Goal: Task Accomplishment & Management: Use online tool/utility

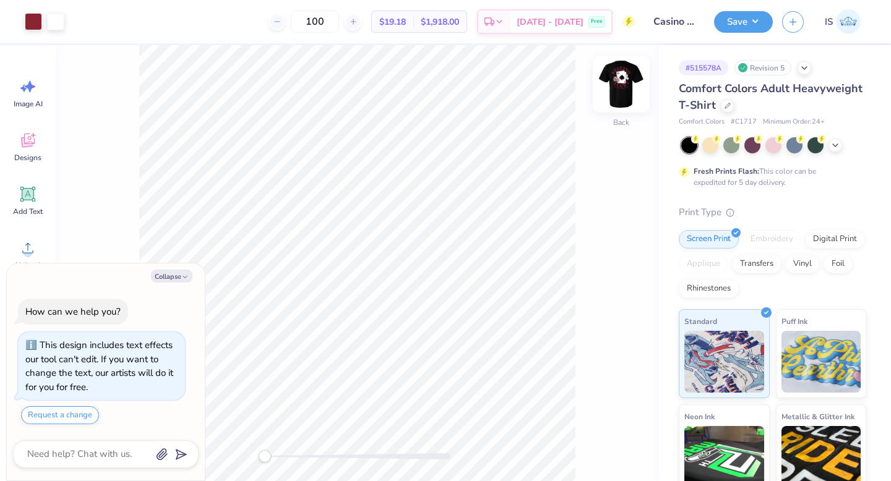
click at [619, 91] on img at bounding box center [620, 83] width 49 height 49
type textarea "x"
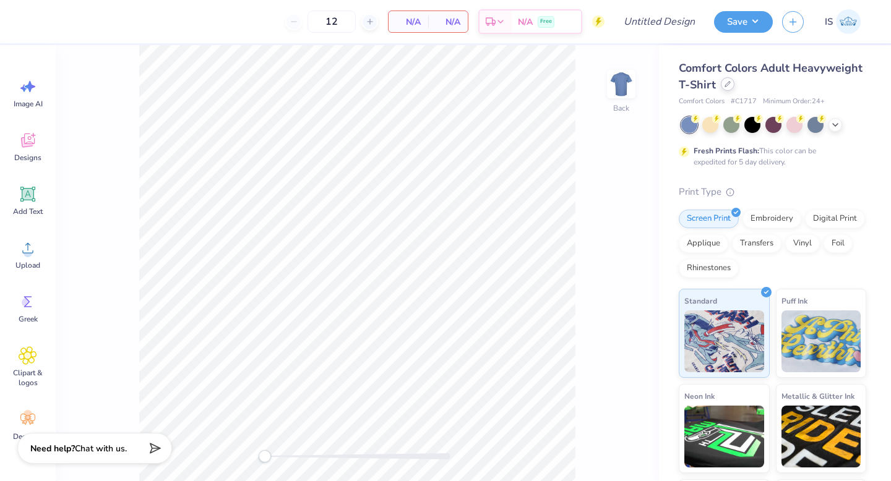
click at [730, 88] on div at bounding box center [727, 84] width 14 height 14
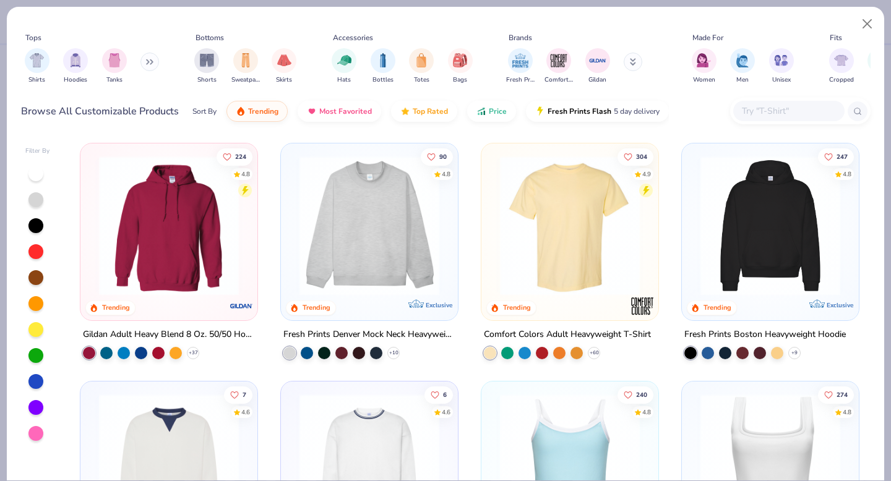
click at [769, 111] on input "text" at bounding box center [787, 111] width 95 height 14
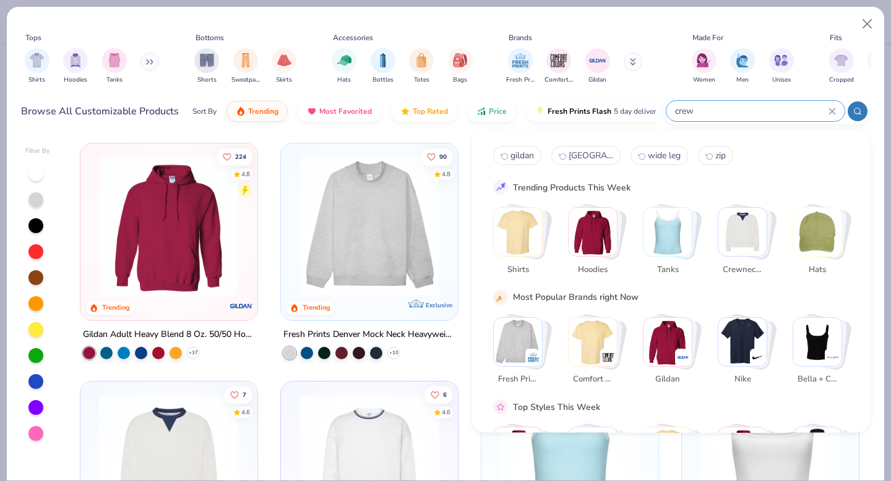
type input "crew"
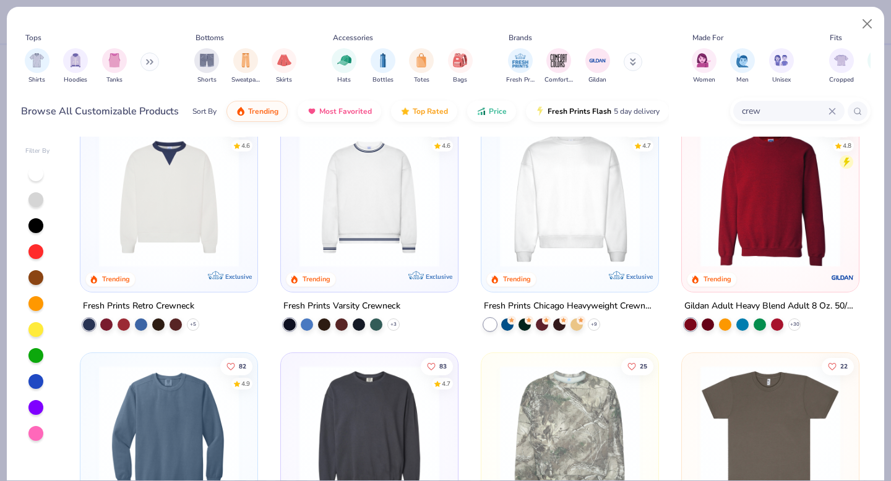
scroll to position [31, 0]
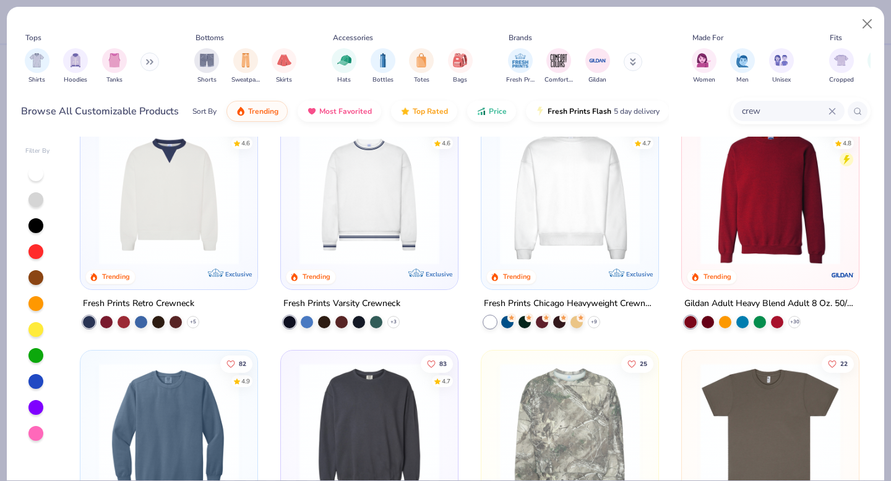
click at [776, 199] on img at bounding box center [770, 195] width 152 height 140
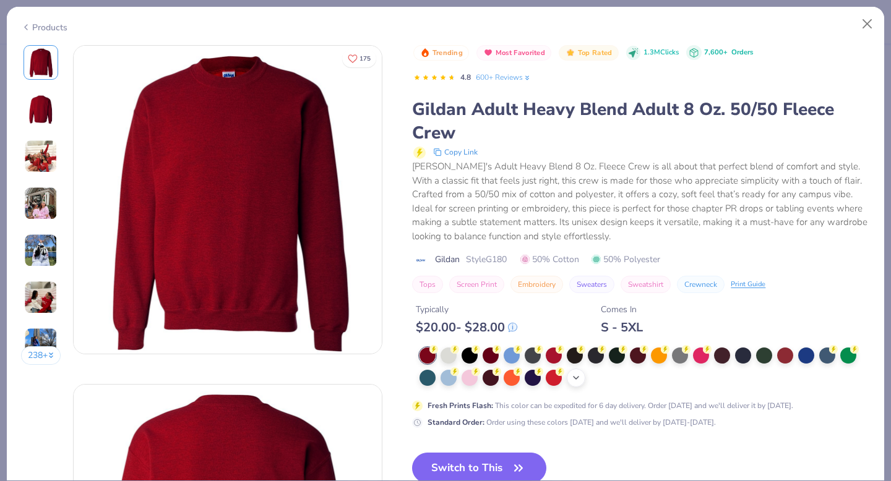
click at [571, 378] on icon at bounding box center [576, 378] width 10 height 10
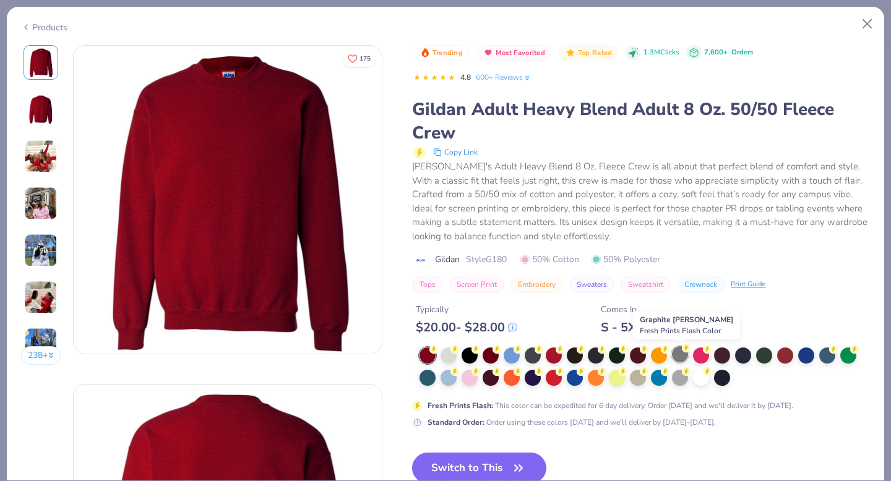
click at [680, 357] on div at bounding box center [680, 354] width 16 height 16
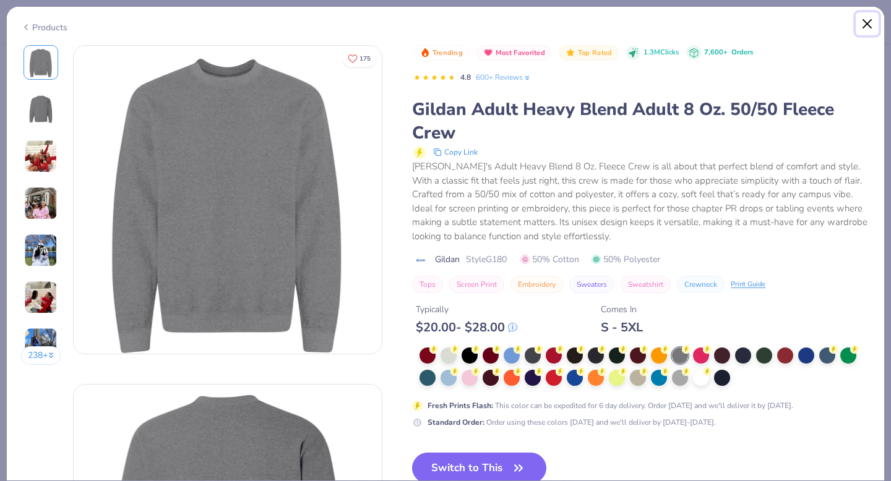
click at [864, 28] on button "Close" at bounding box center [866, 23] width 23 height 23
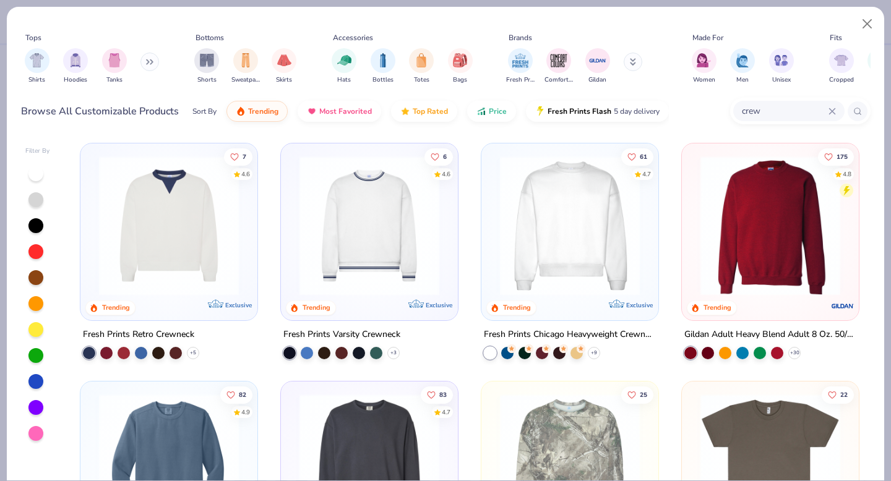
click at [551, 256] on img at bounding box center [569, 226] width 152 height 140
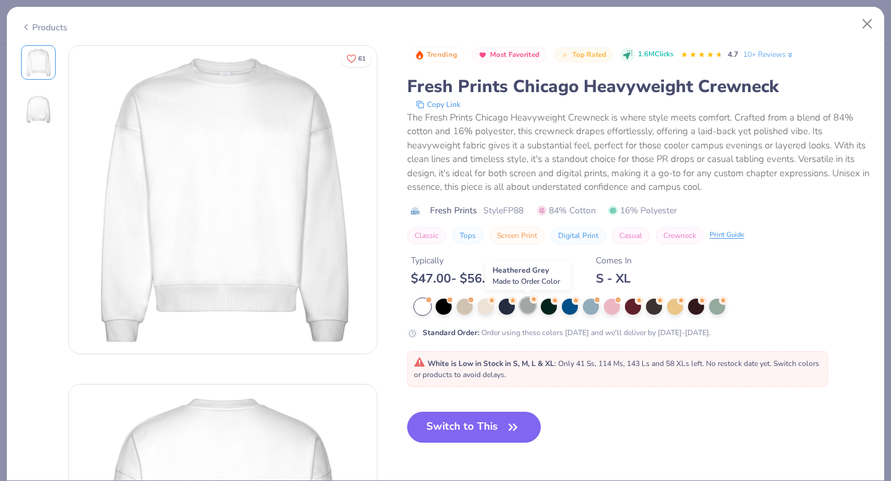
click at [527, 308] on div at bounding box center [527, 305] width 16 height 16
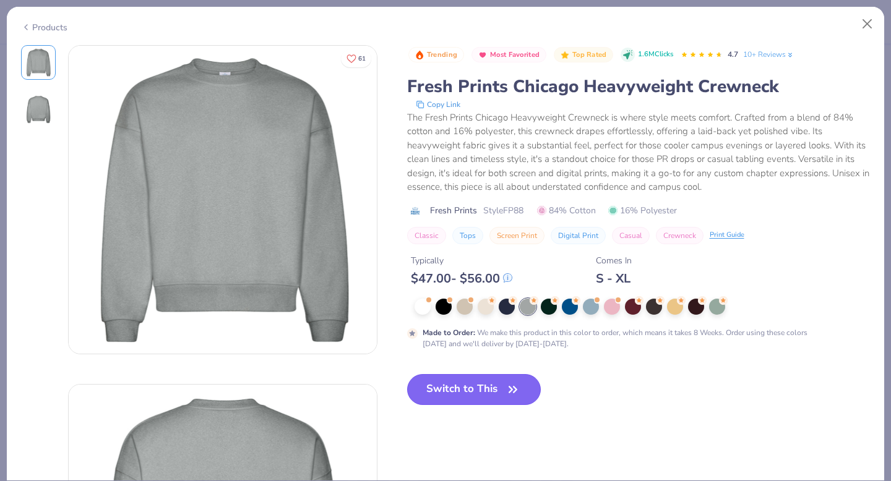
click at [456, 394] on button "Switch to This" at bounding box center [474, 389] width 134 height 31
type input "50"
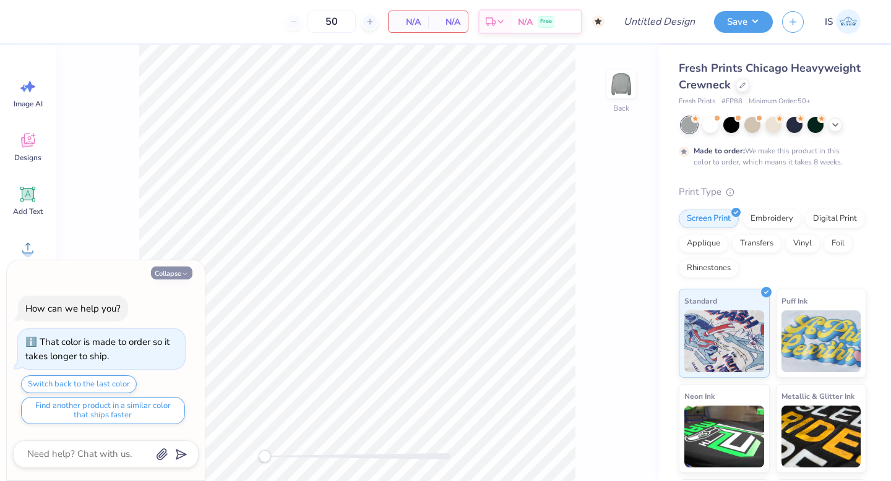
click at [173, 275] on button "Collapse" at bounding box center [171, 273] width 41 height 13
type textarea "x"
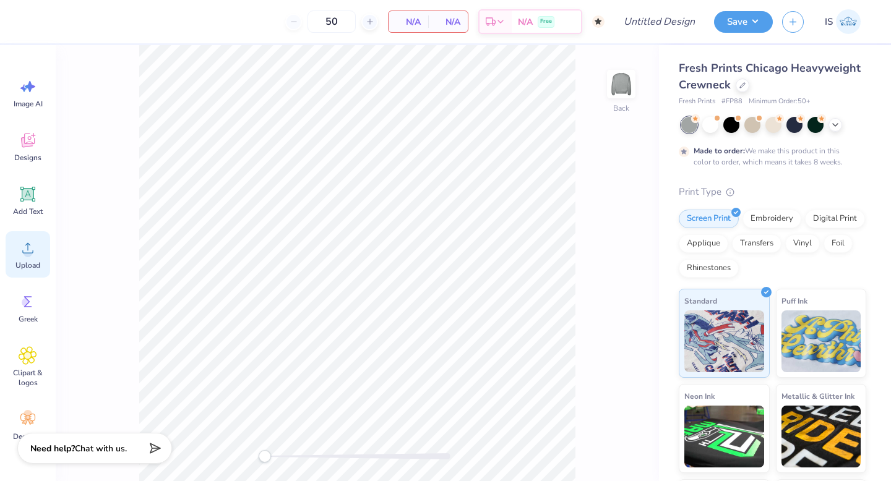
click at [31, 261] on span "Upload" at bounding box center [27, 265] width 25 height 10
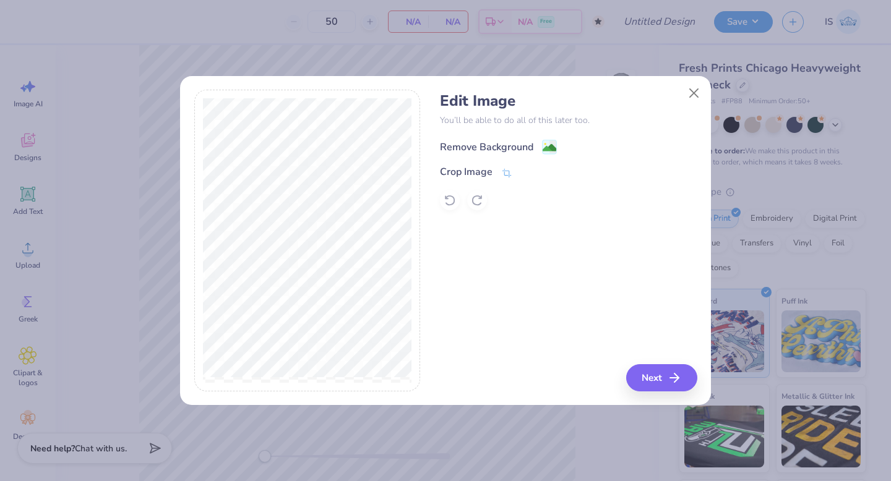
click at [542, 150] on icon at bounding box center [549, 147] width 15 height 15
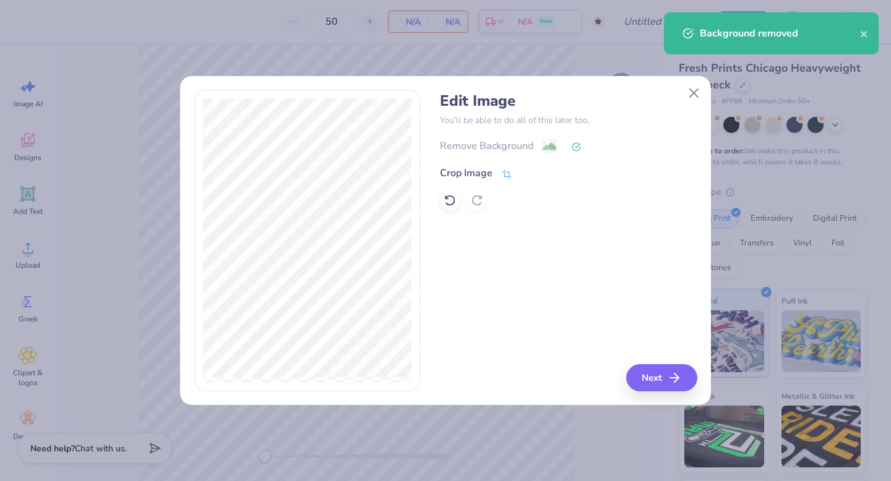
click at [503, 174] on icon at bounding box center [506, 174] width 11 height 11
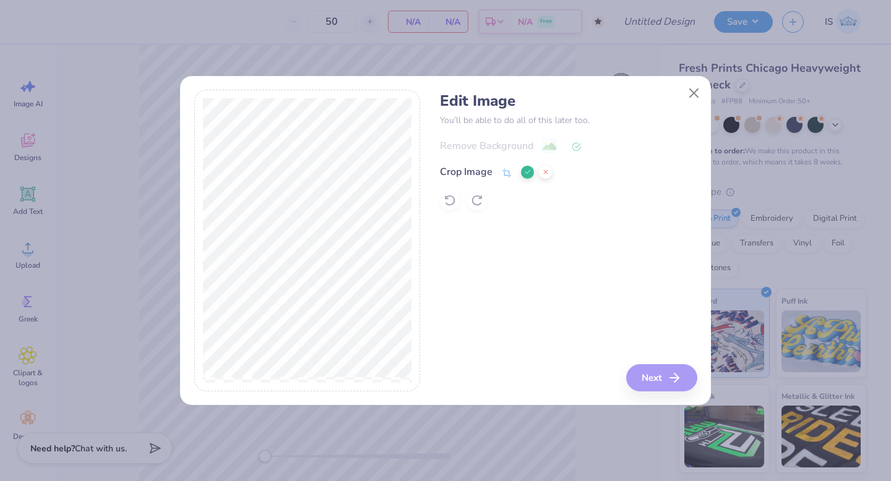
click at [524, 174] on icon at bounding box center [527, 171] width 7 height 7
click at [549, 147] on image at bounding box center [549, 148] width 14 height 14
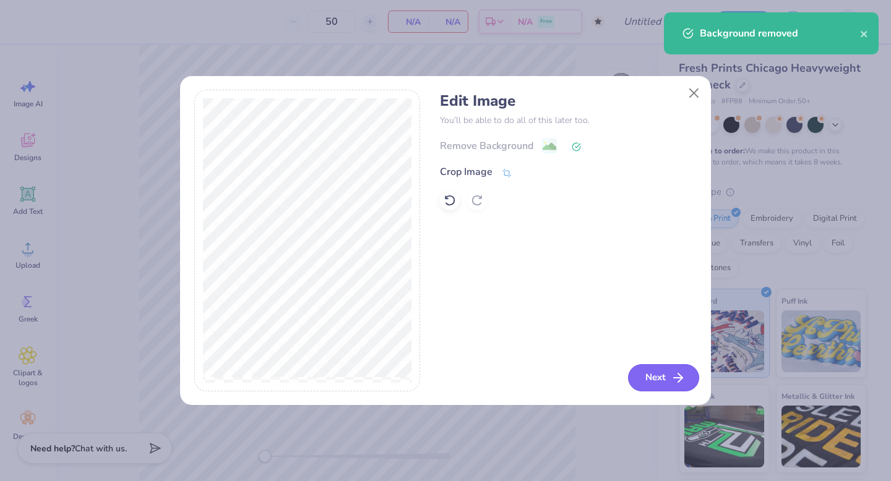
click at [651, 385] on button "Next" at bounding box center [663, 377] width 71 height 27
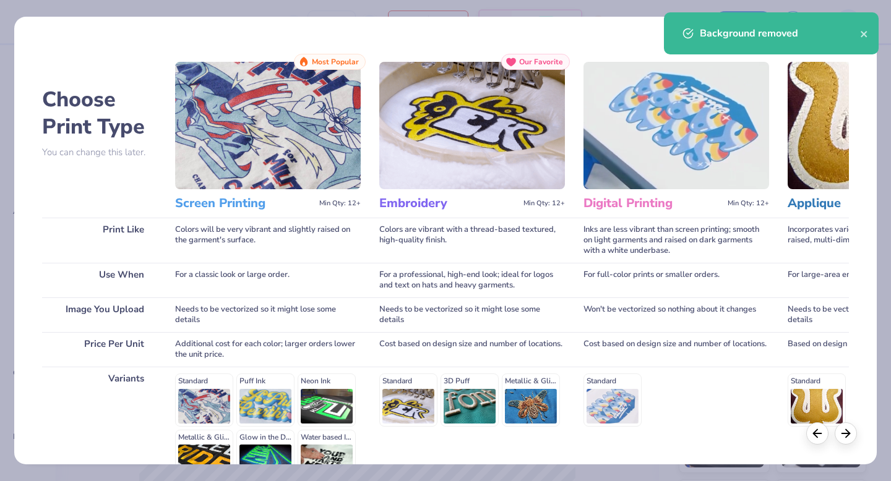
scroll to position [135, 0]
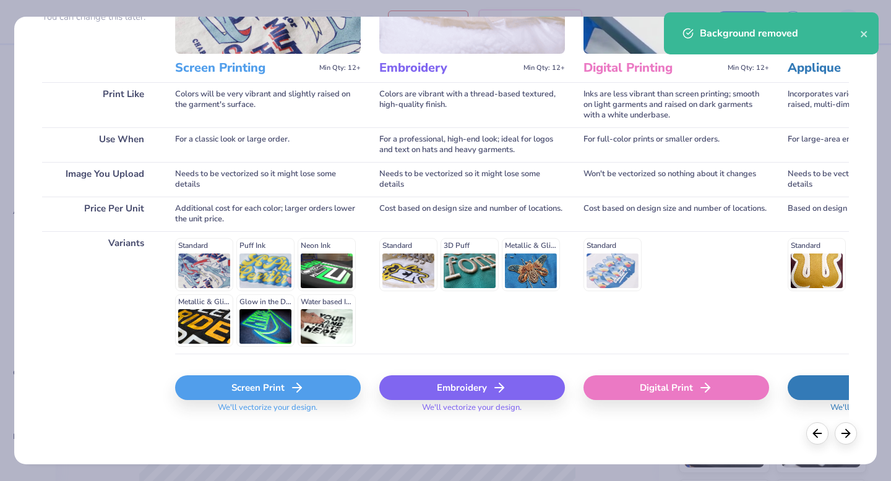
click at [239, 395] on div "Screen Print" at bounding box center [268, 387] width 186 height 25
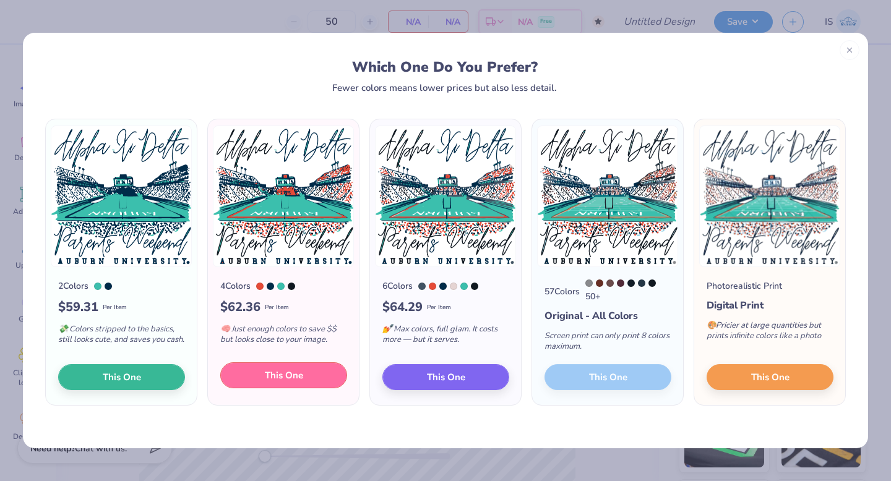
click at [295, 378] on span "This One" at bounding box center [284, 376] width 38 height 14
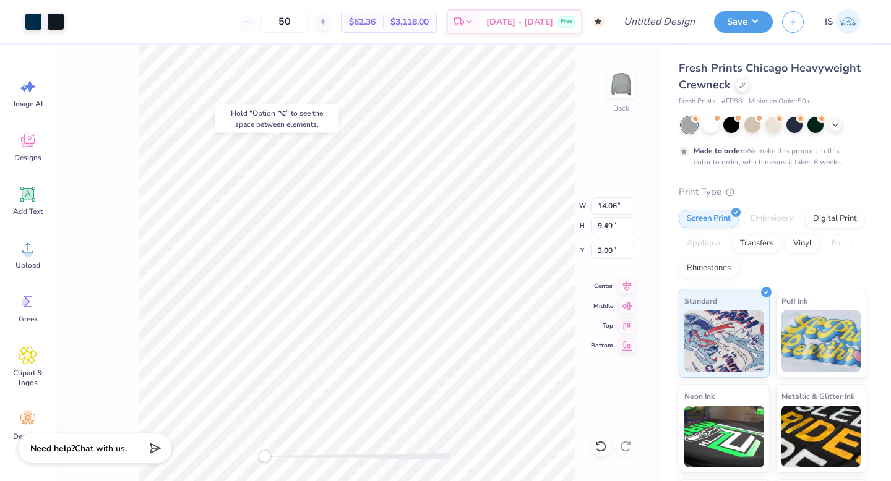
type input "3.00"
click at [598, 443] on icon at bounding box center [600, 446] width 12 height 12
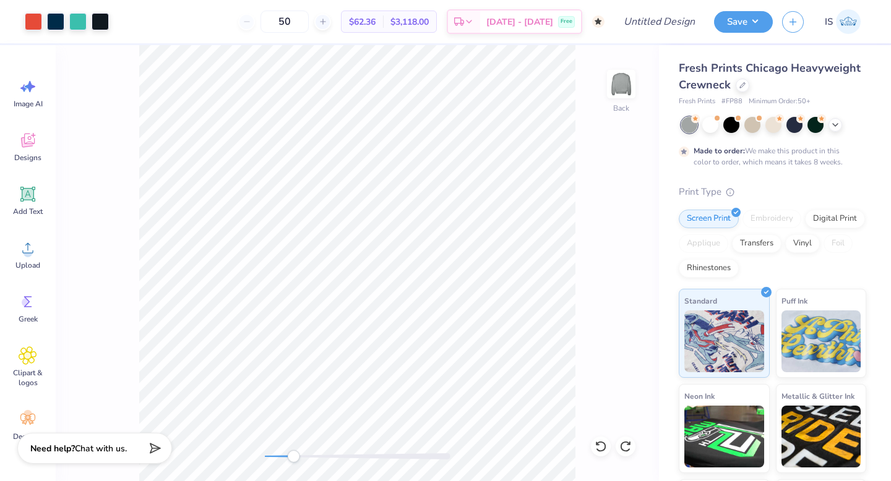
drag, startPoint x: 264, startPoint y: 453, endPoint x: 291, endPoint y: 452, distance: 27.2
click at [292, 452] on div "Accessibility label" at bounding box center [293, 456] width 12 height 12
type input "14.06"
type input "9.49"
type input "3.42"
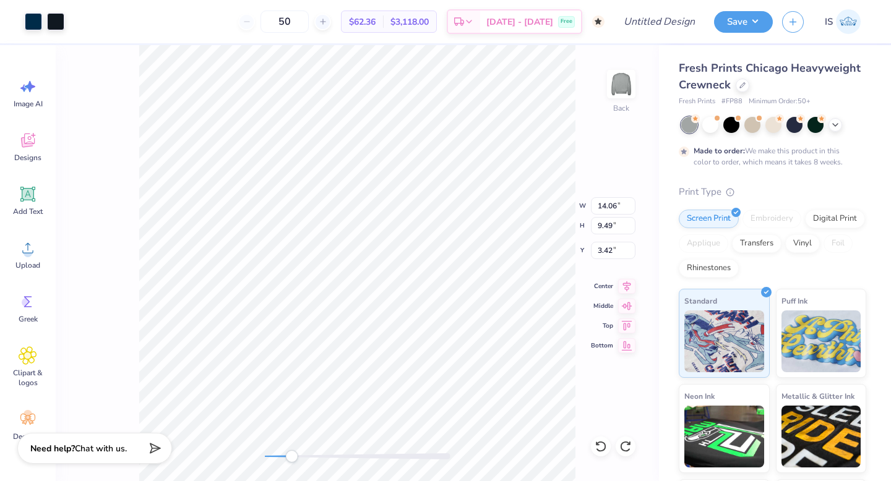
click at [127, 100] on div "Back W 14.06 14.06 " H 9.49 9.49 " Y 3.42 3.42 " Center Middle Top Bottom" at bounding box center [357, 263] width 603 height 436
click at [242, 455] on div "Back" at bounding box center [357, 263] width 603 height 436
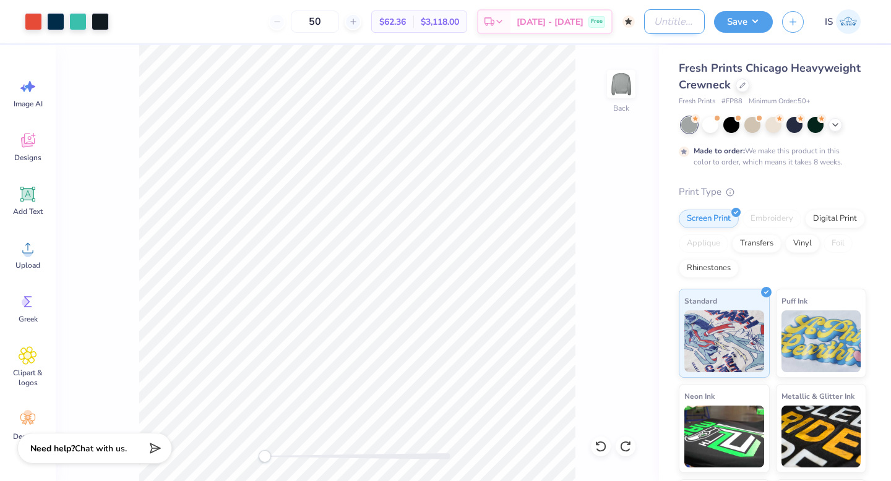
click at [659, 23] on input "Design Title" at bounding box center [674, 21] width 61 height 25
type input "Phi Mu Hoco 2025 Stadium"
click at [738, 17] on button "Save" at bounding box center [743, 20] width 59 height 22
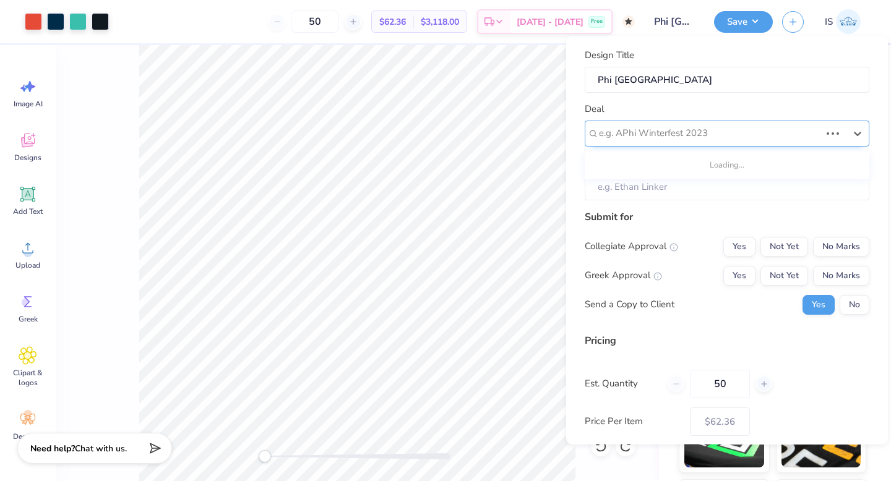
click at [673, 135] on div at bounding box center [709, 133] width 221 height 17
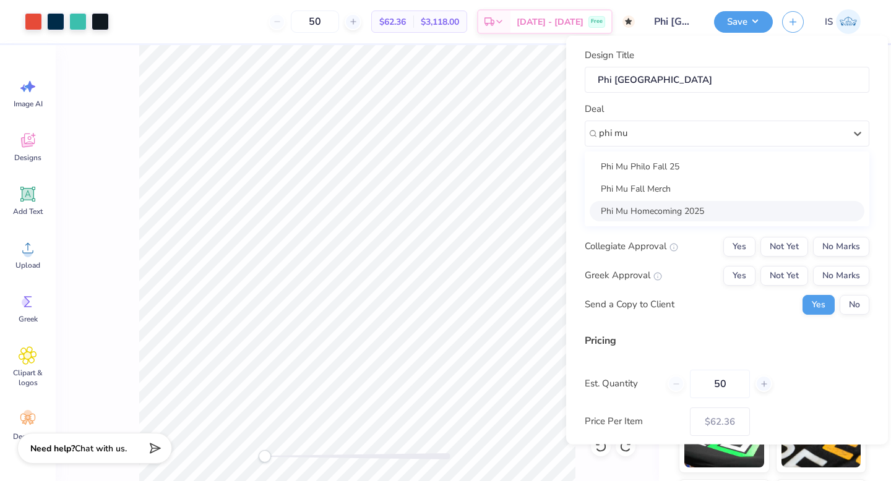
click at [635, 216] on div "Phi Mu Homecoming 2025" at bounding box center [726, 210] width 275 height 20
type input "phi mu"
type input "Nyah Wysokowski"
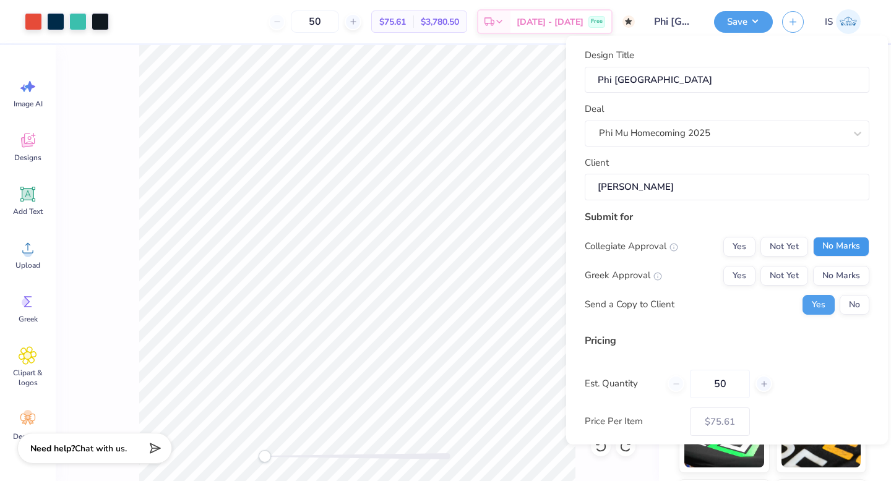
click at [839, 246] on button "No Marks" at bounding box center [841, 246] width 56 height 20
click at [838, 266] on button "No Marks" at bounding box center [841, 275] width 56 height 20
click at [790, 245] on button "Not Yet" at bounding box center [784, 246] width 48 height 20
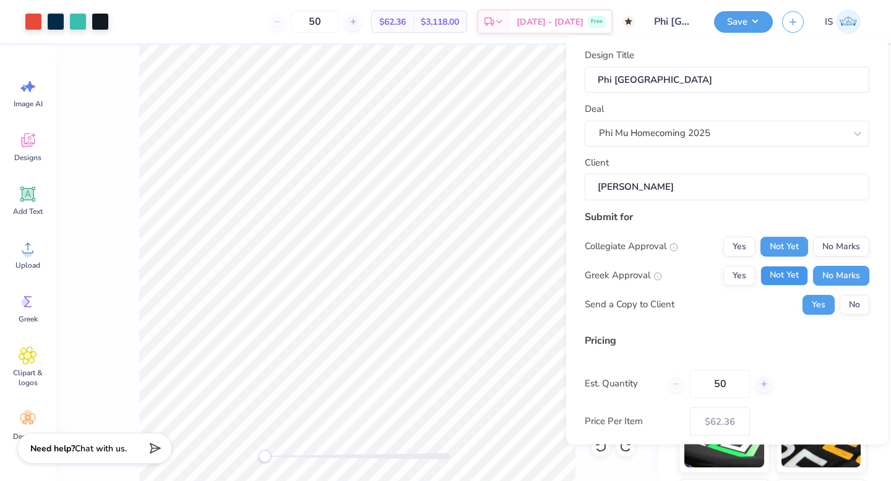
click at [789, 275] on button "Not Yet" at bounding box center [784, 275] width 48 height 20
type input "$75.61"
click at [855, 305] on button "No" at bounding box center [854, 304] width 30 height 20
click at [730, 384] on input "50" at bounding box center [720, 383] width 60 height 28
type input "5"
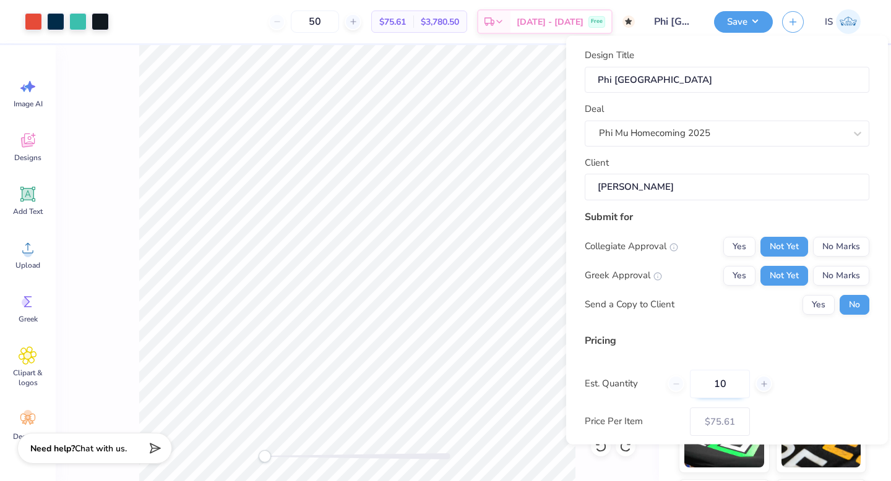
type input "100"
type input "$72.20"
type input "100"
click at [731, 25] on button "Save" at bounding box center [743, 20] width 59 height 22
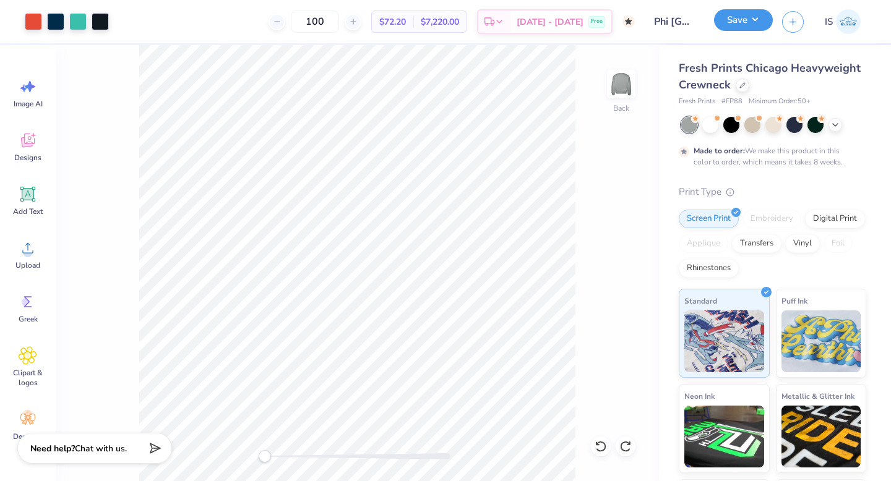
click at [731, 25] on button "Save" at bounding box center [743, 20] width 59 height 22
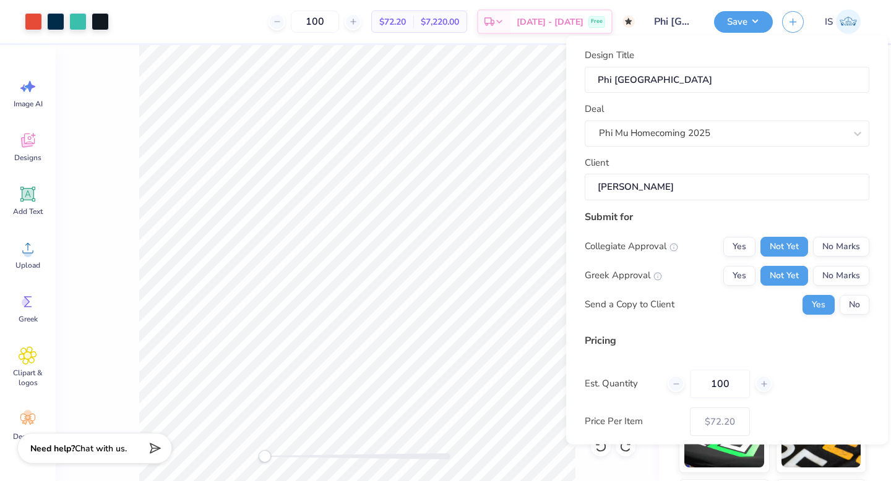
scroll to position [62, 0]
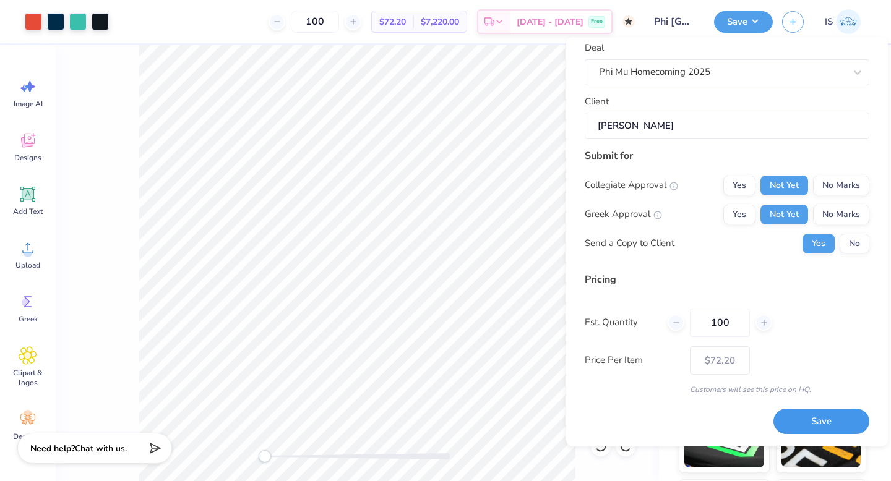
click at [795, 427] on button "Save" at bounding box center [821, 421] width 96 height 25
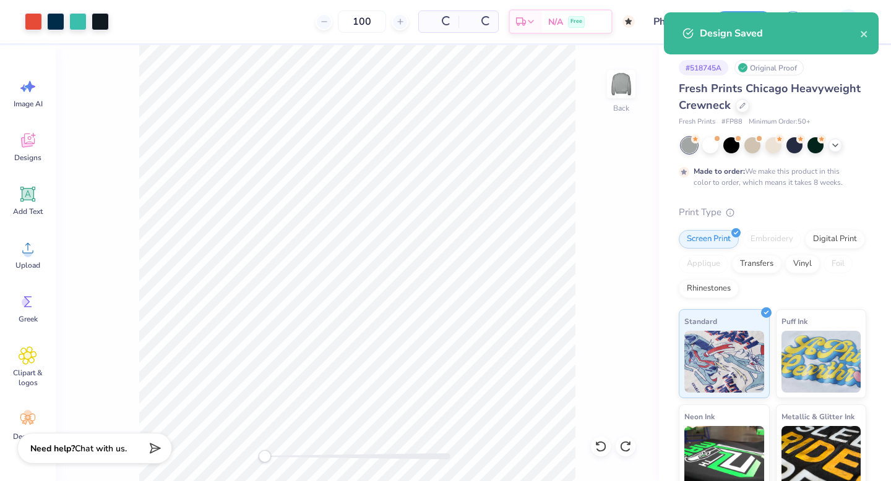
type input "$59.55"
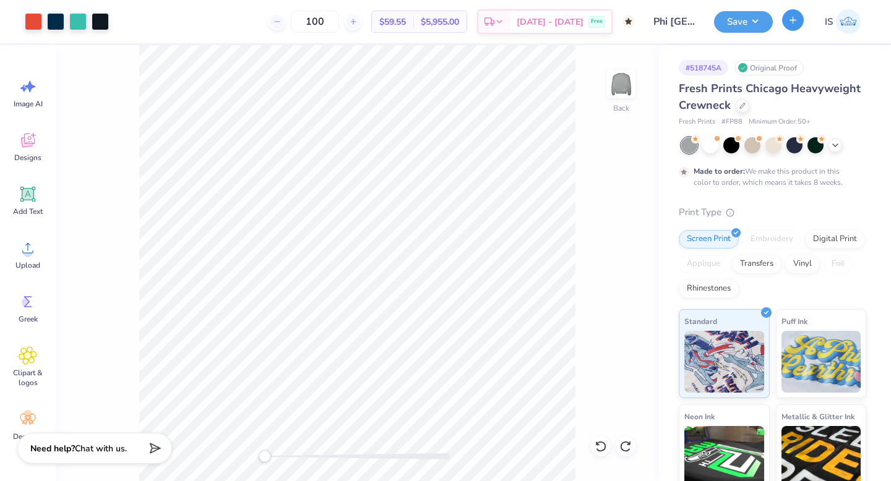
click at [788, 22] on icon "button" at bounding box center [792, 20] width 11 height 11
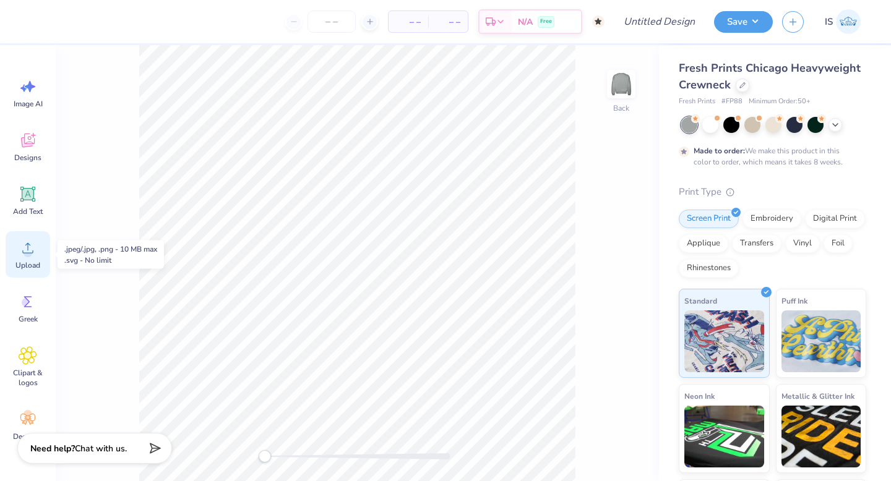
click at [20, 250] on icon at bounding box center [28, 248] width 19 height 19
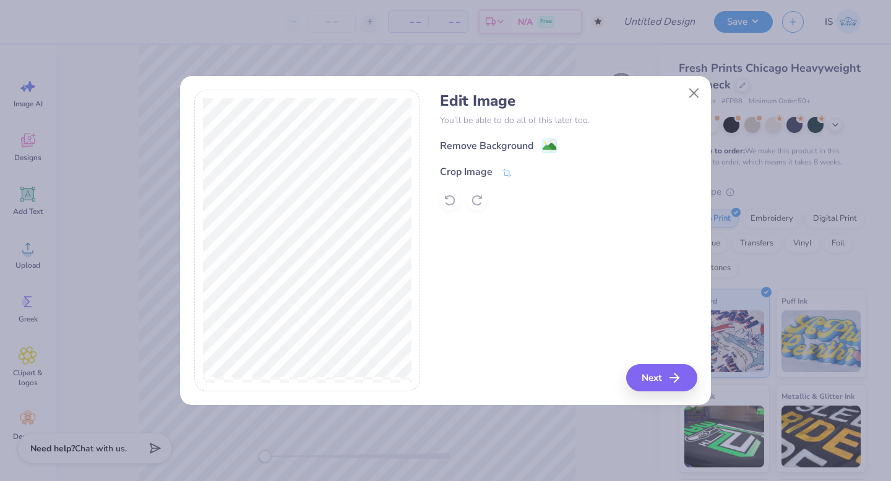
click at [516, 171] on div "Crop Image" at bounding box center [568, 171] width 257 height 15
click at [506, 173] on icon at bounding box center [506, 174] width 11 height 11
click at [524, 169] on icon at bounding box center [527, 171] width 7 height 7
click at [550, 143] on image at bounding box center [549, 148] width 14 height 14
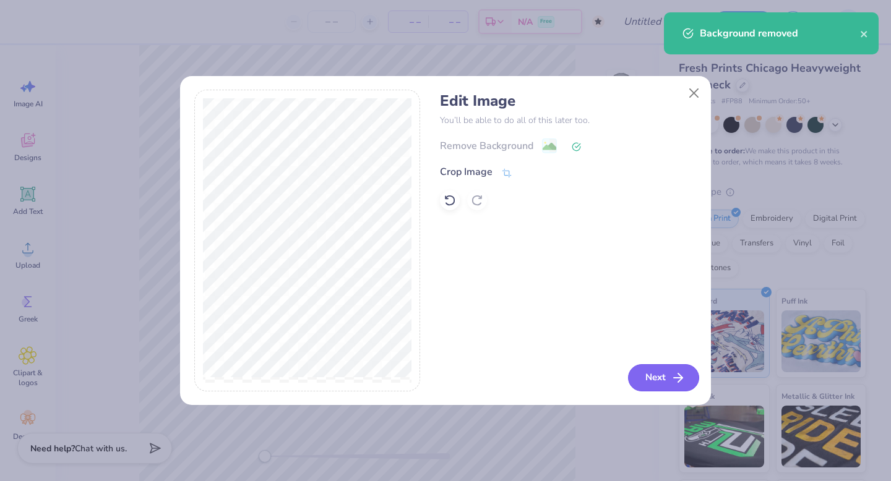
click at [647, 383] on button "Next" at bounding box center [663, 377] width 71 height 27
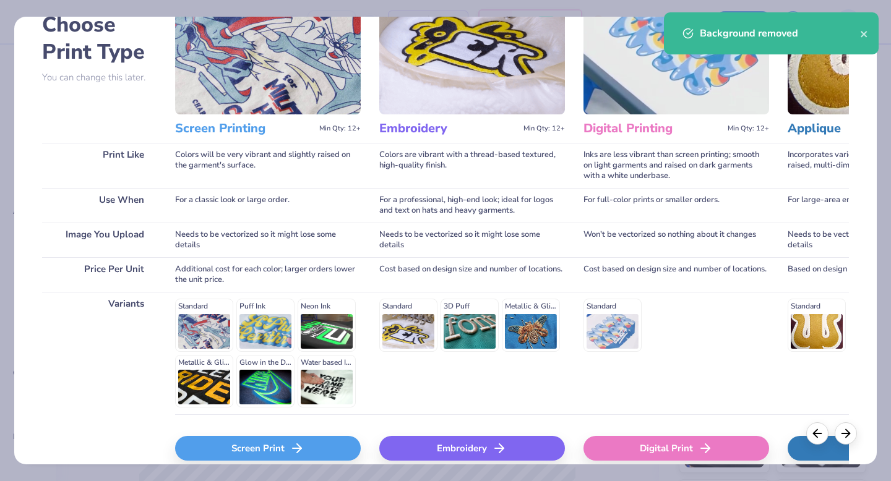
scroll to position [108, 0]
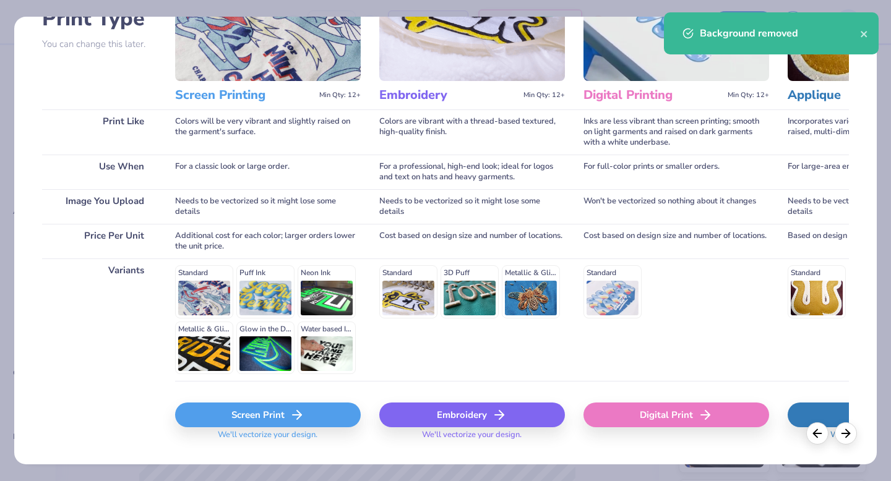
click at [293, 415] on line at bounding box center [297, 415] width 9 height 0
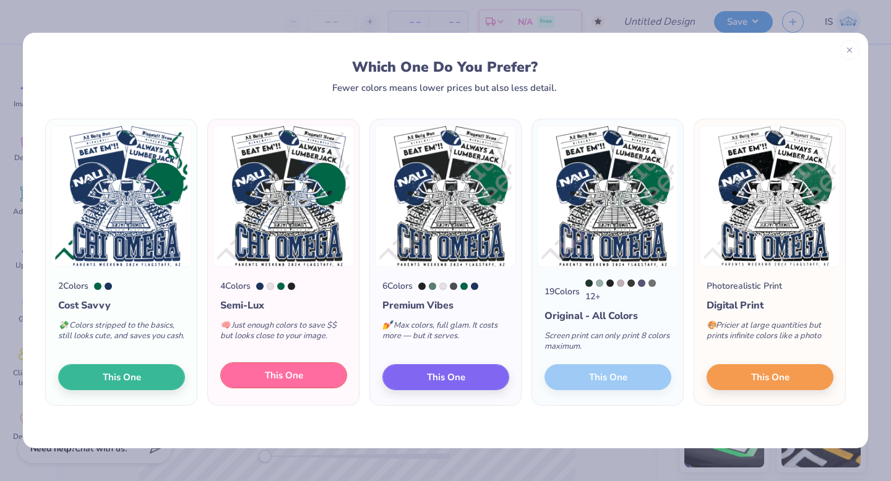
click at [290, 375] on span "This One" at bounding box center [284, 376] width 38 height 14
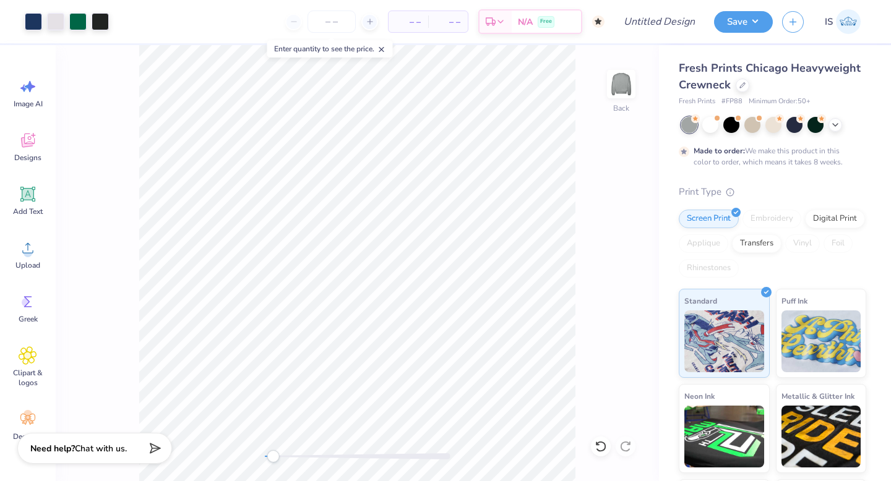
drag, startPoint x: 260, startPoint y: 458, endPoint x: 273, endPoint y: 459, distance: 13.0
click at [273, 459] on div "Accessibility label" at bounding box center [273, 456] width 12 height 12
type input "14.48"
type input "3.23"
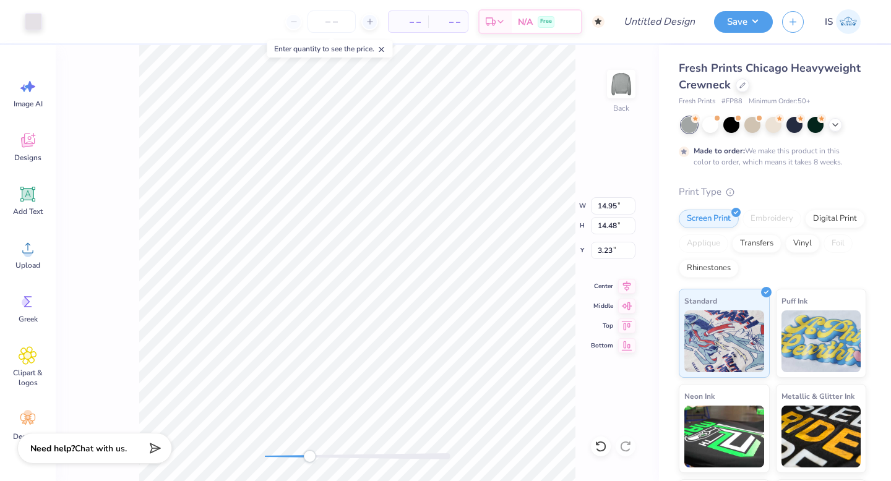
drag, startPoint x: 275, startPoint y: 455, endPoint x: 310, endPoint y: 456, distance: 34.6
click at [310, 456] on div "Accessibility label" at bounding box center [309, 456] width 12 height 12
click at [254, 462] on div "Back" at bounding box center [357, 263] width 603 height 436
click at [625, 288] on icon at bounding box center [626, 284] width 17 height 15
click at [624, 305] on icon at bounding box center [626, 304] width 17 height 15
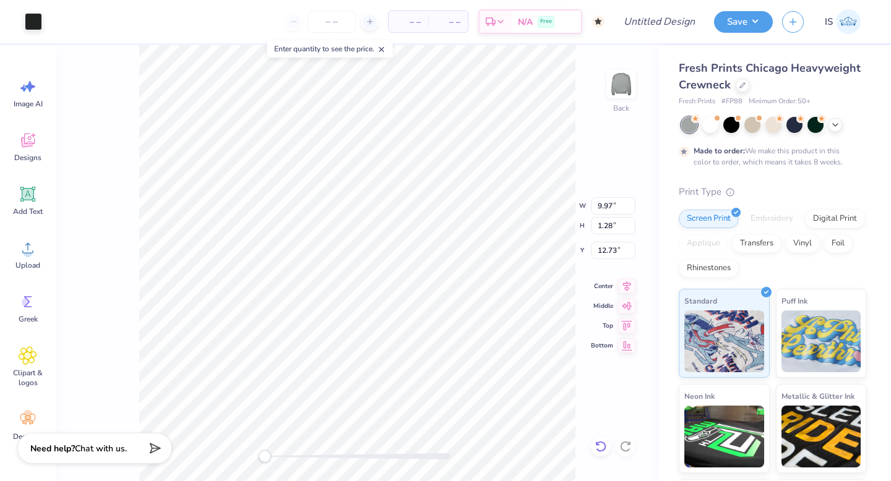
click at [601, 445] on icon at bounding box center [600, 446] width 12 height 12
click at [604, 445] on icon at bounding box center [600, 446] width 12 height 12
click at [626, 287] on icon at bounding box center [627, 286] width 8 height 11
click at [628, 307] on icon at bounding box center [626, 304] width 17 height 15
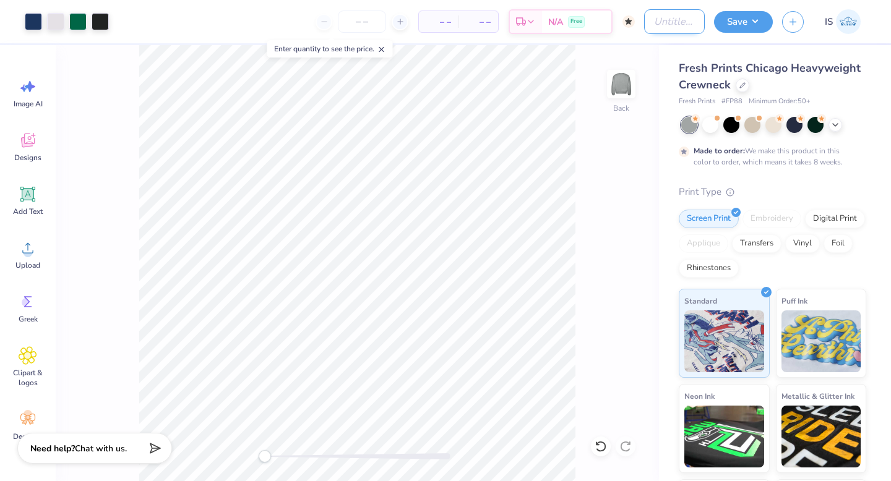
click at [655, 28] on input "Design Title" at bounding box center [674, 21] width 61 height 25
click at [686, 21] on input "Phi Mu Hoco 2025 Stadium" at bounding box center [674, 21] width 61 height 25
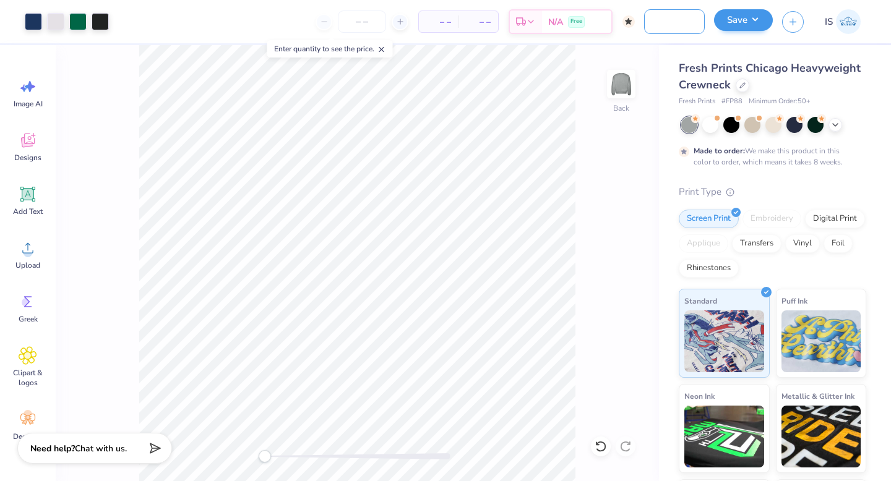
type input "Phi Mu Hoco 2025 Helmets"
click at [743, 20] on button "Save" at bounding box center [743, 20] width 59 height 22
type input "0"
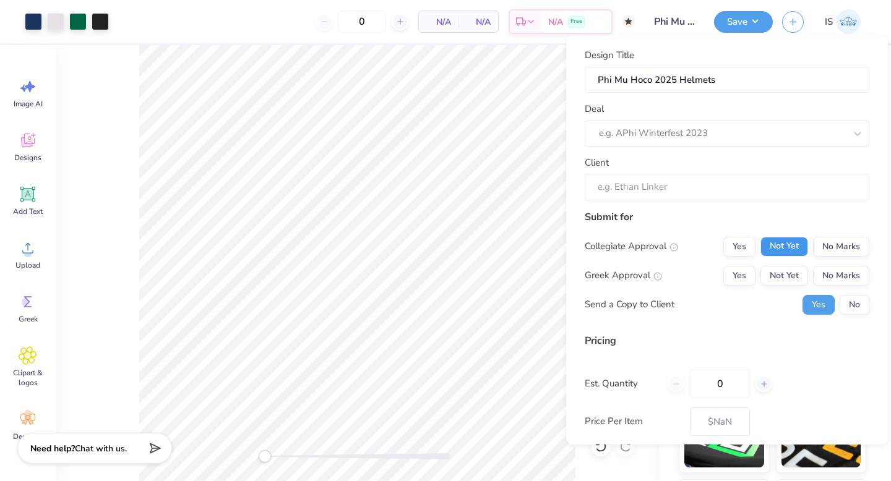
click at [797, 241] on button "Not Yet" at bounding box center [784, 246] width 48 height 20
click at [795, 270] on button "Not Yet" at bounding box center [784, 275] width 48 height 20
click at [696, 131] on div at bounding box center [722, 133] width 246 height 17
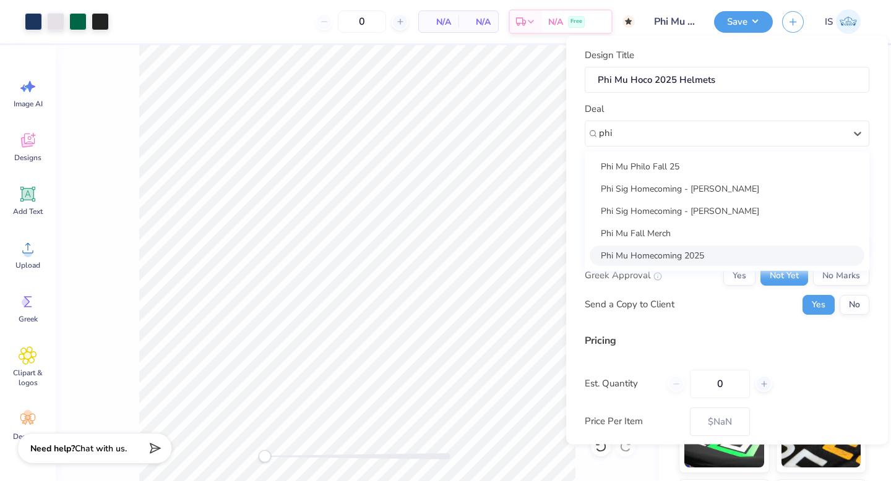
click at [648, 255] on div "Phi Mu Homecoming 2025" at bounding box center [726, 255] width 275 height 20
type input "phi"
type input "Nyah Wysokowski"
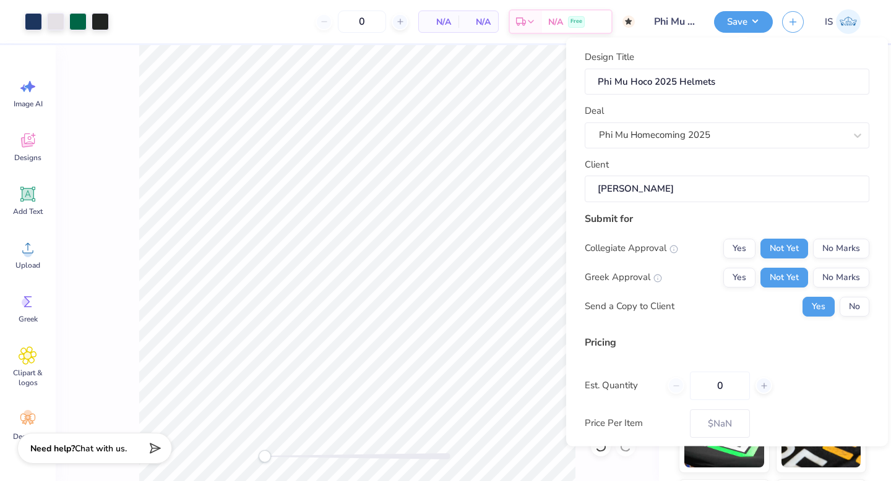
scroll to position [40, 0]
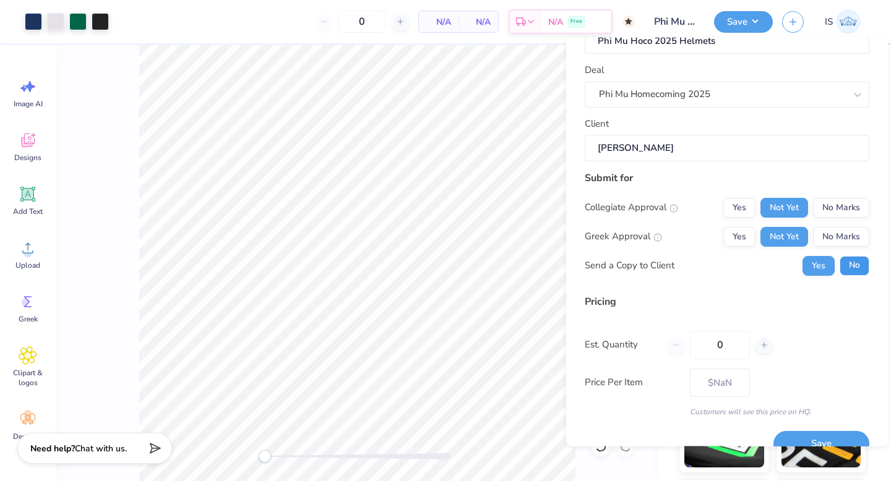
click at [848, 269] on button "No" at bounding box center [854, 266] width 30 height 20
click at [723, 339] on input "0" at bounding box center [720, 345] width 60 height 28
type input "100"
type input "$72.20"
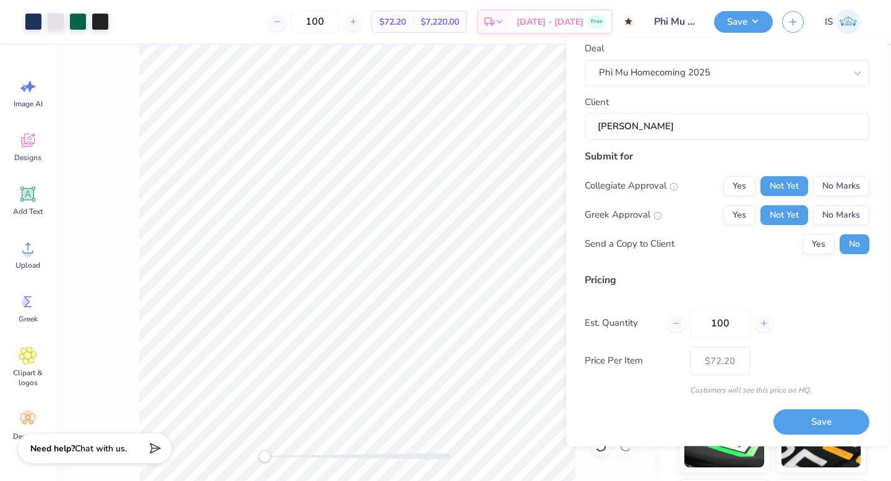
scroll to position [62, 0]
type input "100"
click at [796, 414] on button "Save" at bounding box center [821, 421] width 96 height 25
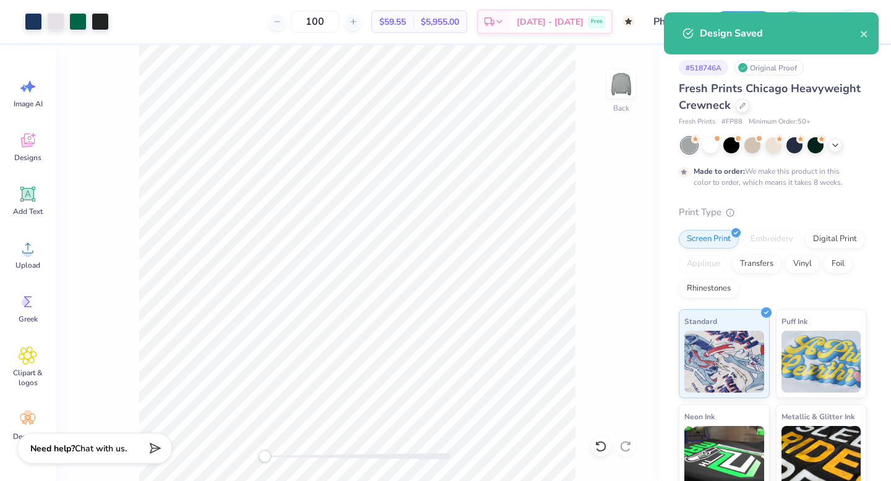
type input "$72.20"
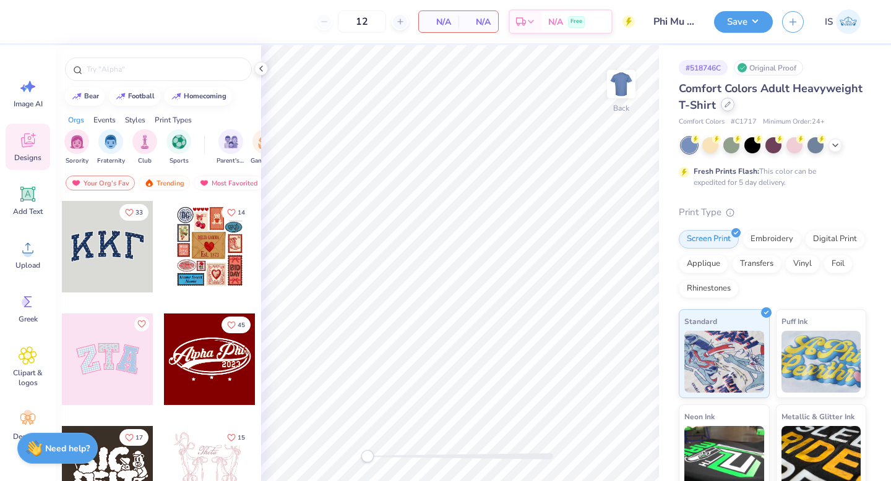
click at [726, 109] on div at bounding box center [727, 105] width 14 height 14
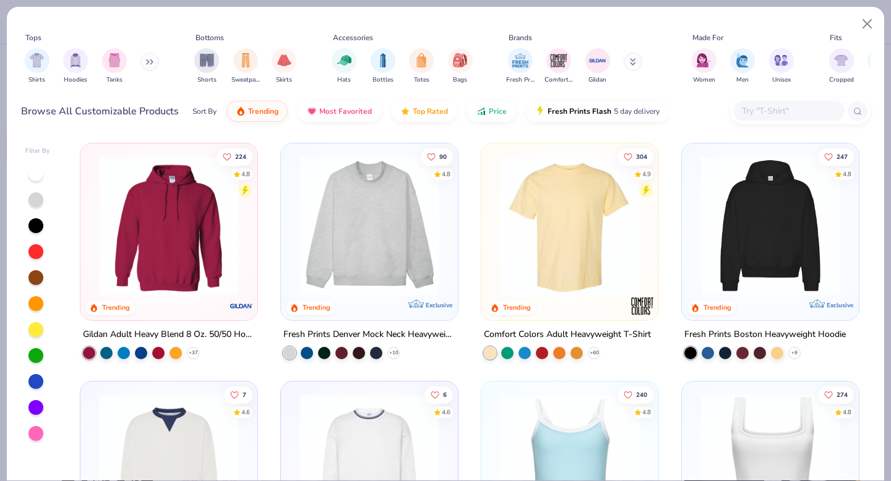
click at [748, 108] on input "text" at bounding box center [787, 111] width 95 height 14
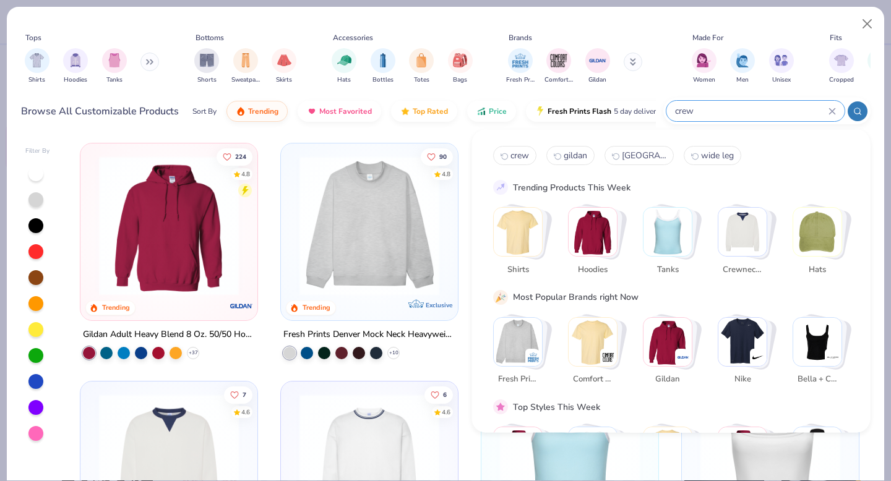
type input "crew"
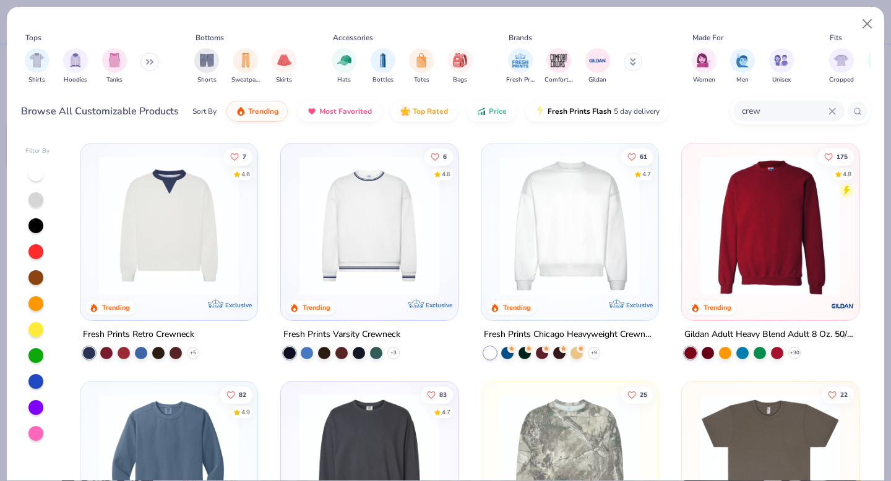
click at [615, 249] on img at bounding box center [569, 226] width 152 height 140
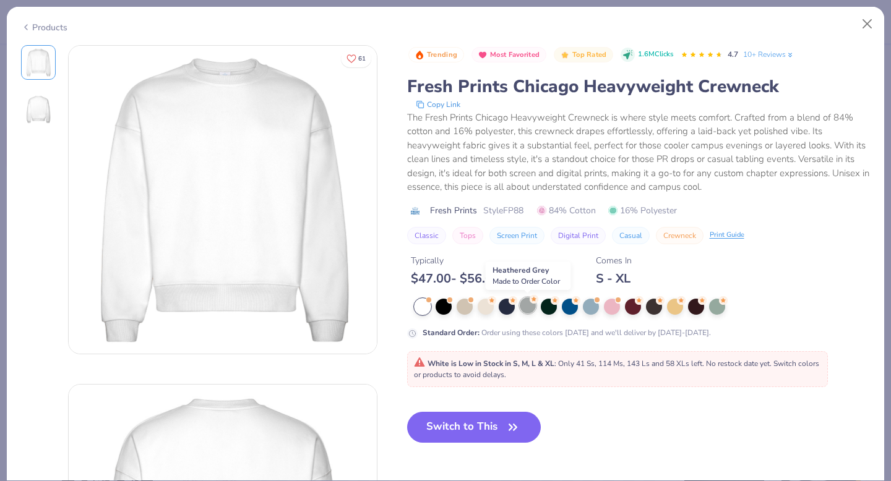
click at [528, 305] on div at bounding box center [527, 305] width 16 height 16
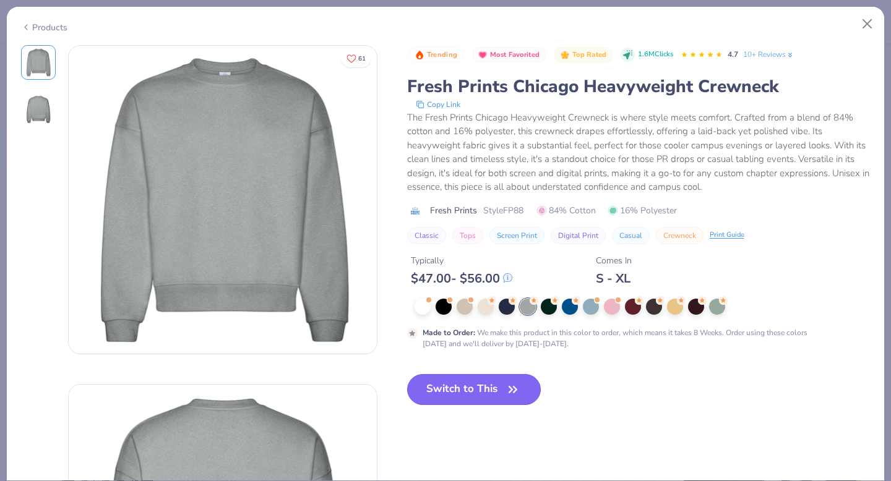
click at [479, 393] on button "Switch to This" at bounding box center [474, 389] width 134 height 31
type input "50"
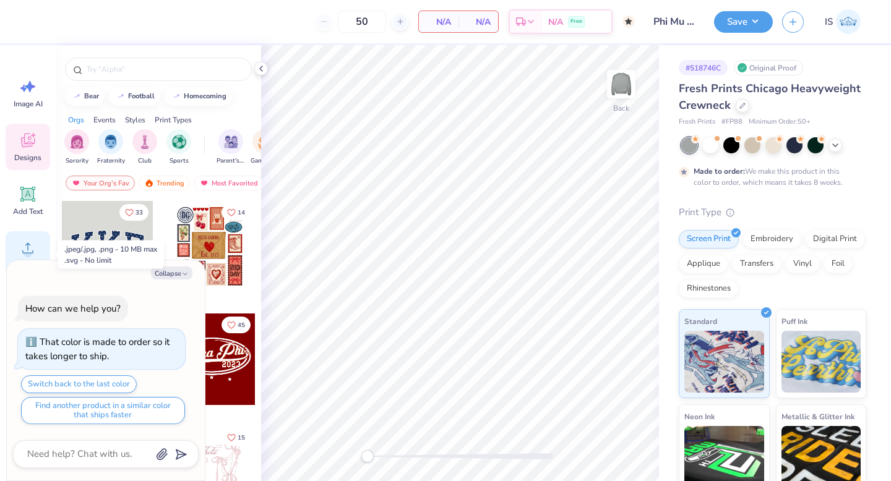
click at [24, 246] on icon at bounding box center [28, 248] width 19 height 19
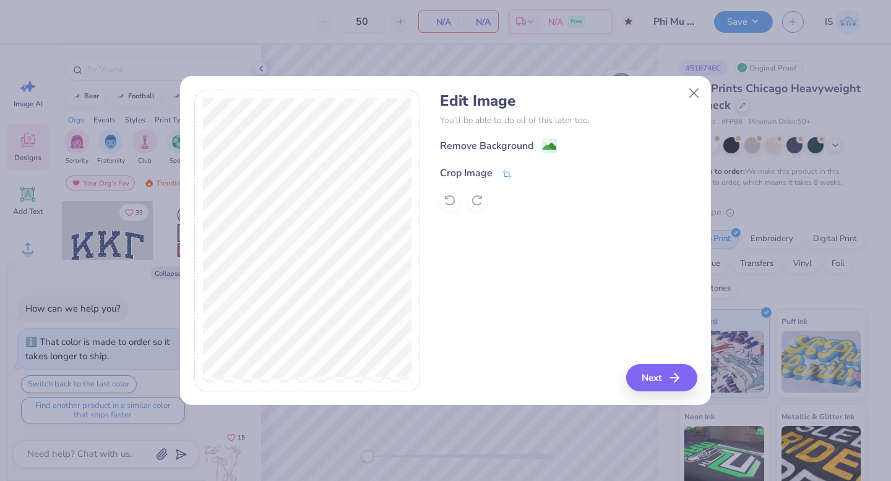
click at [499, 172] on div "Crop Image" at bounding box center [476, 173] width 72 height 15
click at [524, 175] on icon at bounding box center [527, 171] width 7 height 7
click at [550, 147] on image at bounding box center [549, 148] width 14 height 14
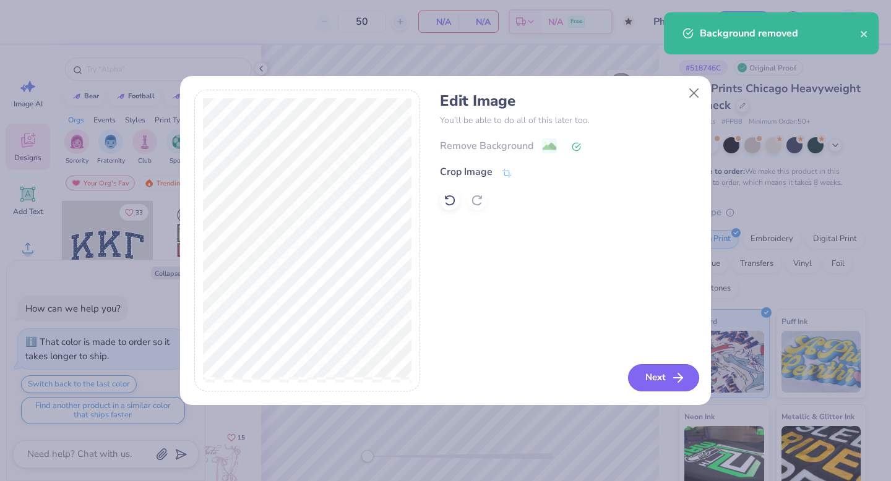
click at [668, 374] on button "Next" at bounding box center [663, 377] width 71 height 27
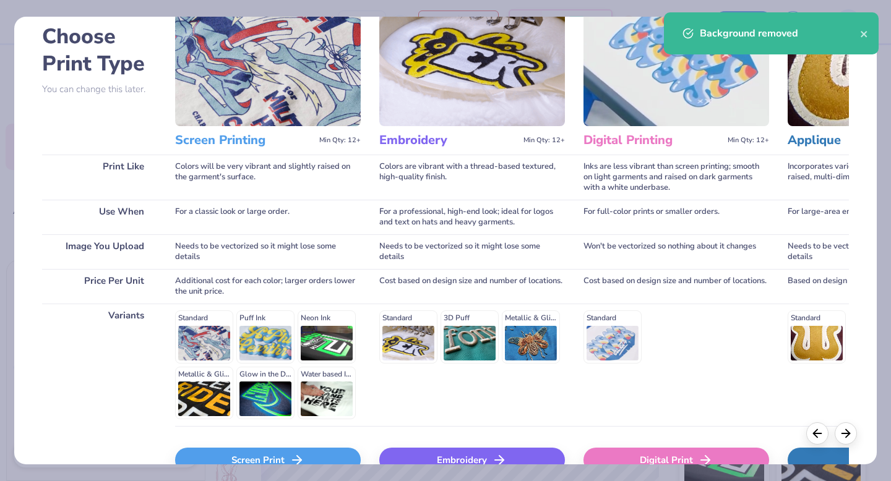
scroll to position [135, 0]
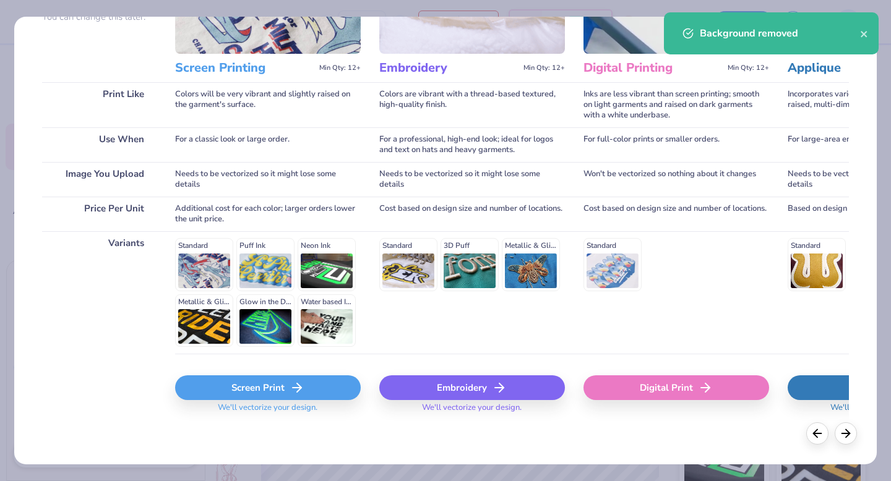
click at [276, 395] on div "Screen Print" at bounding box center [268, 387] width 186 height 25
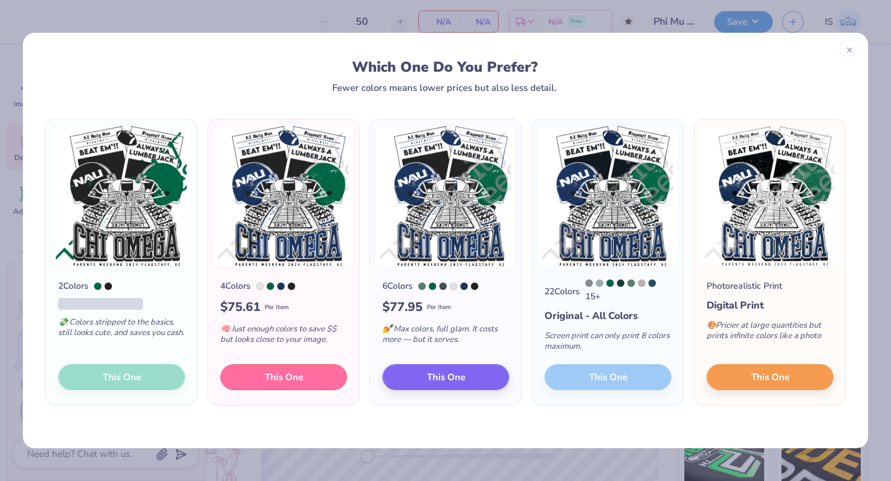
click at [274, 372] on span "This One" at bounding box center [284, 377] width 38 height 14
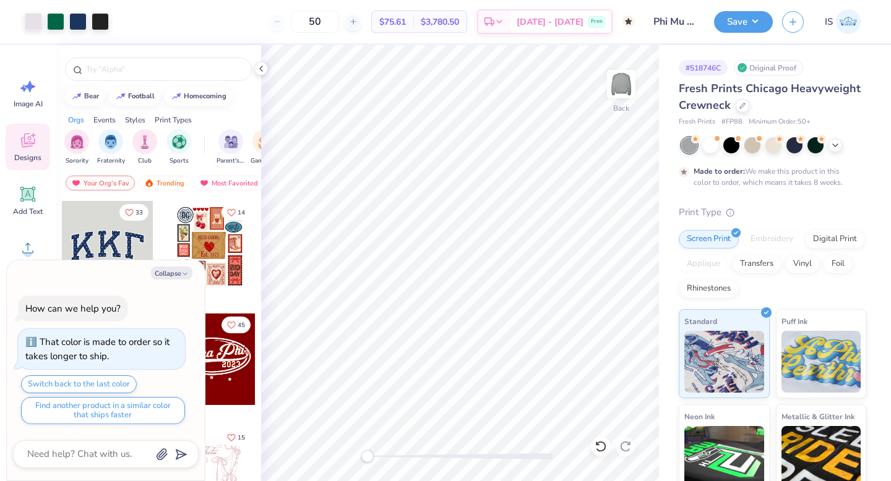
click at [696, 25] on input "Phi Mu Hoco 2025 Helmets" at bounding box center [674, 21] width 61 height 25
click at [682, 22] on input "Phi Mu Hoco 2025 Helmets" at bounding box center [674, 21] width 61 height 25
click at [733, 22] on button "Save" at bounding box center [743, 20] width 59 height 22
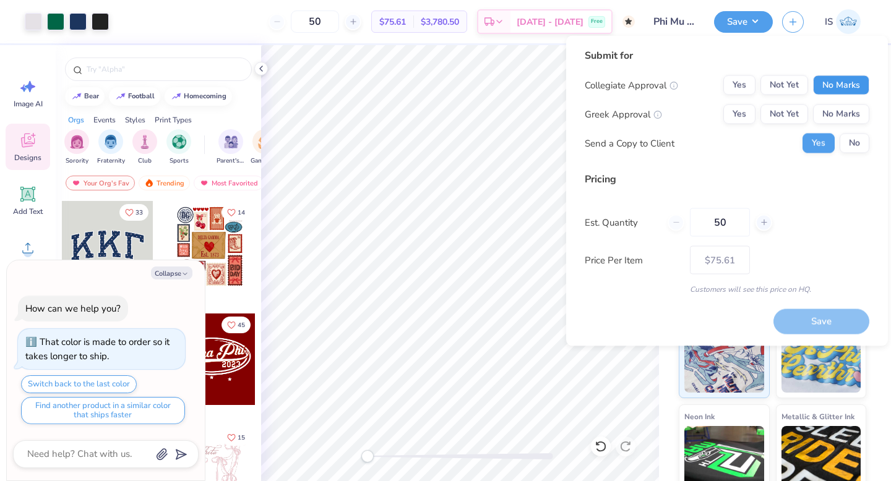
click at [842, 83] on button "No Marks" at bounding box center [841, 85] width 56 height 20
click at [841, 106] on button "No Marks" at bounding box center [841, 115] width 56 height 20
type textarea "x"
type input "– –"
type textarea "x"
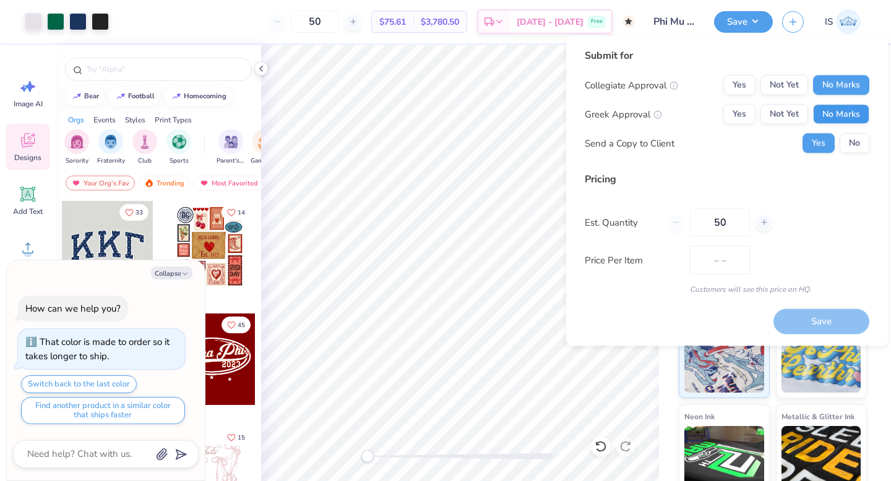
type input "$62.36"
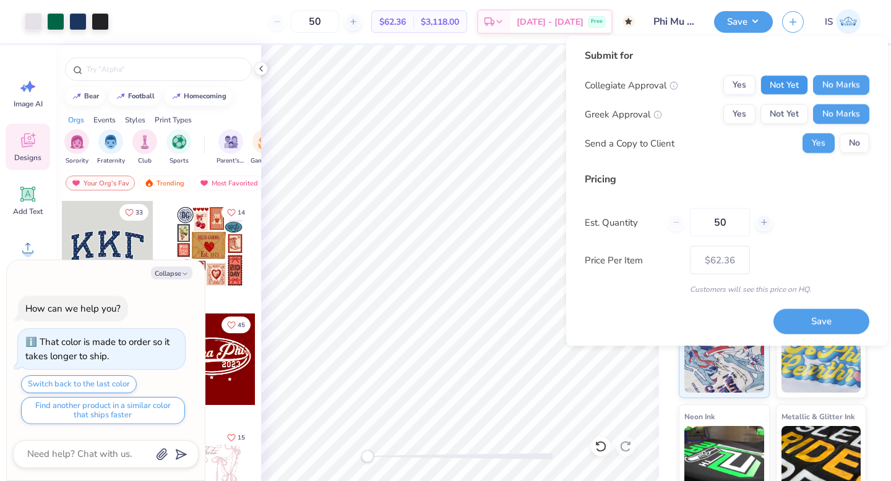
click at [781, 83] on button "Not Yet" at bounding box center [784, 85] width 48 height 20
type textarea "x"
type input "– –"
type textarea "x"
type input "$62.36"
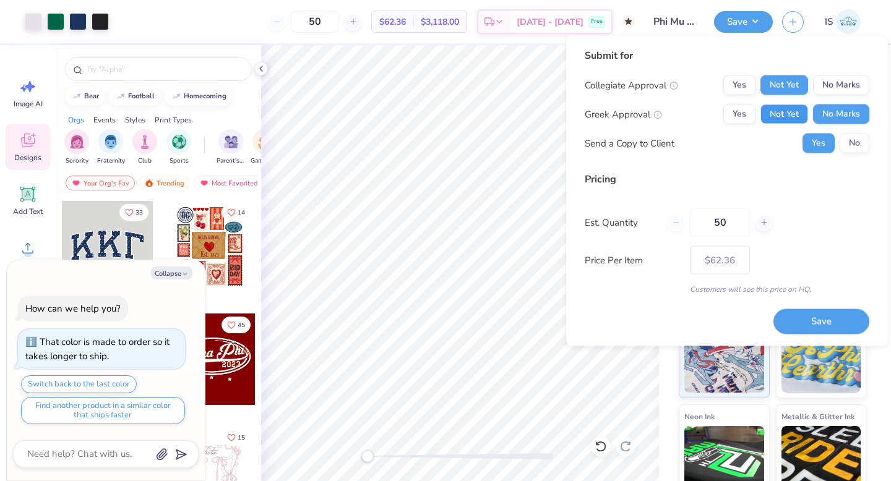
click at [781, 108] on button "Not Yet" at bounding box center [784, 115] width 48 height 20
type textarea "x"
type input "– –"
type textarea "x"
type input "$75.61"
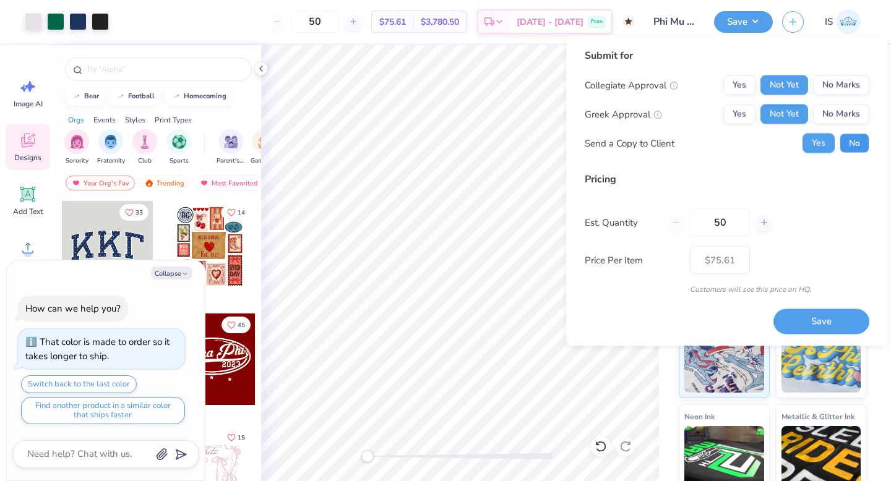
click at [866, 139] on button "No" at bounding box center [854, 144] width 30 height 20
type textarea "x"
click at [726, 223] on input "50" at bounding box center [720, 222] width 60 height 28
type input "5"
type input "100"
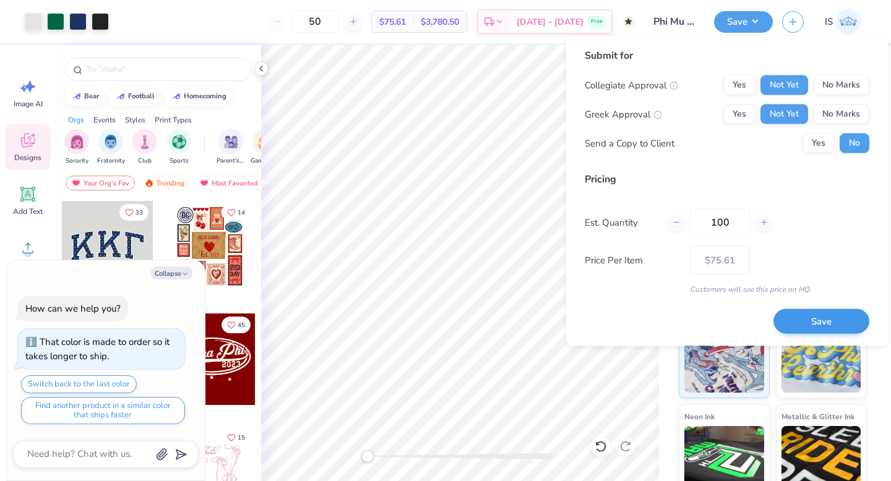
type textarea "x"
type input "100"
type textarea "x"
type input "– –"
type textarea "x"
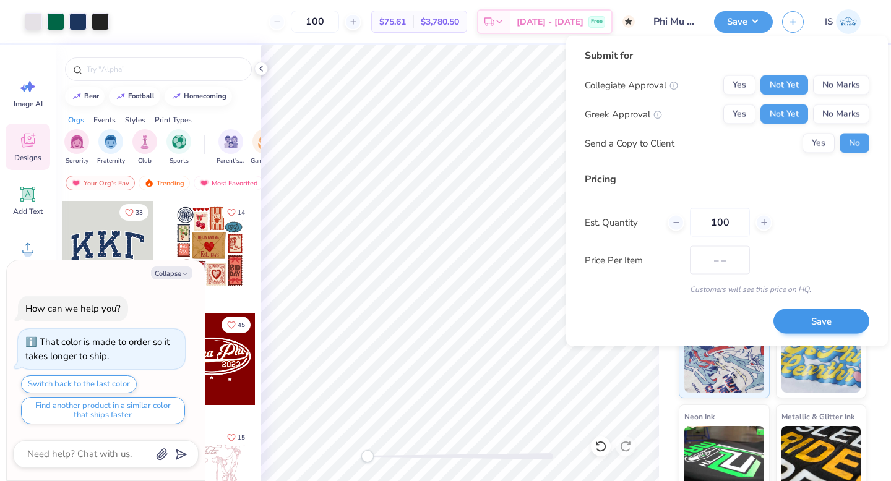
type input "$72.20"
type input "100"
click at [812, 315] on button "Save" at bounding box center [821, 321] width 96 height 25
type textarea "x"
type input "– –"
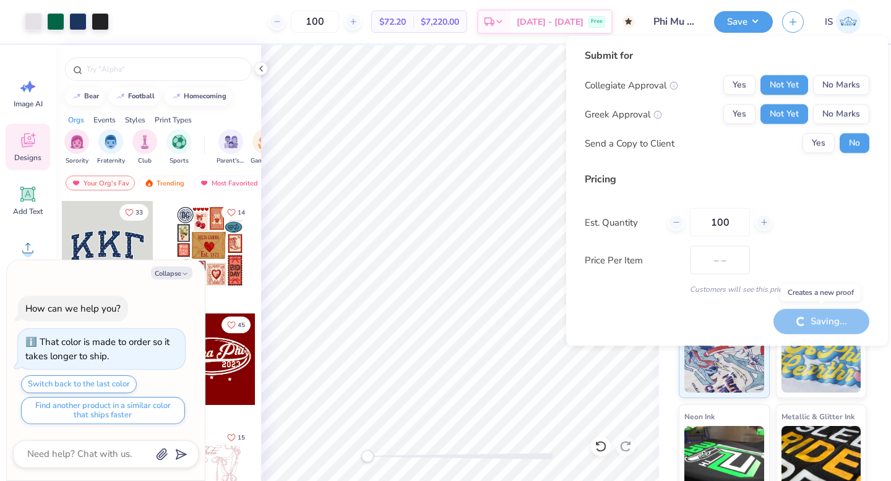
type textarea "x"
type input "$72.20"
type textarea "x"
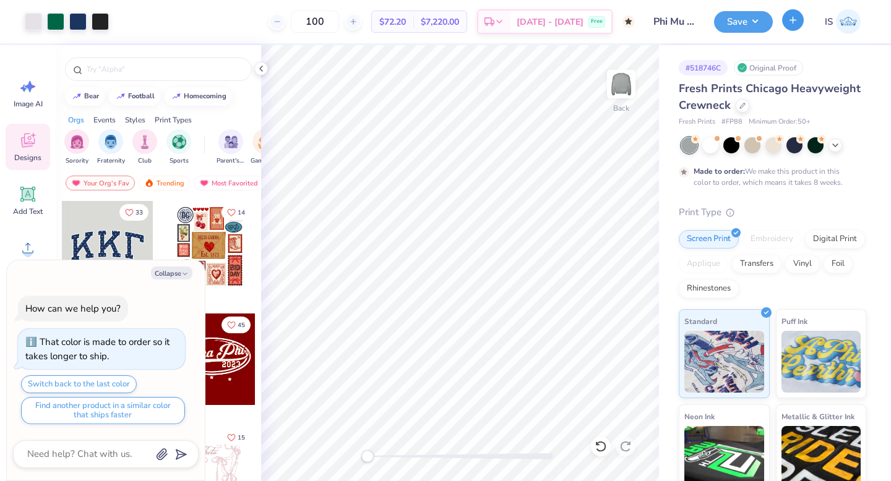
click at [796, 23] on icon "button" at bounding box center [792, 20] width 11 height 11
type textarea "x"
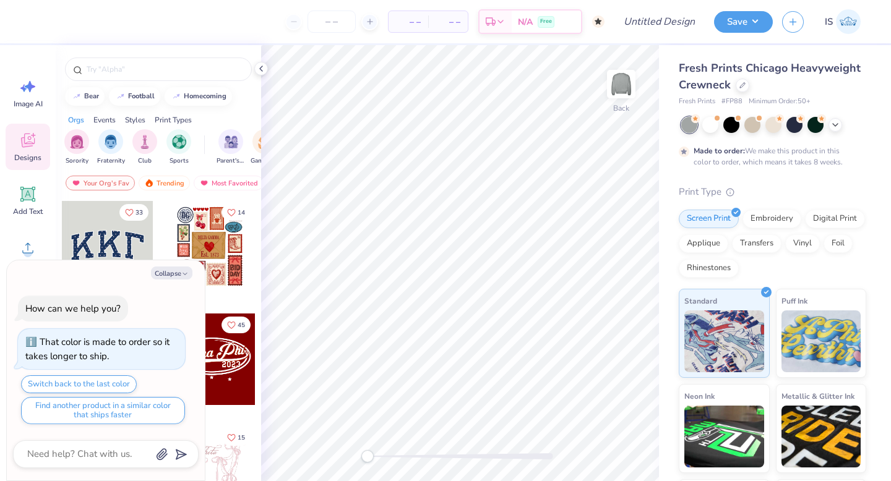
click at [18, 260] on div "Collapse How can we help you? That color is made to order so it takes longer to…" at bounding box center [106, 370] width 198 height 221
click at [22, 250] on icon at bounding box center [28, 248] width 19 height 19
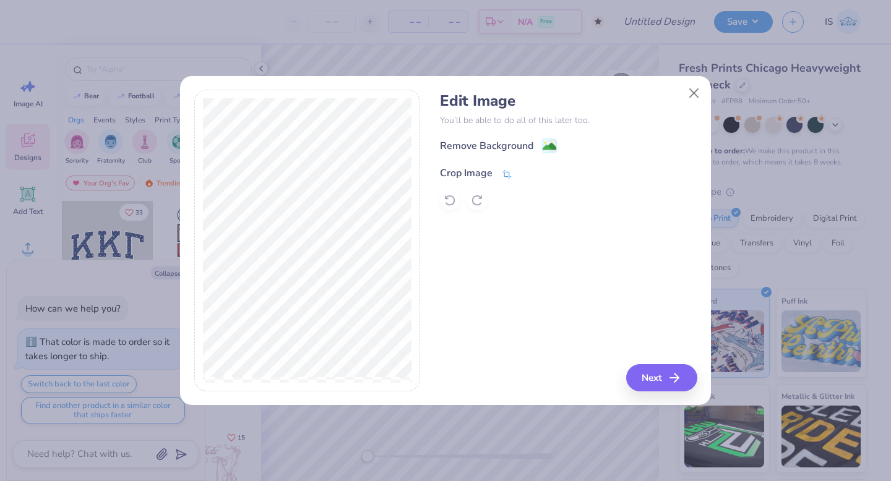
click at [504, 171] on icon at bounding box center [506, 174] width 11 height 11
click at [524, 173] on icon at bounding box center [527, 171] width 7 height 7
click at [505, 169] on icon at bounding box center [506, 174] width 11 height 11
click at [519, 173] on div "Crop Image" at bounding box center [496, 171] width 112 height 15
click at [528, 169] on icon at bounding box center [527, 171] width 7 height 7
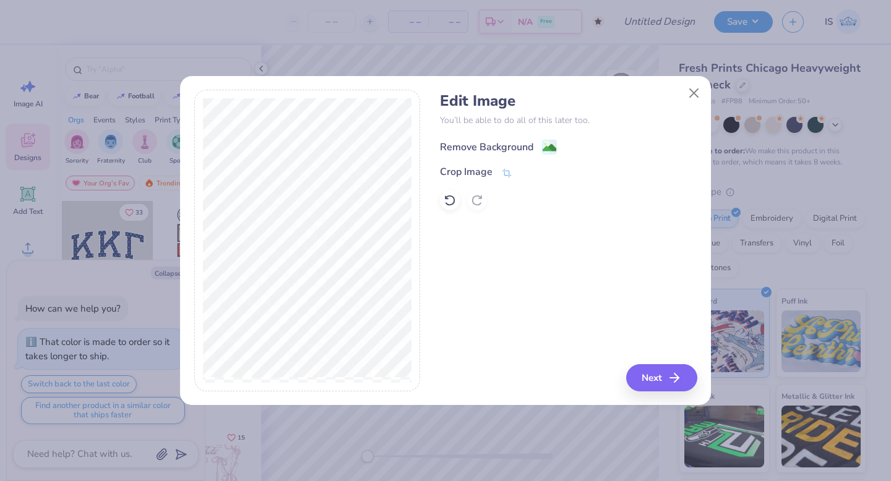
click at [545, 147] on image at bounding box center [549, 148] width 14 height 14
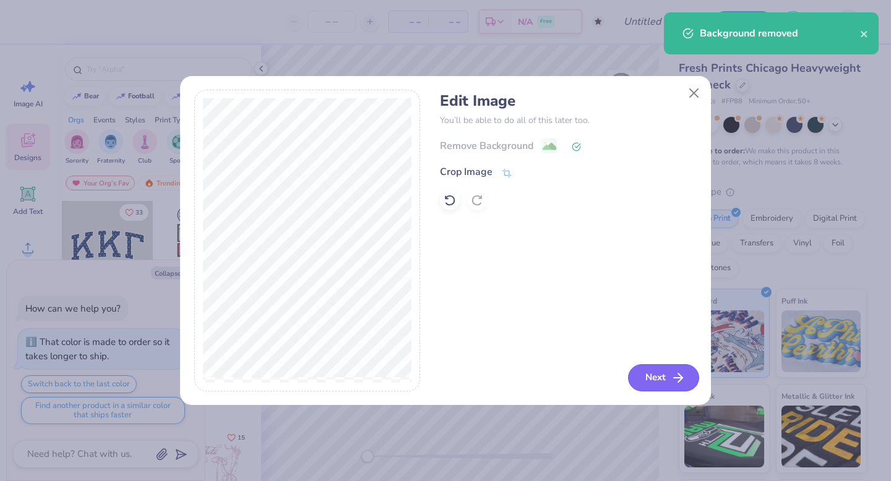
click at [659, 382] on button "Next" at bounding box center [663, 377] width 71 height 27
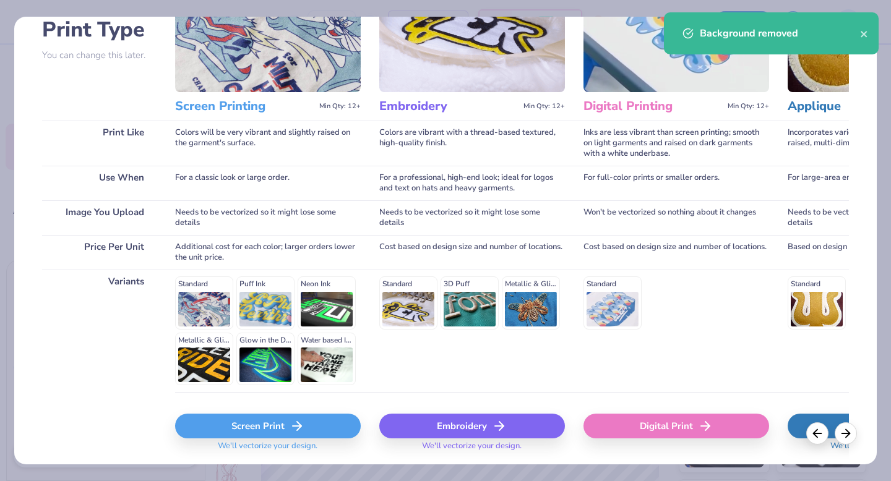
scroll to position [109, 0]
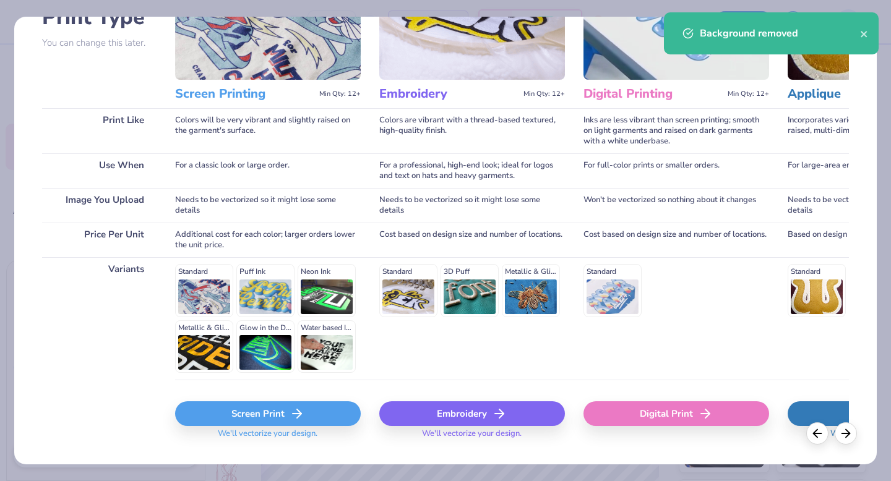
click at [267, 412] on div "Screen Print" at bounding box center [268, 413] width 186 height 25
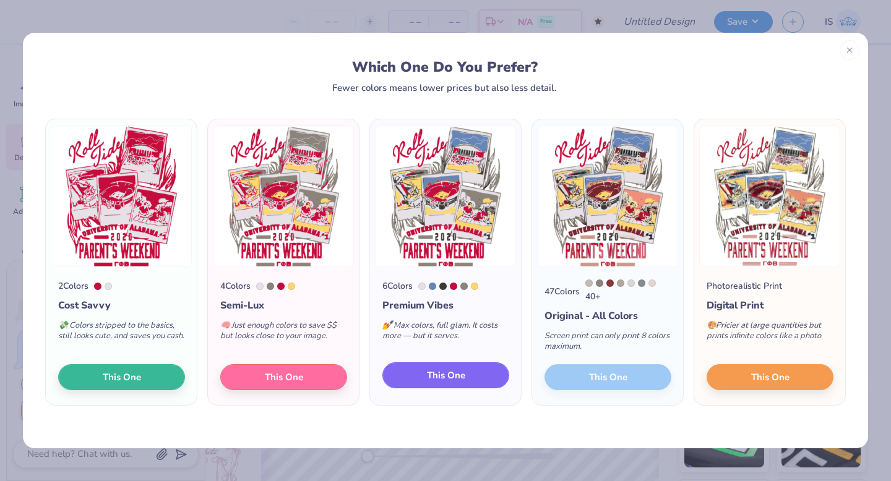
click at [436, 374] on span "This One" at bounding box center [446, 376] width 38 height 14
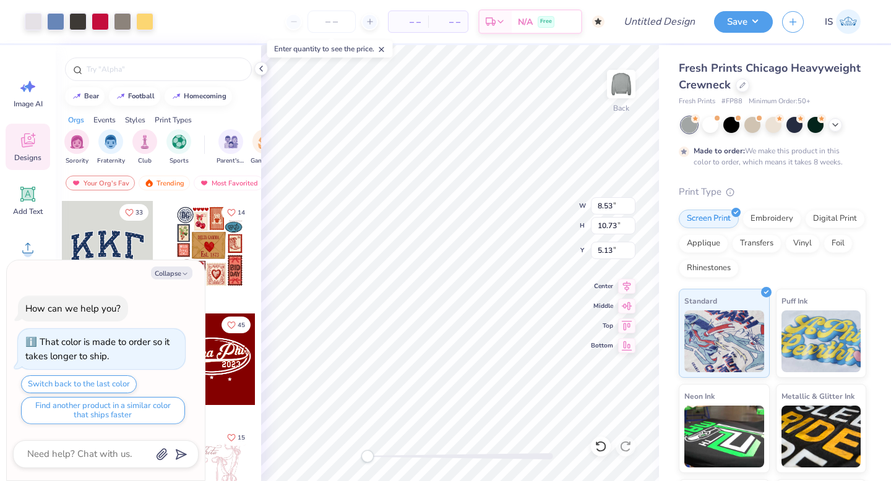
type textarea "x"
type input "11.05"
type input "13.91"
type input "1.96"
click at [626, 280] on icon at bounding box center [626, 284] width 17 height 15
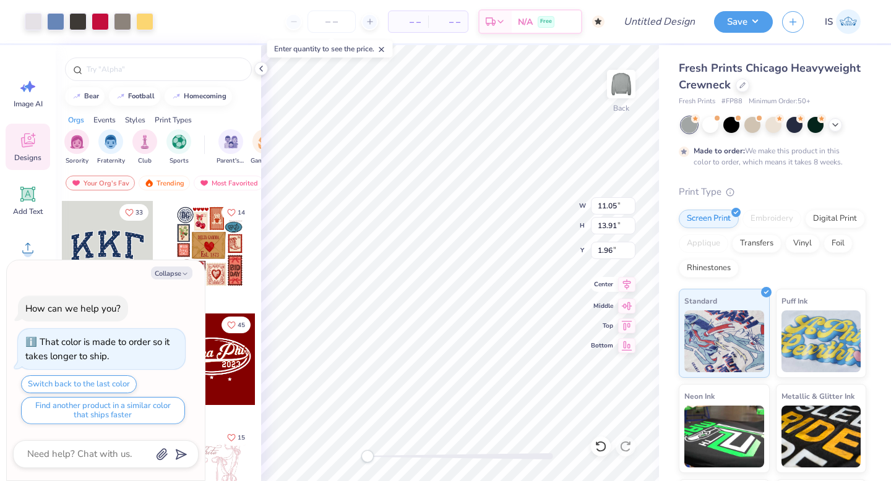
type textarea "x"
click at [670, 23] on input "Design Title" at bounding box center [674, 21] width 61 height 25
type input "P"
type textarea "x"
type input "Ph"
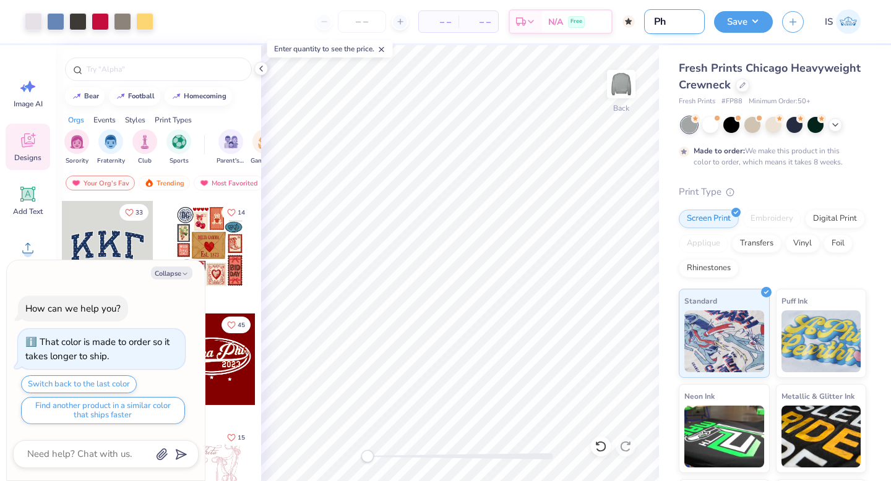
type textarea "x"
type input "Phi"
type textarea "x"
type input "Phi Mu Hoco 2025 Helmets"
type textarea "x"
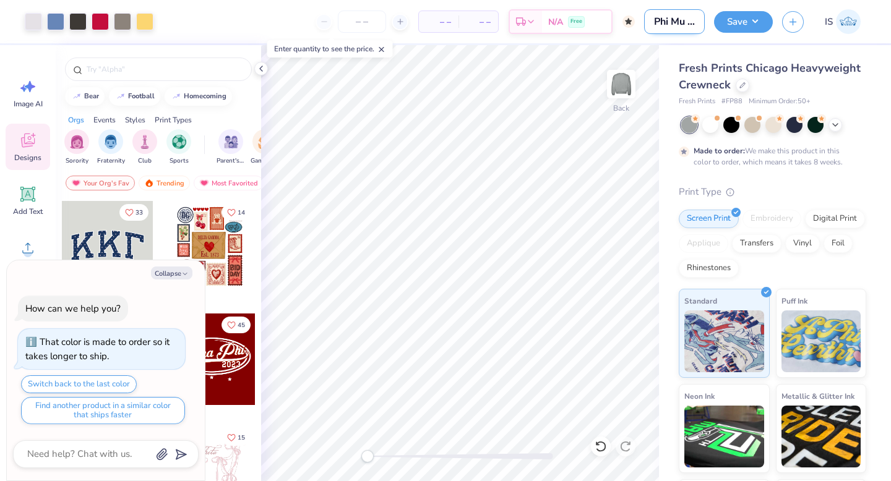
click at [684, 22] on input "Phi Mu Hoco 2025 Helmets" at bounding box center [674, 21] width 61 height 25
click at [677, 23] on input "Phi Mu Hoco 2025 Helmets" at bounding box center [674, 21] width 61 height 25
type input "Phi Mu Hoco 2025 P"
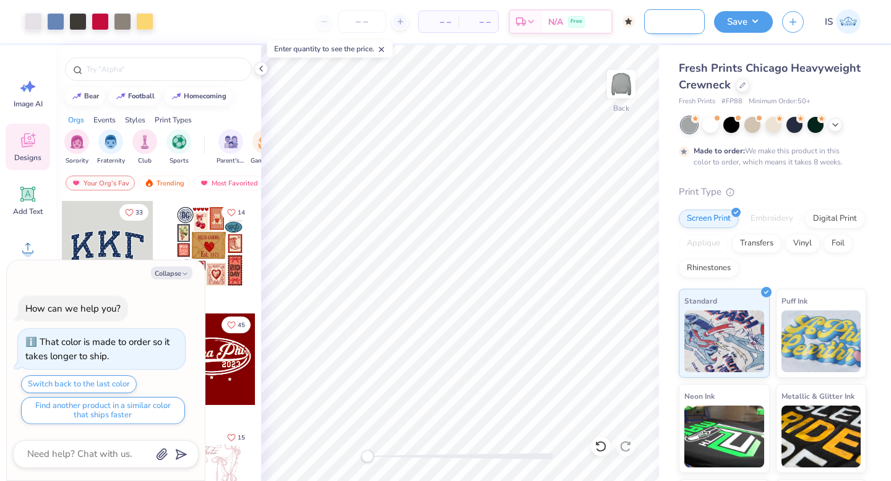
type textarea "x"
type input "Phi Mu Hoco 2025 Po"
type textarea "x"
type input "Phi Mu Hoco 2025 Pol"
type textarea "x"
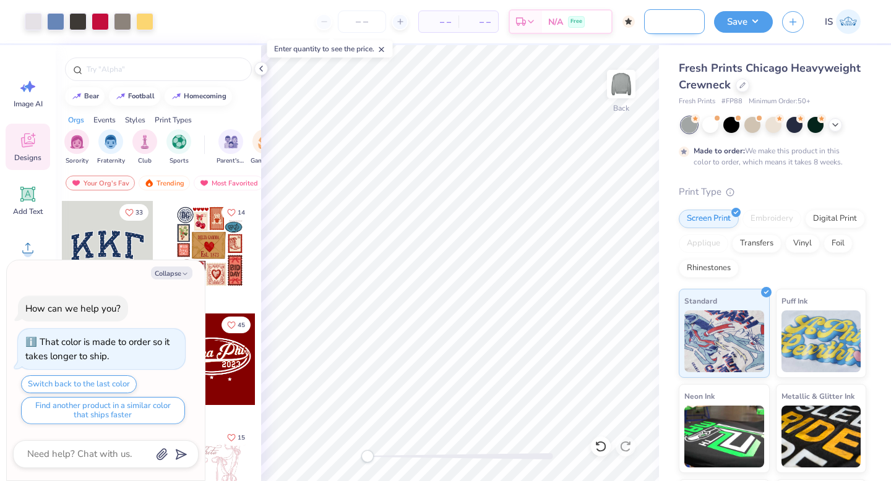
type input "Phi Mu Hoco 2025 Polo"
type textarea "x"
type input "Phi Mu Hoco 2025 Pol"
type textarea "x"
type input "Phi Mu Hoco 2025 Pola"
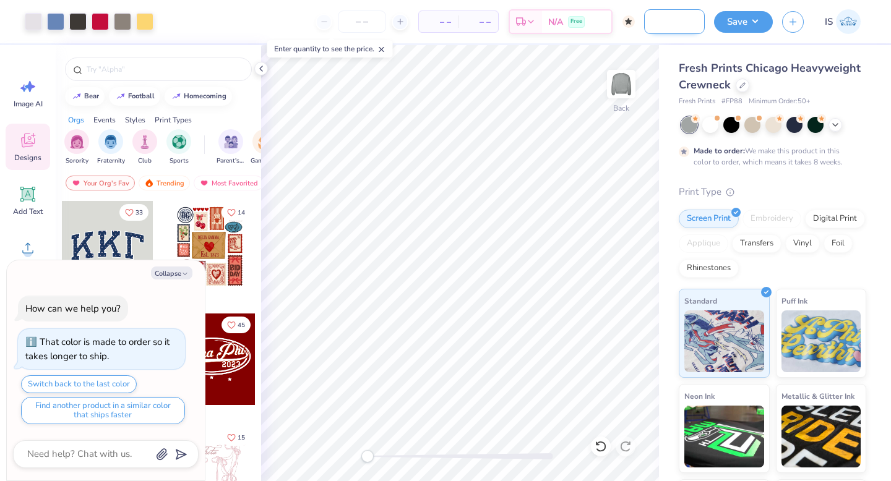
type textarea "x"
type input "Phi Mu Hoco 2025 Polar"
type textarea "x"
type input "Phi Mu Hoco 2025 Polaro"
type textarea "x"
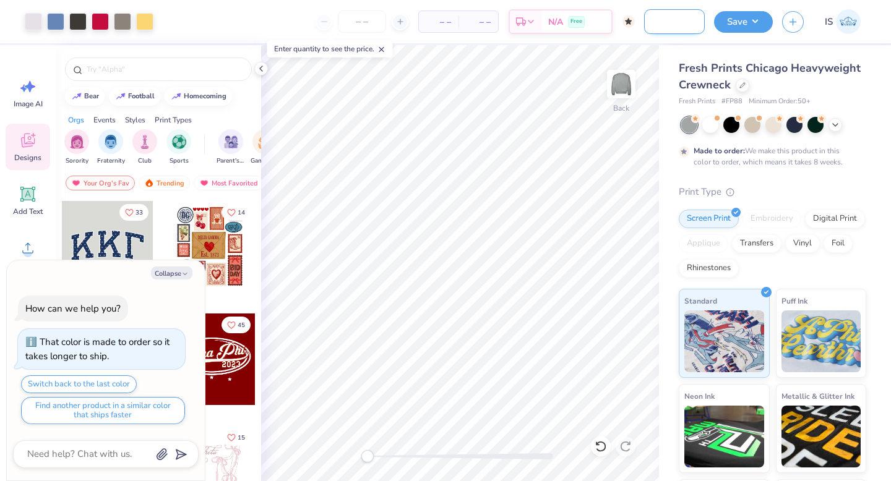
type input "Phi Mu Hoco 2025 Polaroi"
type textarea "x"
type input "Phi Mu Hoco 2025 Polaroid"
type textarea "x"
type input "Phi Mu Hoco 2025 Polaroids"
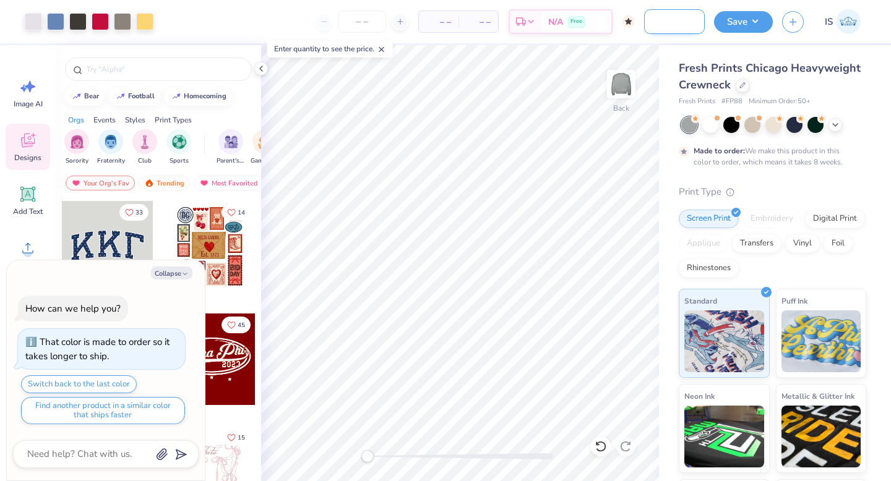
type textarea "x"
type input "Phi Mu Hoco 2025 Polaroids"
click at [702, 55] on div "Fresh Prints Chicago Heavyweight Crewneck Fresh Prints # FP88 Minimum Order: 50…" at bounding box center [775, 306] width 232 height 523
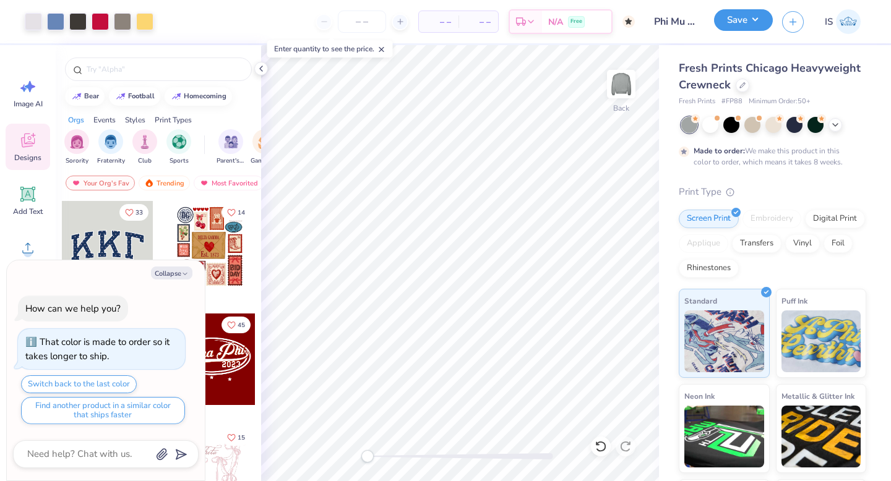
click at [745, 23] on button "Save" at bounding box center [743, 20] width 59 height 22
type textarea "x"
type input "0"
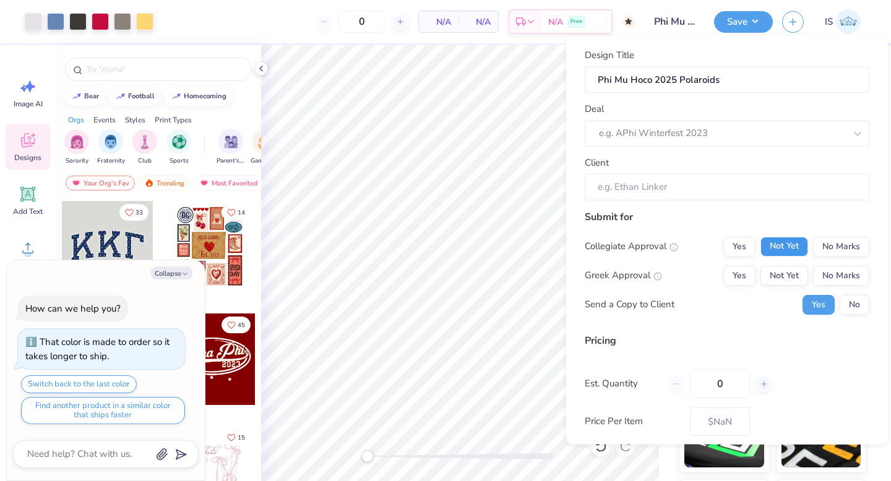
click at [790, 250] on button "Not Yet" at bounding box center [784, 246] width 48 height 20
click at [790, 268] on button "Not Yet" at bounding box center [784, 275] width 48 height 20
type textarea "x"
click at [715, 185] on input "Client" at bounding box center [726, 187] width 284 height 27
click at [677, 131] on div at bounding box center [722, 133] width 246 height 17
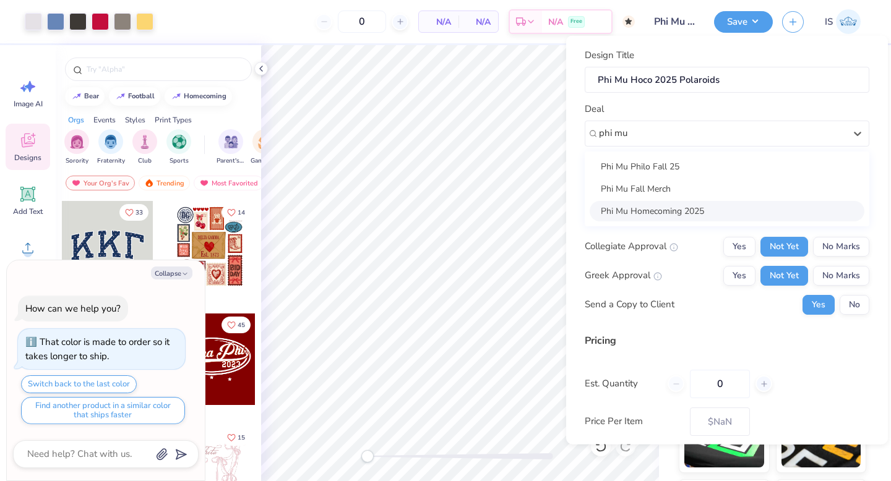
click at [636, 208] on div "Phi Mu Homecoming 2025" at bounding box center [726, 210] width 275 height 20
type input "phi mu"
type textarea "x"
type input "Nyah Wysokowski"
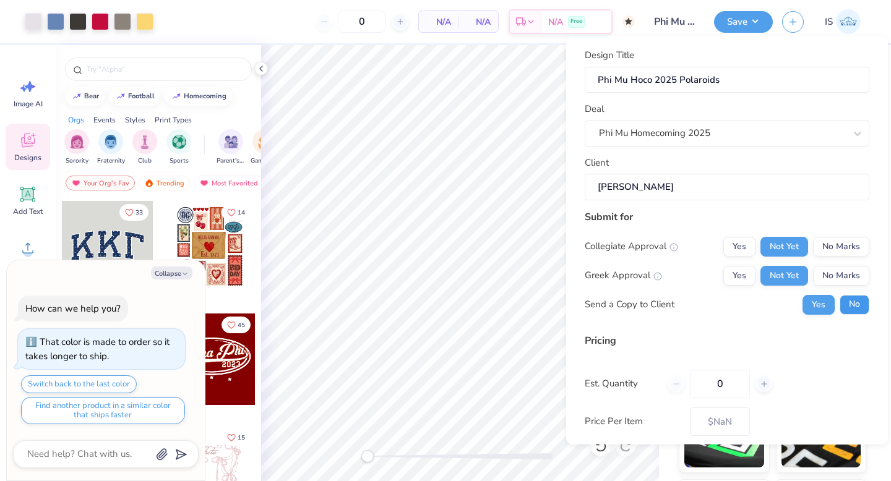
click at [851, 308] on button "No" at bounding box center [854, 304] width 30 height 20
type textarea "x"
click at [734, 383] on input "0" at bounding box center [720, 383] width 60 height 28
type input "100"
type textarea "x"
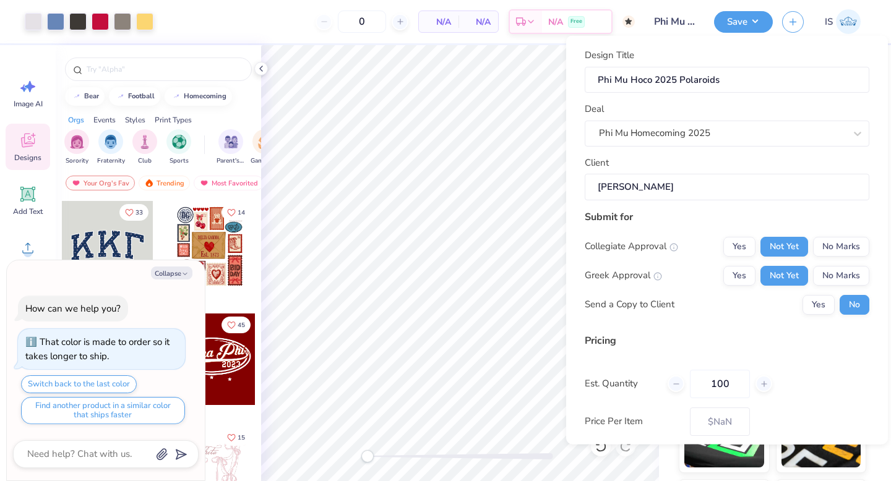
type input "100"
type textarea "x"
type input "– –"
type textarea "x"
type input "$73.85"
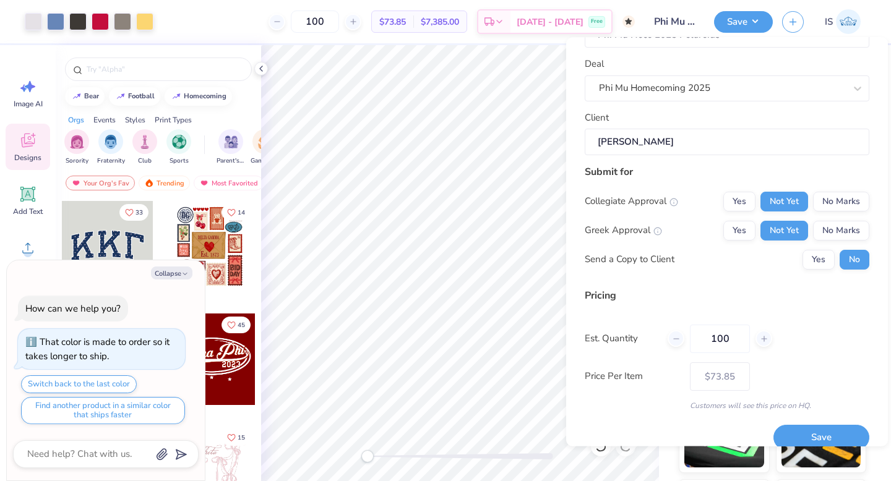
scroll to position [47, 0]
type input "100"
click at [800, 437] on button "Save" at bounding box center [821, 437] width 96 height 25
type textarea "x"
type input "– –"
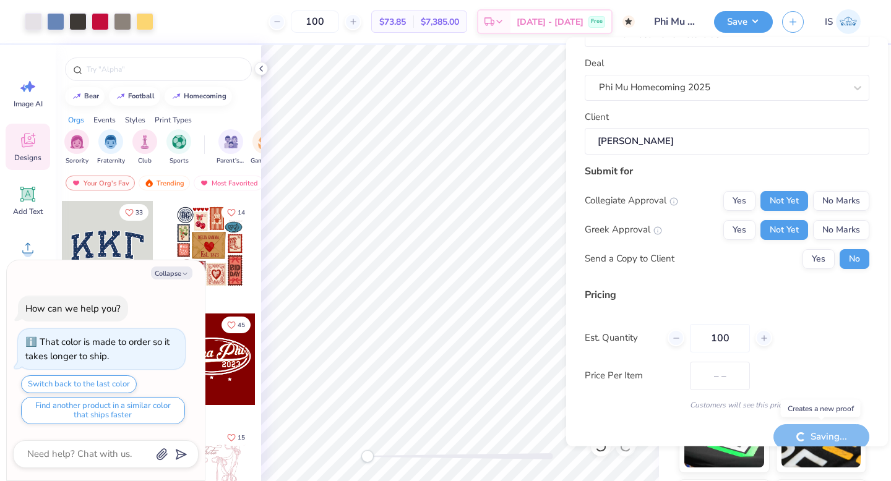
type textarea "x"
type input "$73.85"
type textarea "x"
type input "– –"
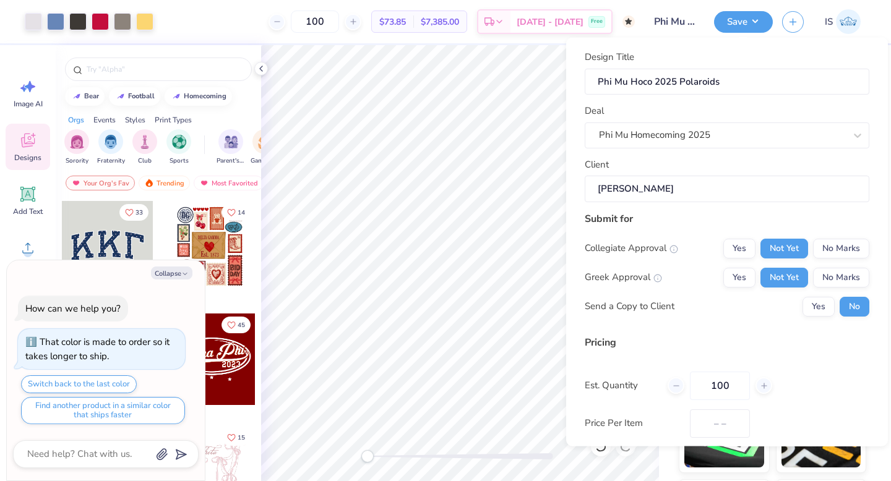
type textarea "x"
type input "$60.91"
type textarea "x"
type input "– –"
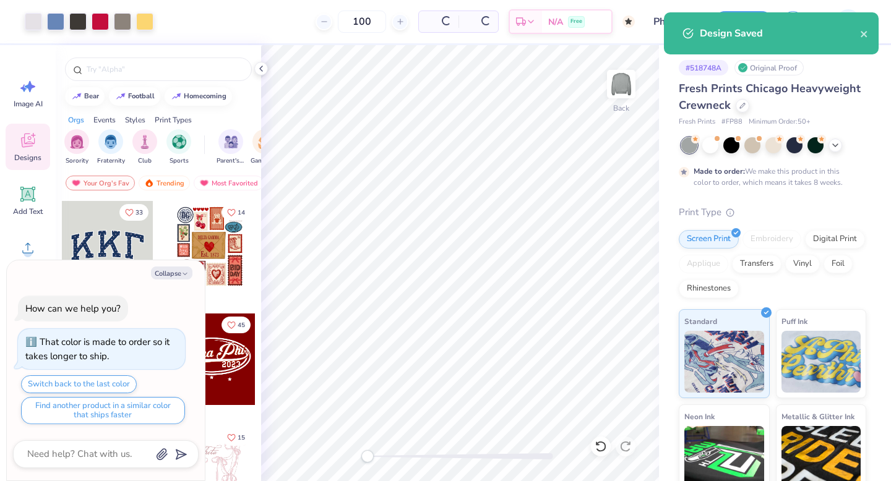
type textarea "x"
type input "$73.85"
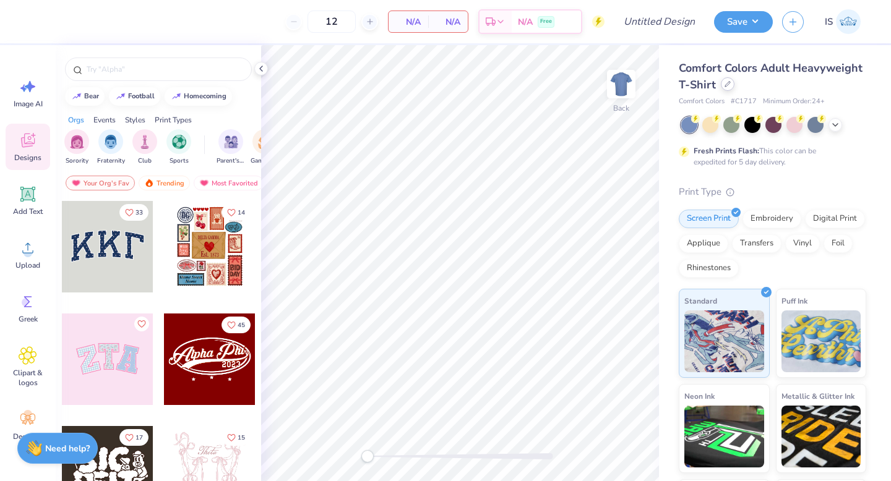
click at [724, 88] on div at bounding box center [727, 84] width 14 height 14
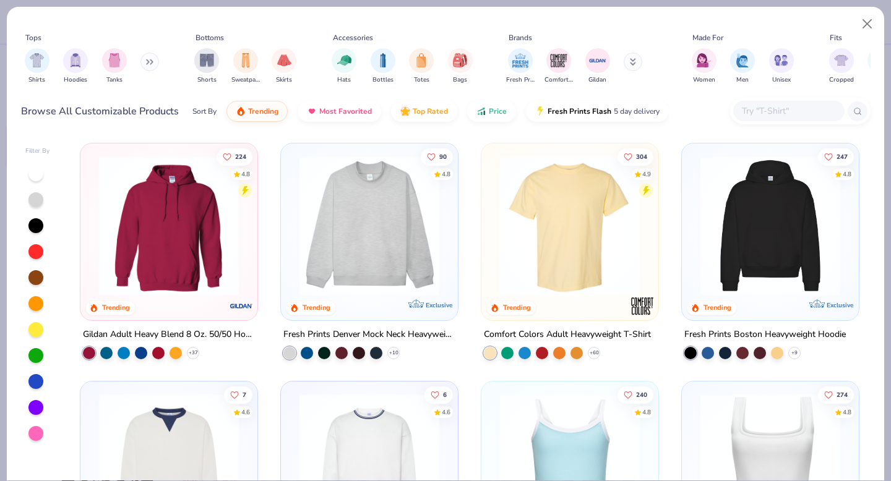
click at [173, 274] on img at bounding box center [169, 226] width 152 height 140
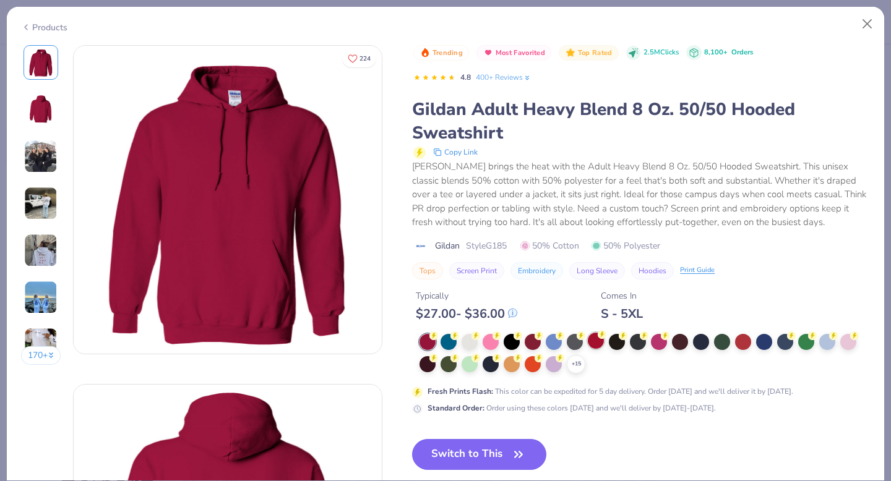
click at [594, 341] on div at bounding box center [595, 341] width 16 height 16
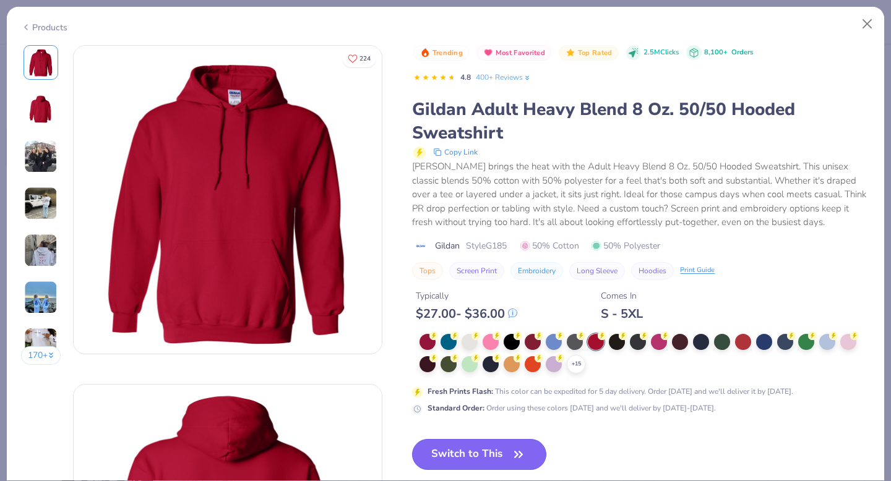
click at [497, 458] on button "Switch to This" at bounding box center [479, 454] width 134 height 31
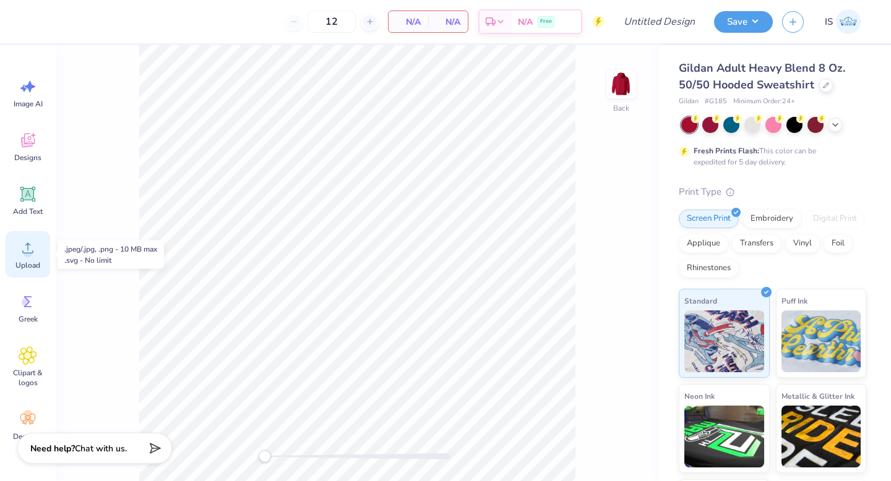
click at [27, 252] on circle at bounding box center [27, 253] width 9 height 9
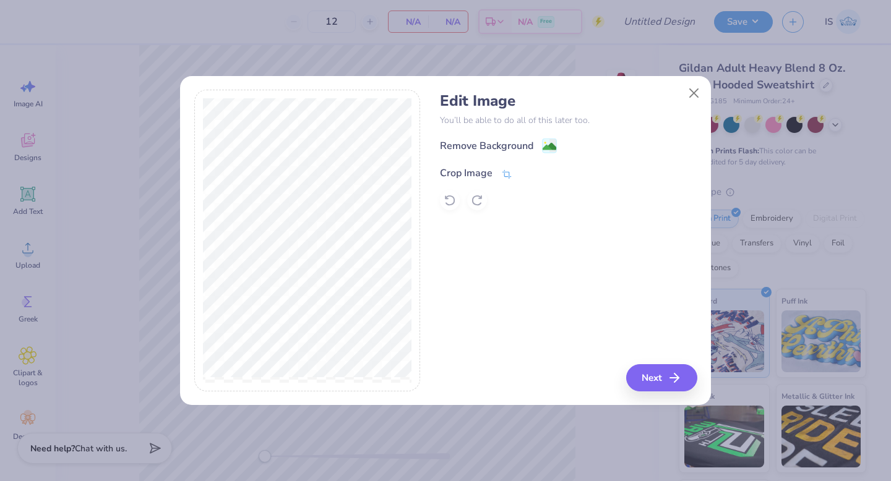
click at [508, 173] on icon at bounding box center [506, 173] width 9 height 9
click at [528, 171] on polyline at bounding box center [527, 172] width 5 height 4
click at [550, 149] on image at bounding box center [549, 148] width 14 height 14
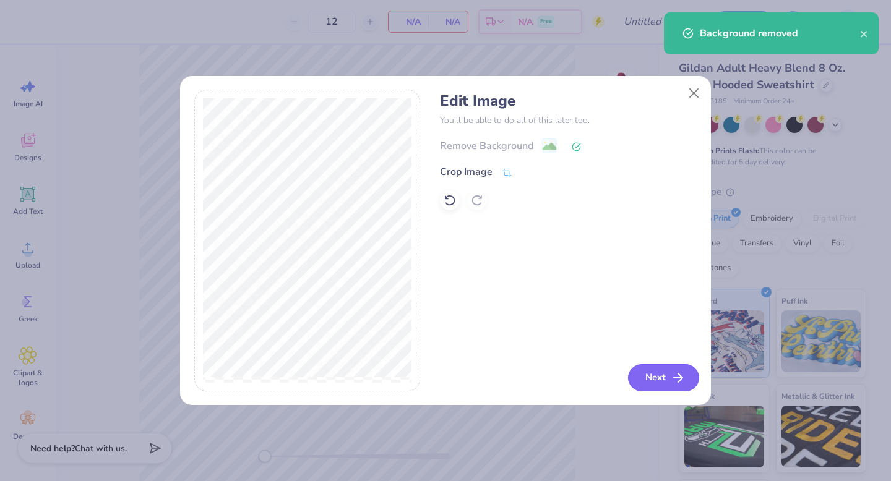
click at [646, 383] on button "Next" at bounding box center [663, 377] width 71 height 27
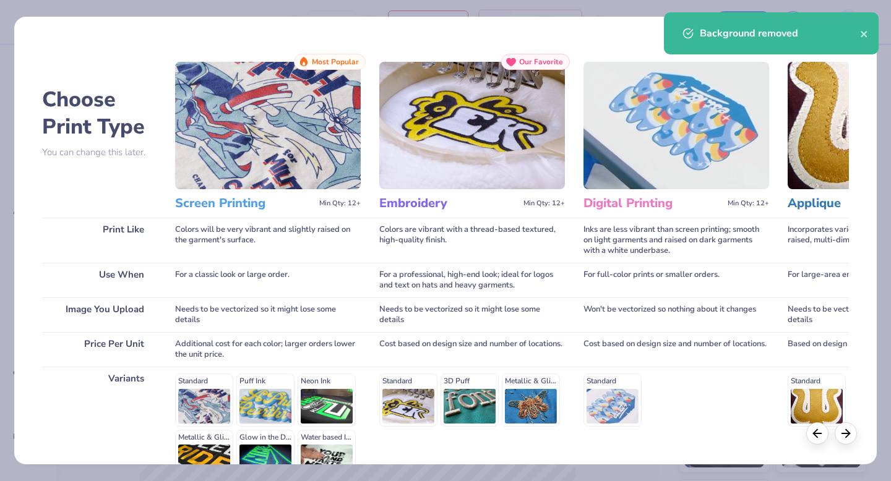
scroll to position [135, 0]
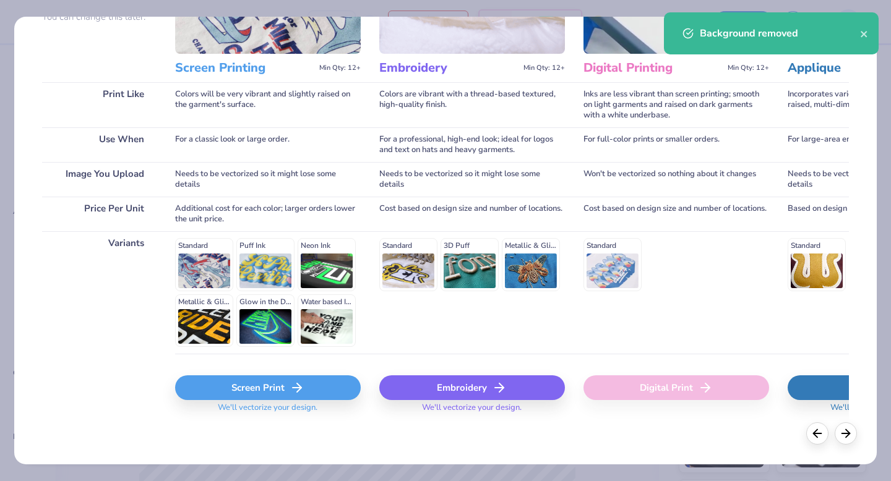
click at [274, 390] on div "Screen Print" at bounding box center [268, 387] width 186 height 25
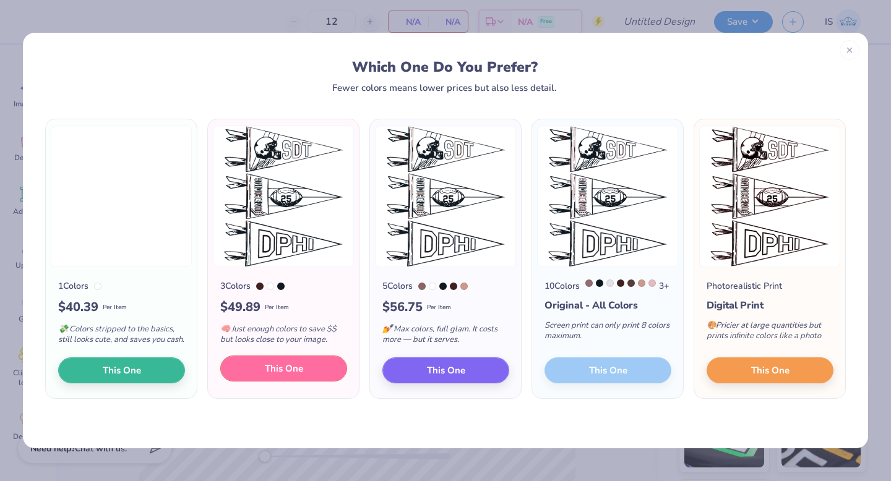
click at [270, 376] on span "This One" at bounding box center [284, 369] width 38 height 14
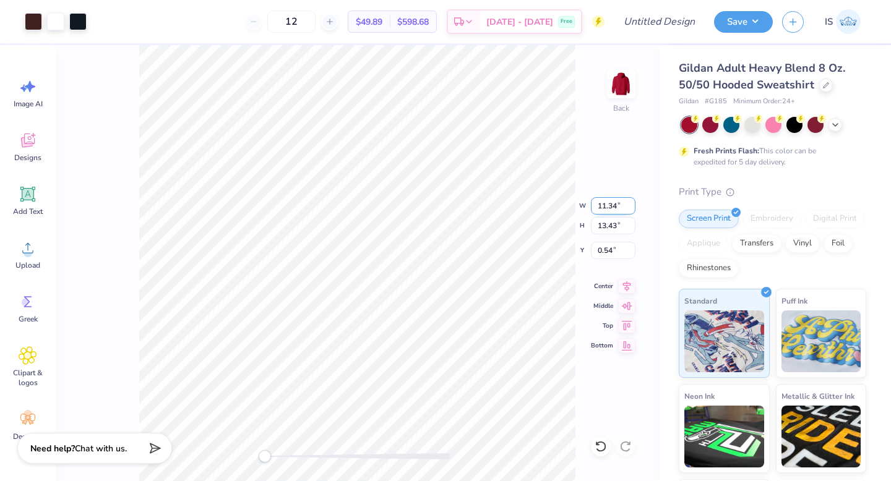
click at [609, 208] on input "11.34" at bounding box center [613, 205] width 45 height 17
type input "2.95"
type input "3.49"
type input "5.50"
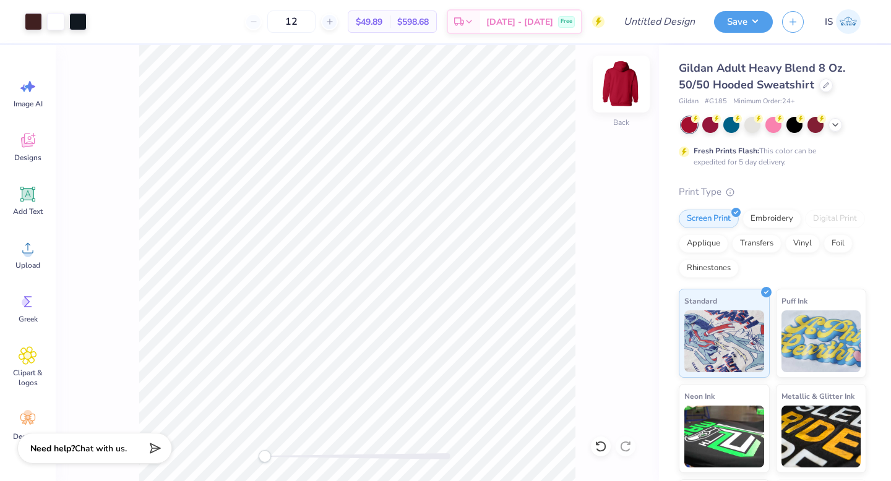
click at [620, 81] on img at bounding box center [620, 83] width 49 height 49
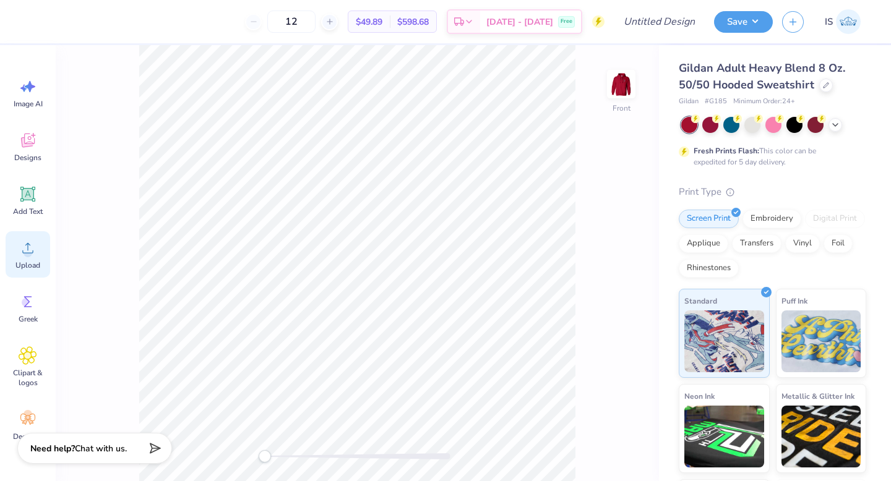
click at [26, 257] on div "Upload" at bounding box center [28, 254] width 45 height 46
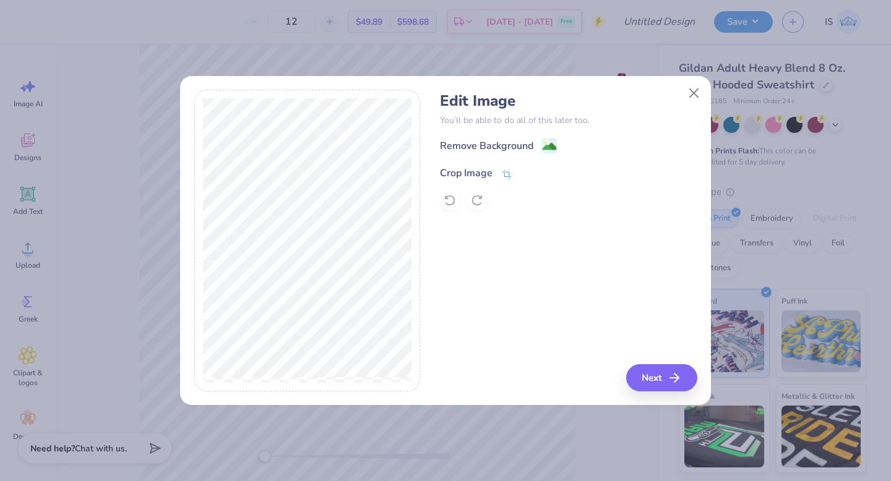
click at [505, 170] on icon at bounding box center [506, 174] width 11 height 11
click at [528, 172] on icon at bounding box center [527, 171] width 7 height 7
click at [551, 143] on image at bounding box center [549, 148] width 14 height 14
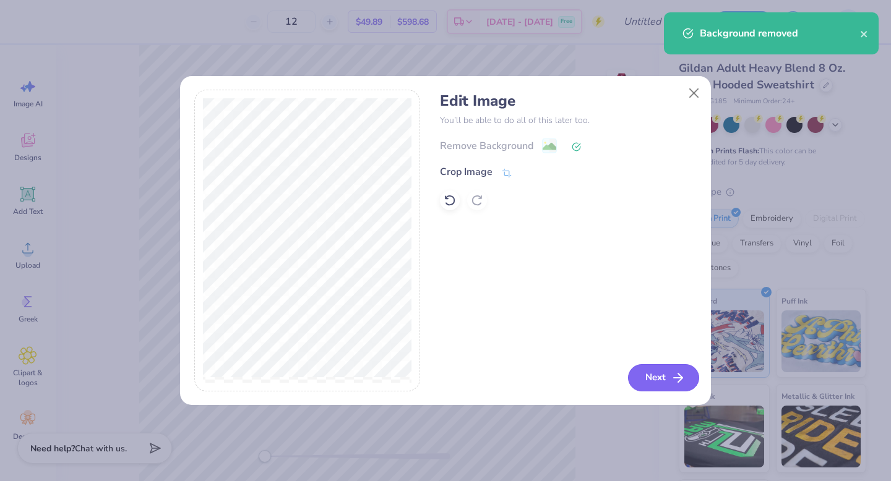
click at [670, 371] on icon "button" at bounding box center [677, 377] width 15 height 15
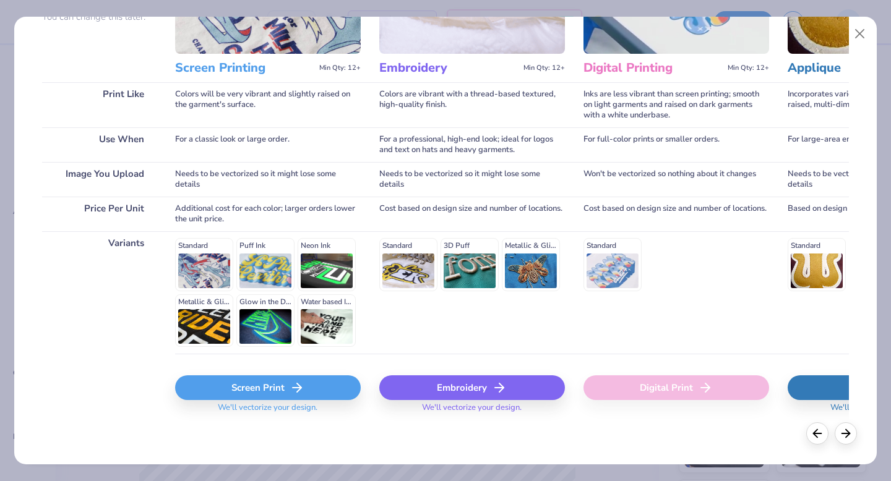
click at [268, 396] on div "Screen Print" at bounding box center [268, 387] width 186 height 25
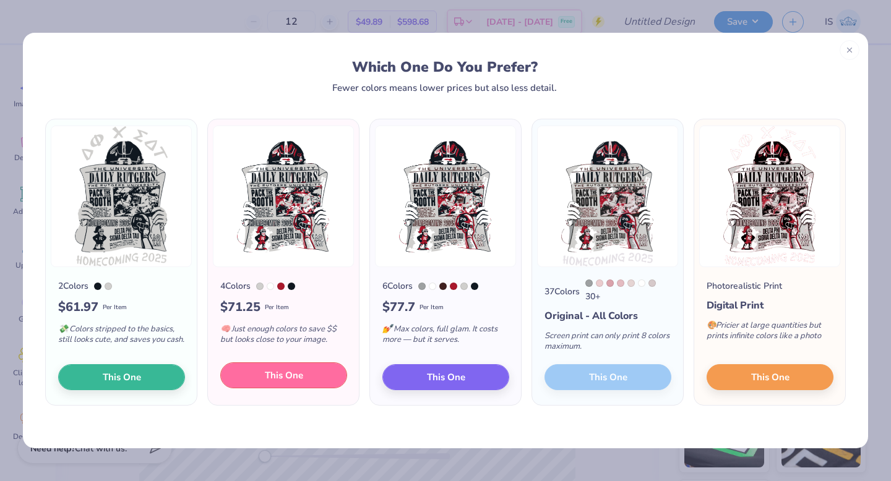
click at [271, 370] on button "This One" at bounding box center [283, 375] width 127 height 26
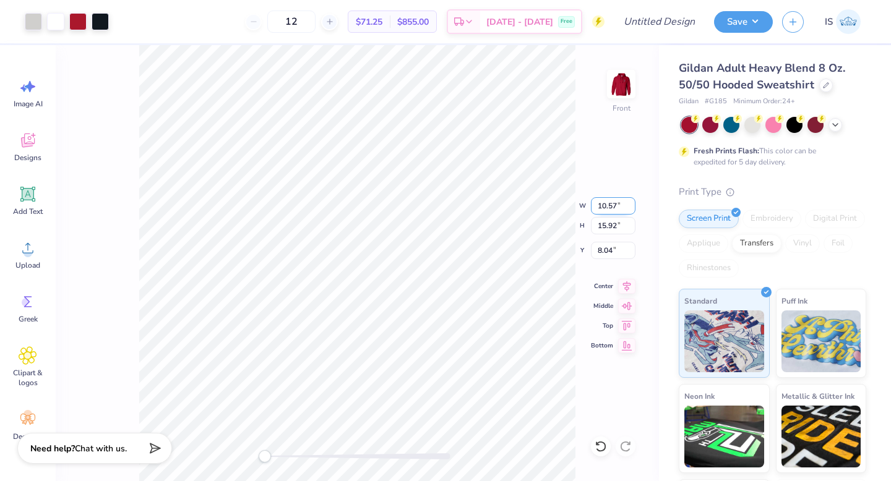
click at [616, 207] on input "10.57" at bounding box center [613, 205] width 45 height 17
type input "10.04"
type input "15.12"
type input "8.44"
click at [627, 288] on icon at bounding box center [626, 284] width 17 height 15
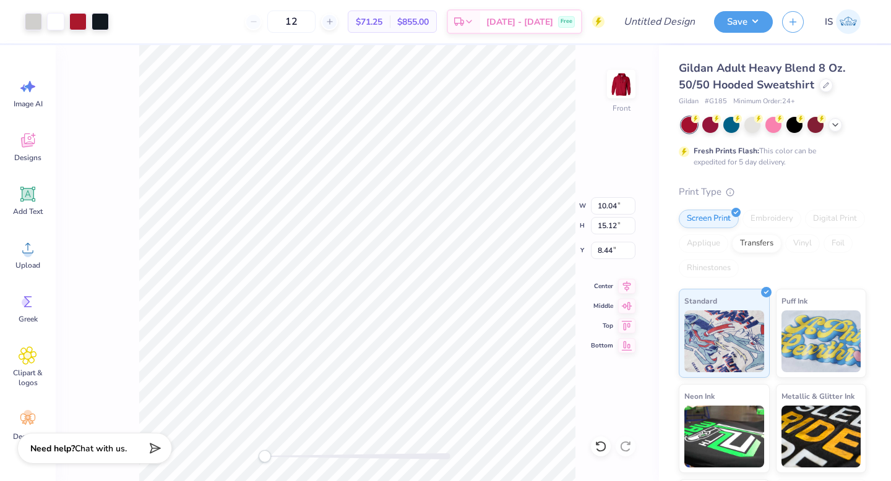
click at [560, 200] on div "Front W 10.04 10.04 " H 15.12 15.12 " Y 8.44 8.44 " Center Middle Top Bottom" at bounding box center [357, 263] width 603 height 436
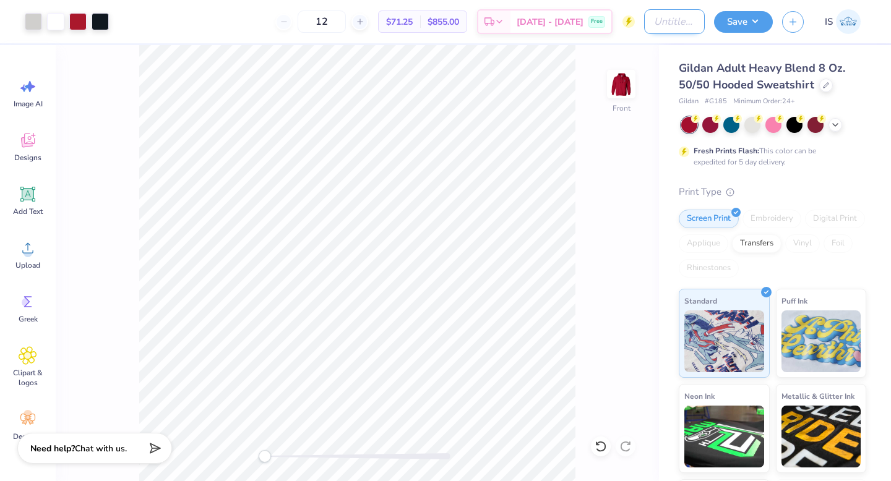
click at [658, 23] on input "Design Title" at bounding box center [674, 21] width 61 height 25
type input "SDT Hoco 2025 Sweatshirt"
click at [602, 169] on div "Front" at bounding box center [357, 263] width 603 height 436
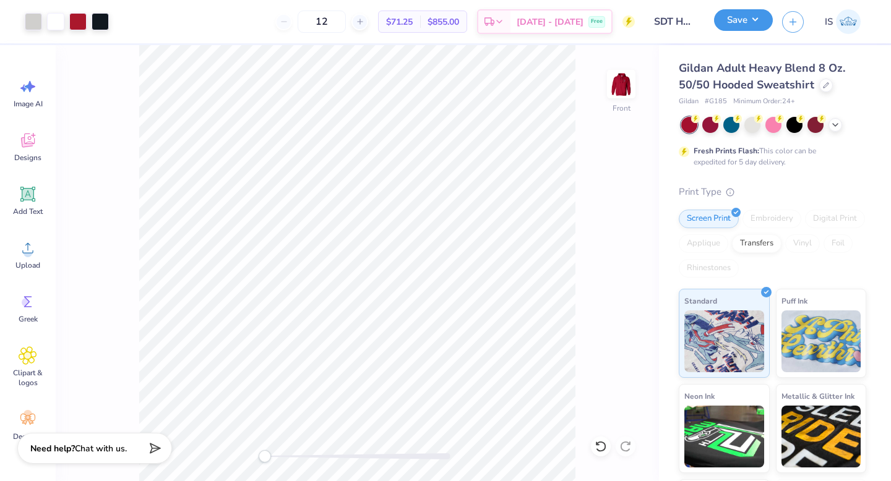
click at [744, 22] on button "Save" at bounding box center [743, 20] width 59 height 22
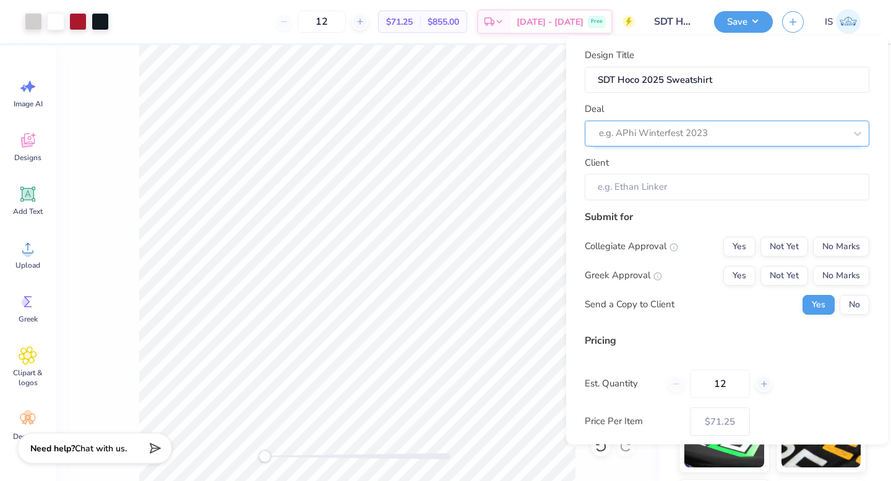
click at [682, 135] on div at bounding box center [722, 133] width 246 height 17
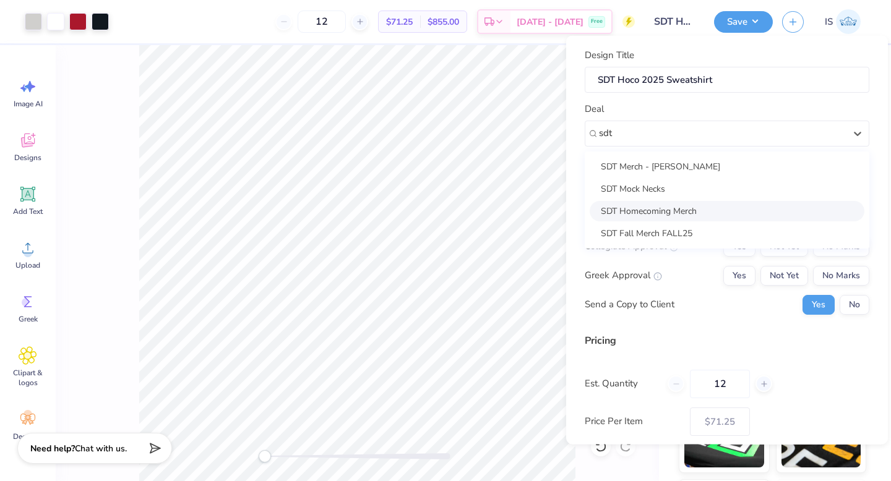
click at [648, 211] on div "SDT Homecoming Merch" at bounding box center [726, 210] width 275 height 20
type input "sdt"
type input "Jenna Massi"
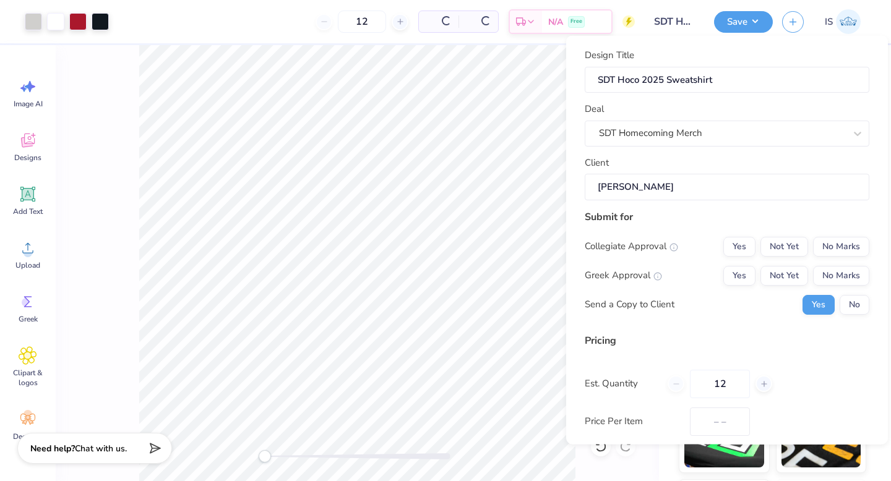
type input "$84.49"
click at [741, 246] on button "Yes" at bounding box center [739, 246] width 32 height 20
click at [741, 281] on button "Yes" at bounding box center [739, 275] width 32 height 20
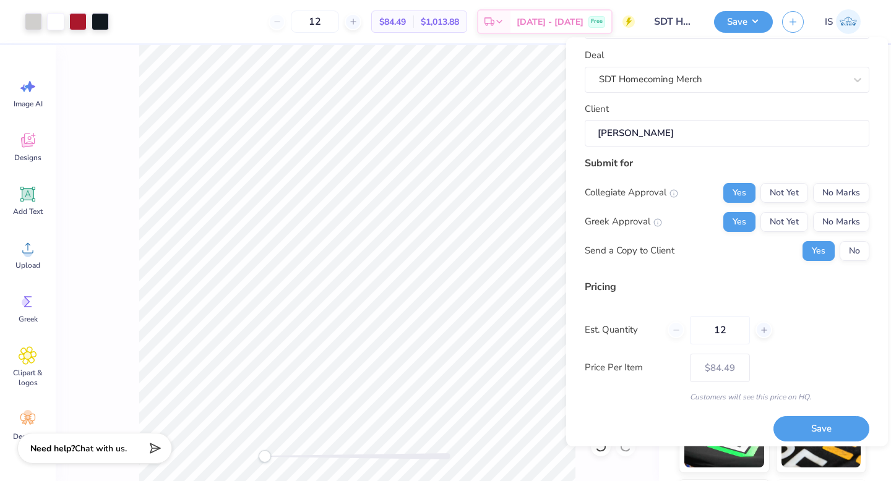
scroll to position [59, 0]
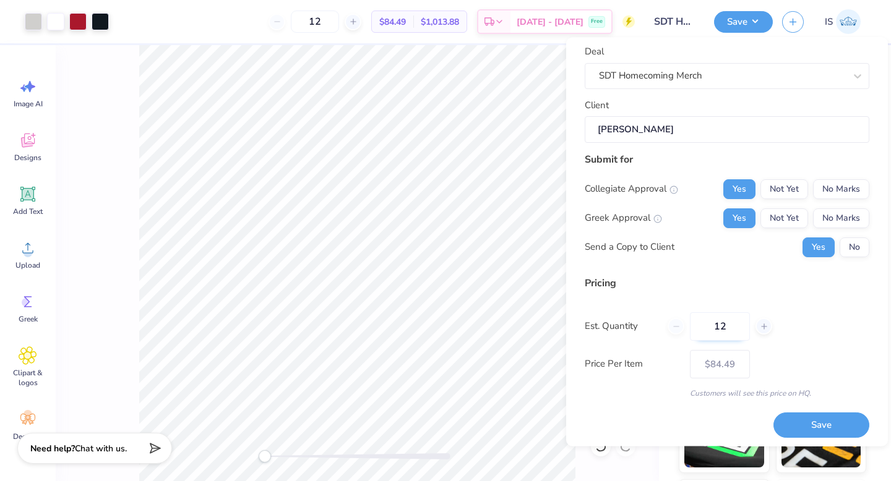
click at [736, 333] on input "12" at bounding box center [720, 326] width 60 height 28
type input "100"
type input "$36.16"
click at [733, 331] on input "100" at bounding box center [720, 326] width 60 height 28
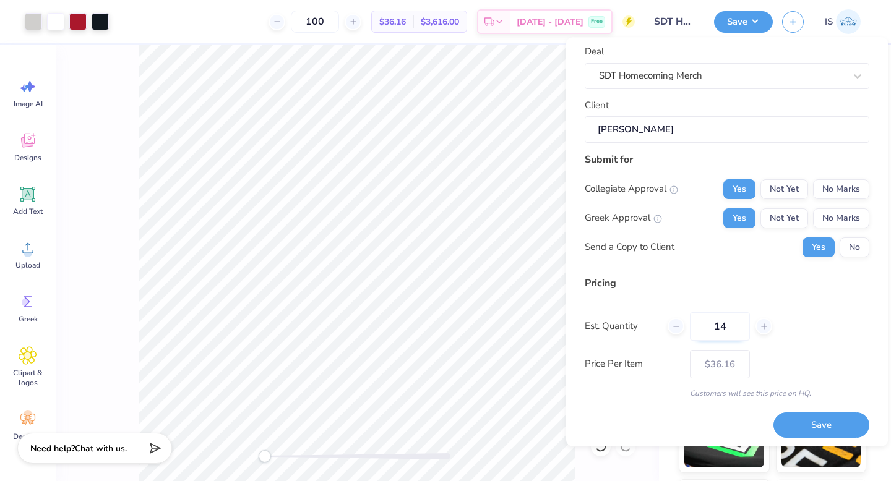
type input "145"
type input "$33.33"
type input "145"
click at [780, 305] on div "Pricing Est. Quantity 145 Price Per Item $33.33 Customers will see this price o…" at bounding box center [726, 337] width 284 height 123
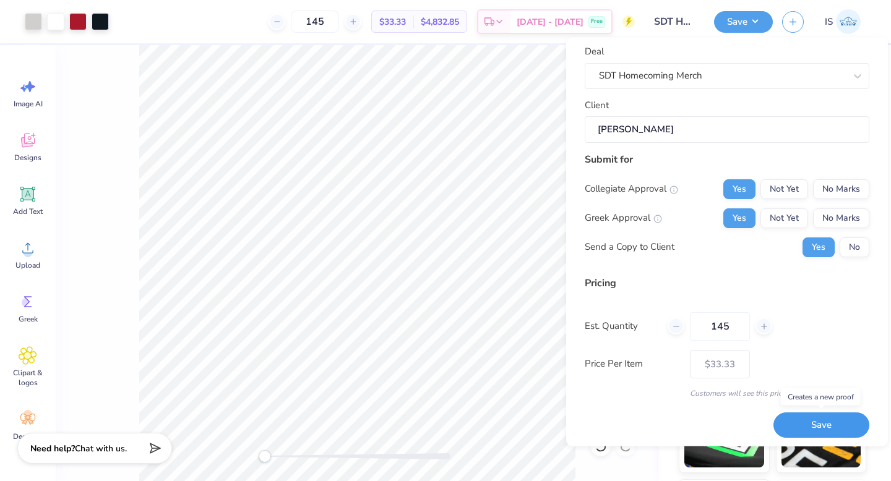
click at [807, 429] on button "Save" at bounding box center [821, 425] width 96 height 25
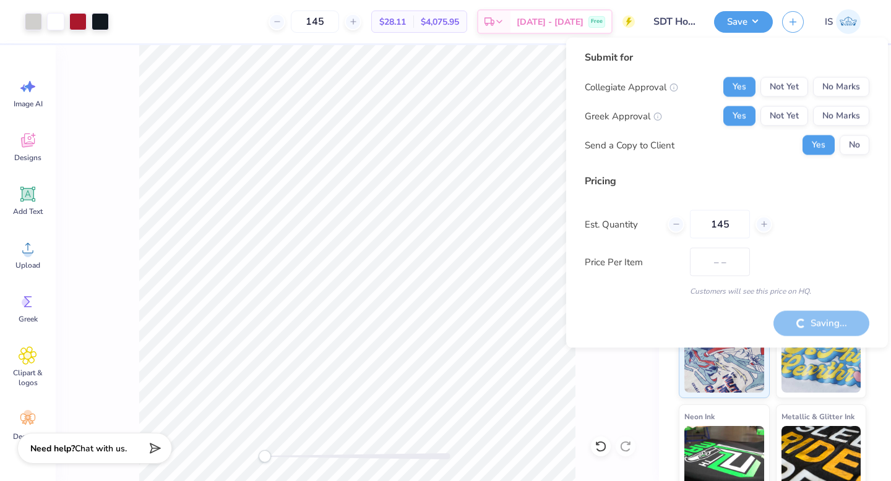
type input "$33.33"
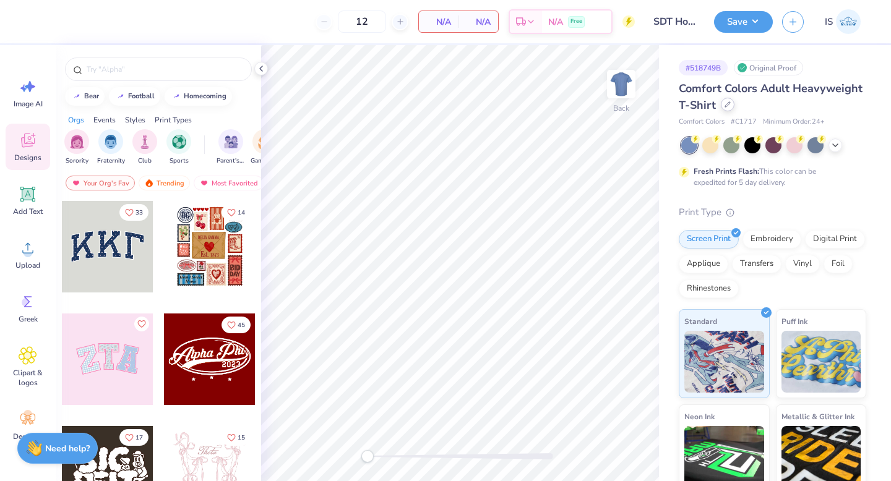
click at [726, 106] on icon at bounding box center [727, 104] width 6 height 6
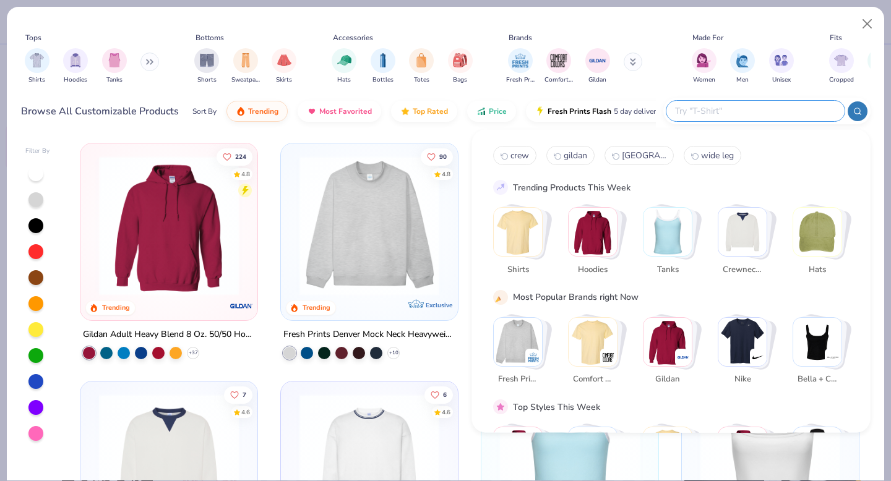
click at [759, 111] on input "text" at bounding box center [754, 111] width 162 height 14
type input "crew"
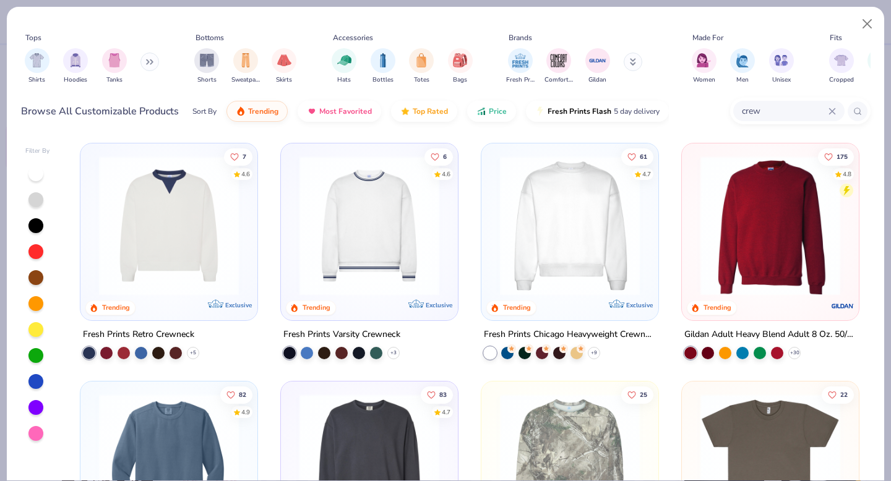
click at [753, 242] on img at bounding box center [770, 226] width 152 height 140
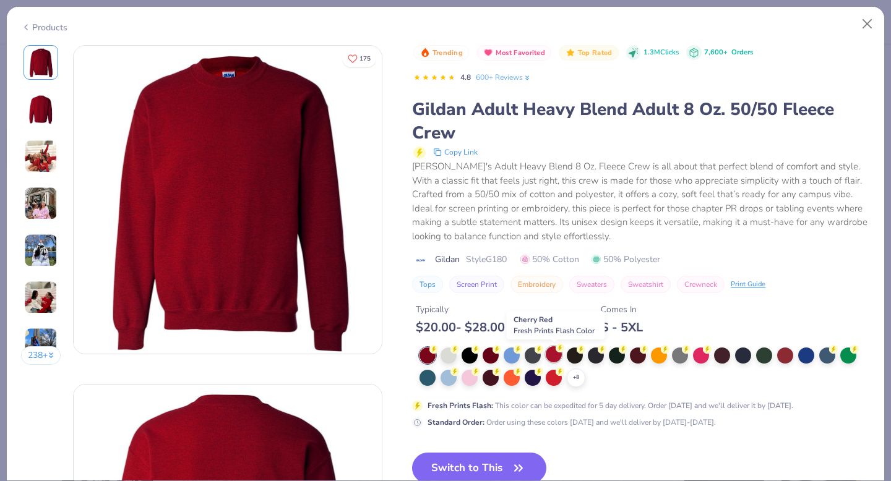
click at [553, 354] on div at bounding box center [553, 354] width 16 height 16
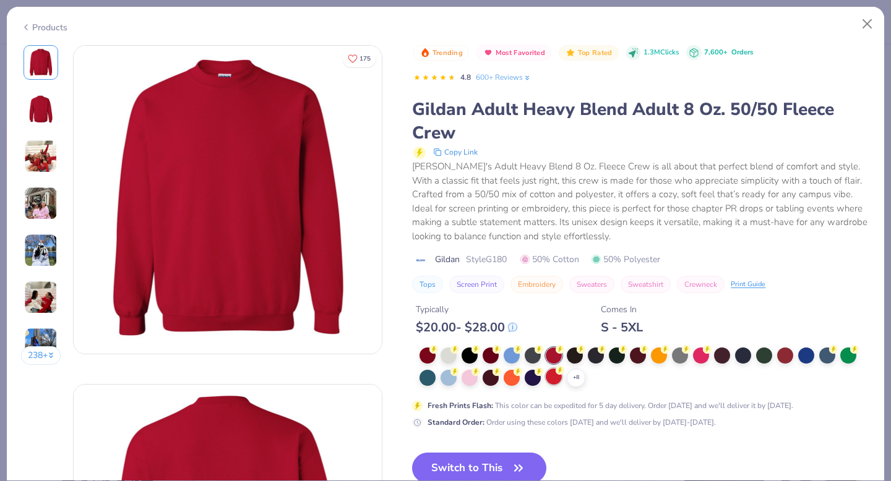
click at [556, 377] on div at bounding box center [553, 377] width 16 height 16
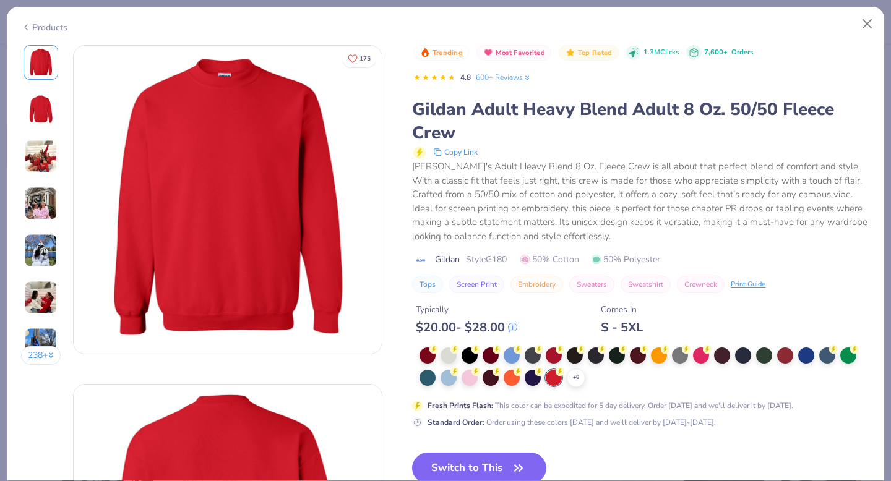
click at [445, 467] on button "Switch to This" at bounding box center [479, 468] width 134 height 31
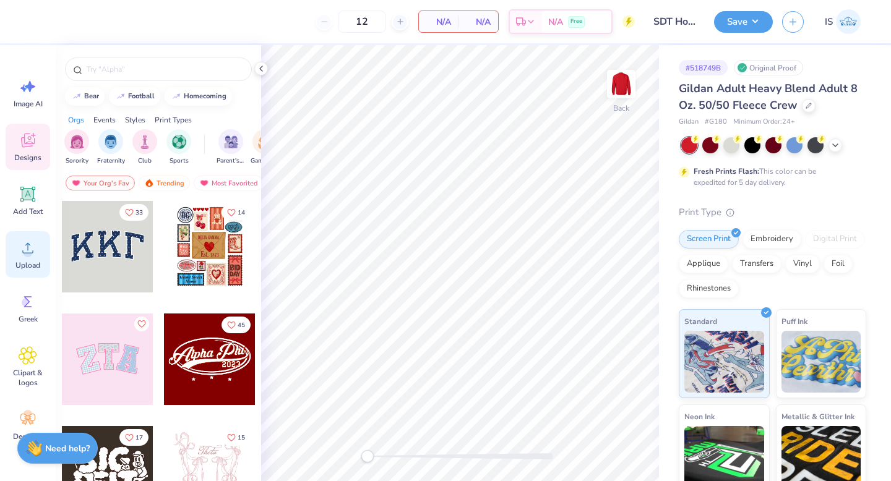
click at [22, 263] on span "Upload" at bounding box center [27, 265] width 25 height 10
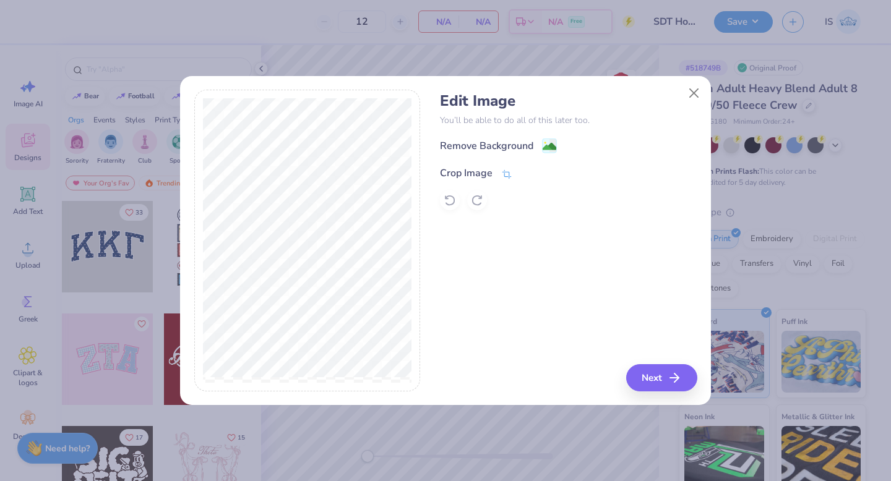
click at [505, 173] on icon at bounding box center [506, 174] width 11 height 11
click at [526, 173] on icon at bounding box center [527, 171] width 7 height 7
click at [549, 141] on image at bounding box center [549, 148] width 14 height 14
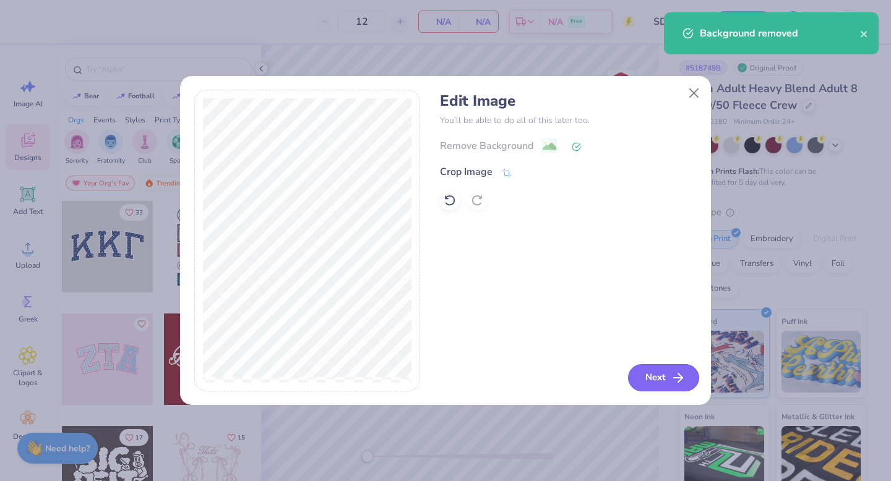
click at [658, 377] on button "Next" at bounding box center [663, 377] width 71 height 27
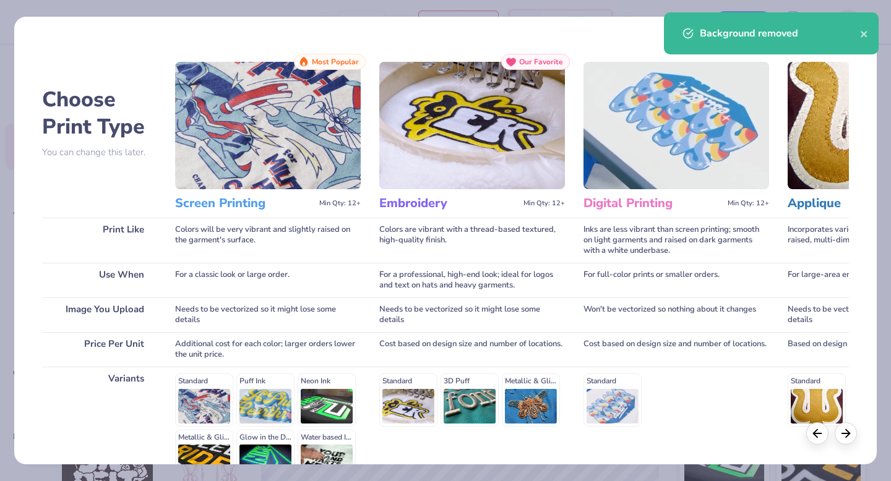
scroll to position [135, 0]
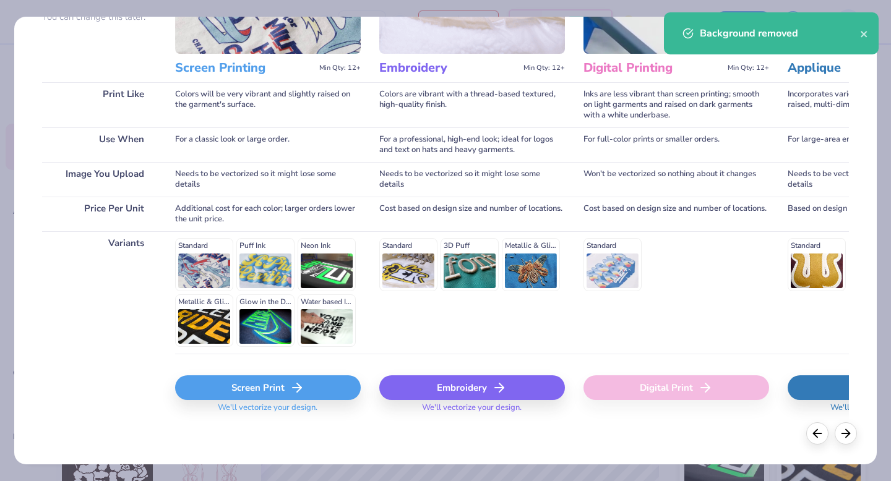
click at [247, 391] on div "Screen Print" at bounding box center [268, 387] width 186 height 25
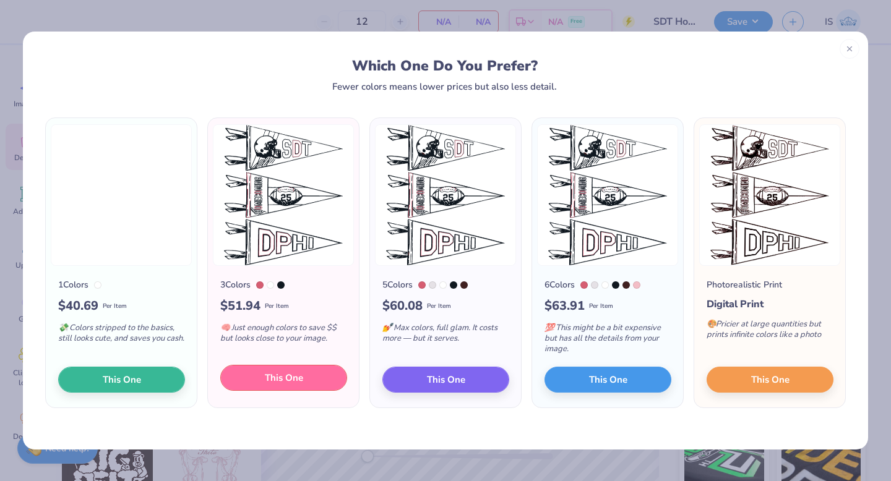
click at [252, 383] on button "This One" at bounding box center [283, 378] width 127 height 26
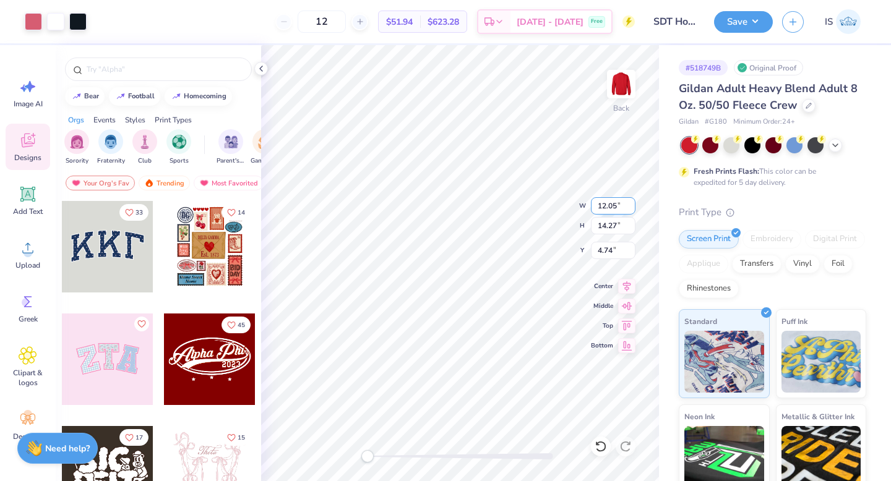
click at [609, 210] on input "12.05" at bounding box center [613, 205] width 45 height 17
type input "2.95"
type input "3.49"
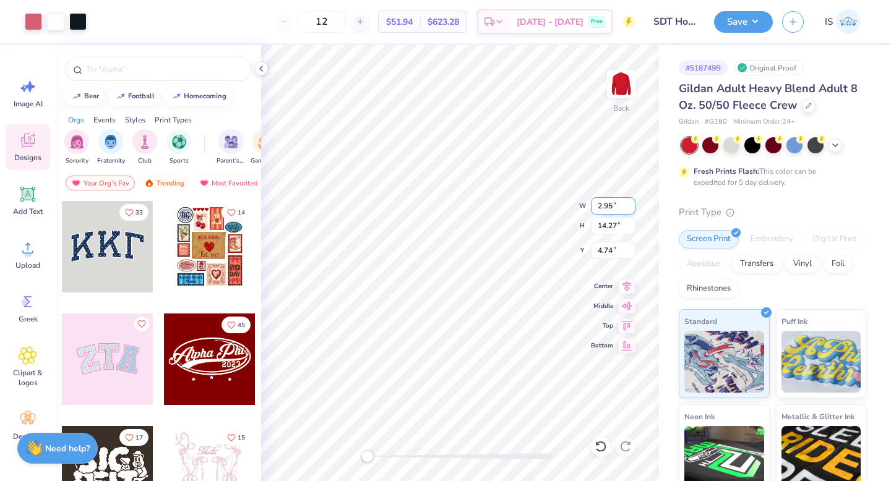
type input "10.13"
click at [526, 202] on div "Back W 2.95 2.95 " H 3.49 3.49 " Y 10.13 10.13 " Center Middle Top Bottom" at bounding box center [460, 263] width 398 height 436
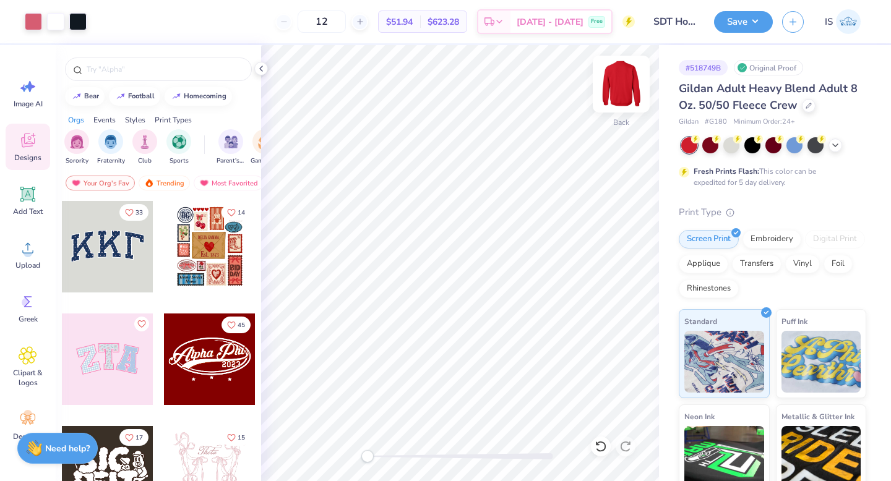
click at [623, 79] on img at bounding box center [620, 83] width 49 height 49
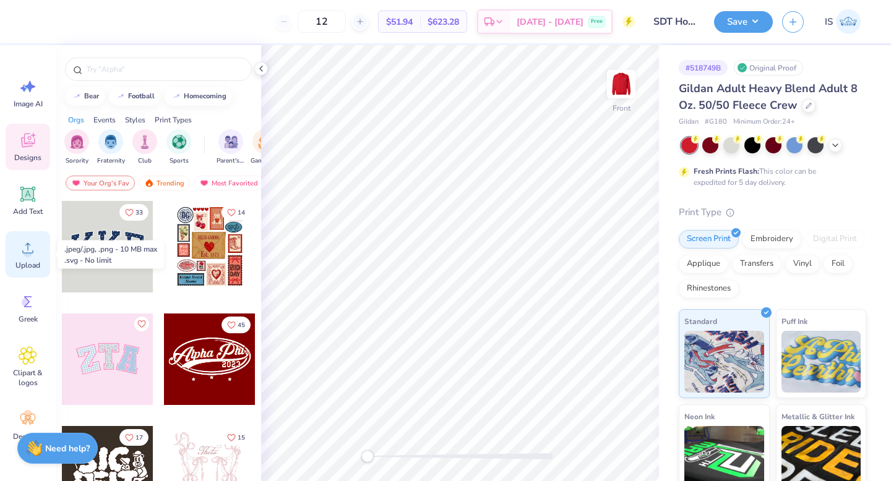
click at [22, 249] on icon at bounding box center [28, 248] width 19 height 19
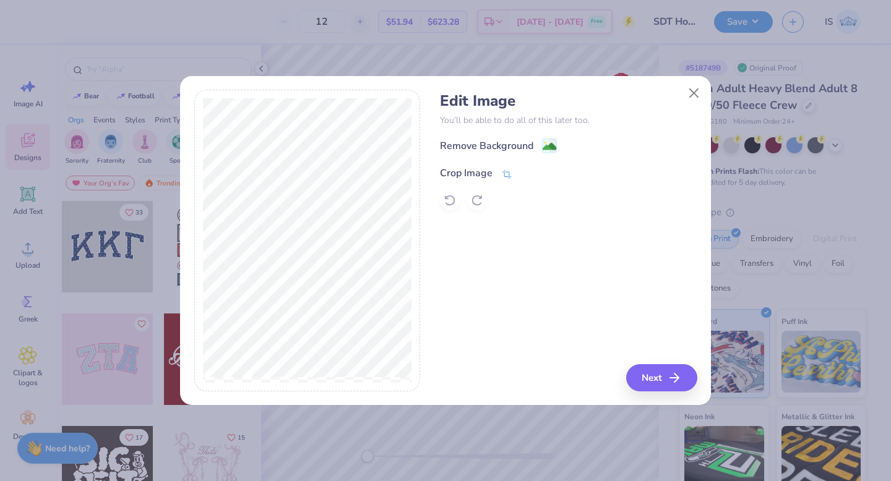
click at [508, 174] on icon at bounding box center [506, 173] width 9 height 9
click at [522, 171] on button at bounding box center [527, 172] width 13 height 13
click at [550, 147] on image at bounding box center [549, 147] width 14 height 14
click at [654, 378] on button "Next" at bounding box center [663, 377] width 71 height 27
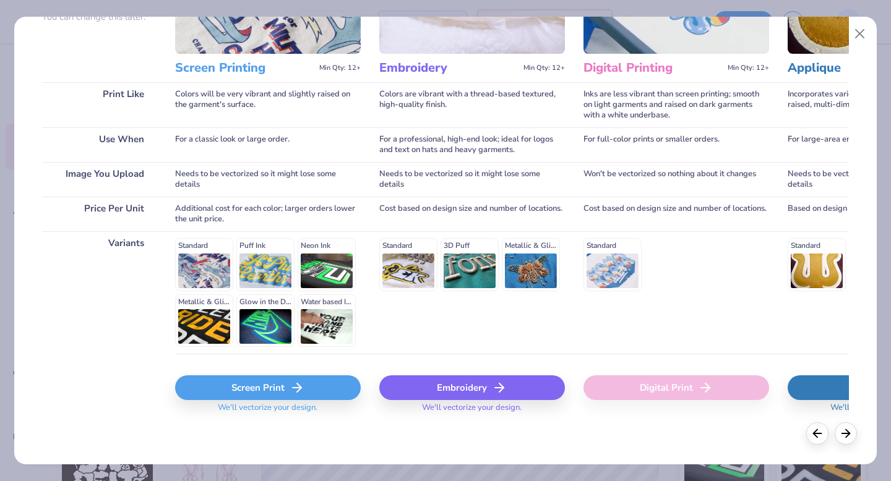
click at [265, 391] on div "Screen Print" at bounding box center [268, 387] width 186 height 25
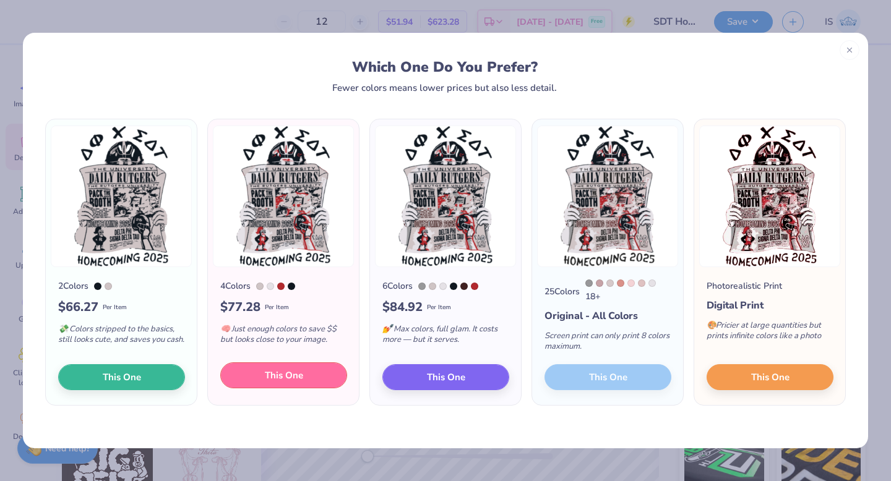
click at [274, 376] on span "This One" at bounding box center [284, 376] width 38 height 14
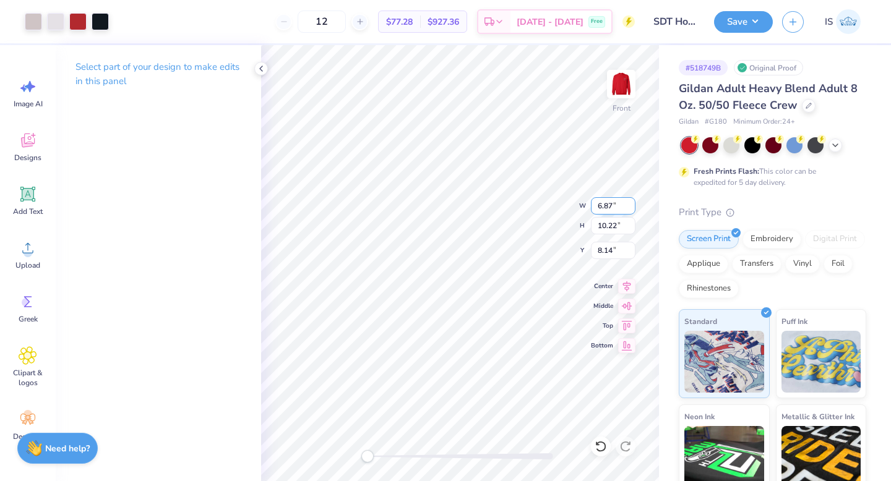
click at [604, 205] on input "6.87" at bounding box center [613, 205] width 45 height 17
type input "6"
type input "0"
type input "10.04"
type input "14.93"
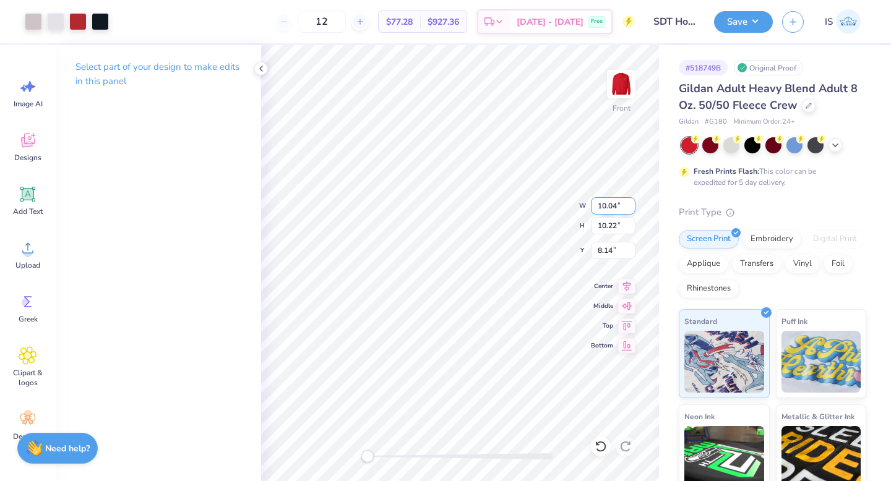
type input "5.78"
click at [623, 287] on icon at bounding box center [626, 284] width 17 height 15
click at [667, 27] on input "SDT Hoco 2025 Sweatshirt" at bounding box center [674, 21] width 61 height 25
click at [670, 25] on input "SDT Hoco 2025 Sweatshirt" at bounding box center [674, 21] width 61 height 25
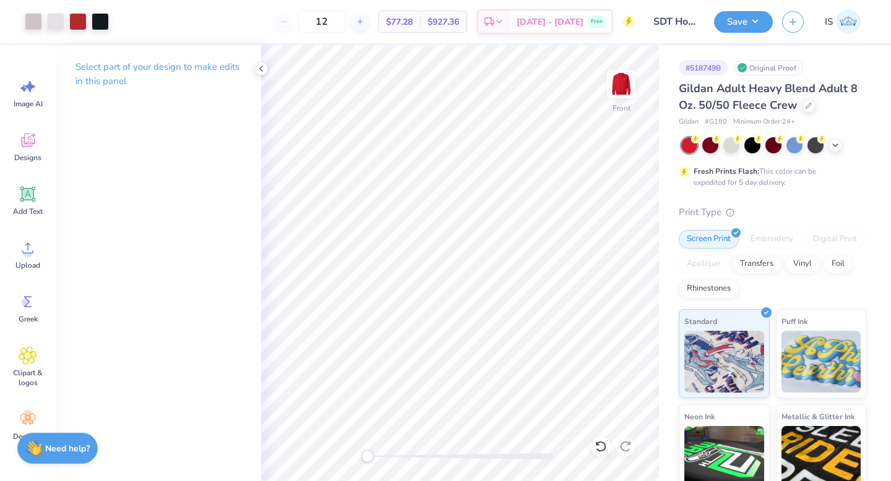
click at [680, 19] on input "SDT Hoco 2025 Sweatshirt" at bounding box center [674, 21] width 61 height 25
click at [626, 87] on img at bounding box center [620, 83] width 49 height 49
click at [730, 30] on button "Save" at bounding box center [743, 20] width 59 height 22
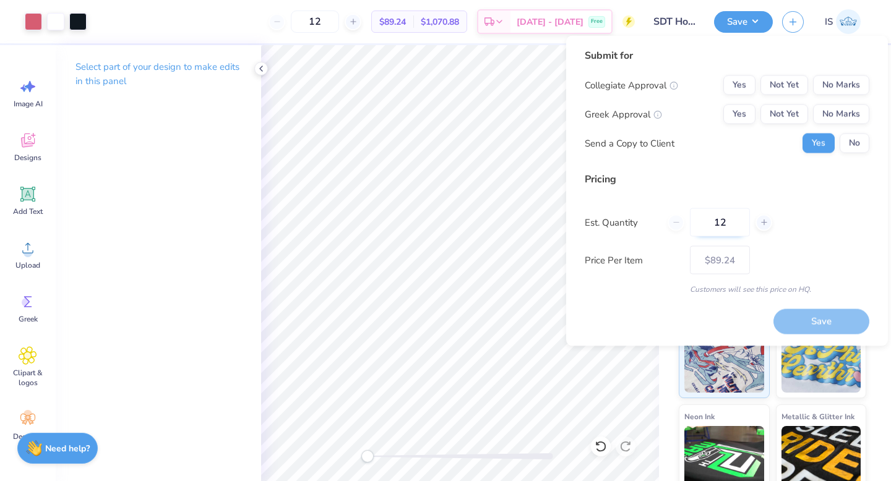
click at [725, 225] on input "12" at bounding box center [720, 222] width 60 height 28
type input "1"
type input "145"
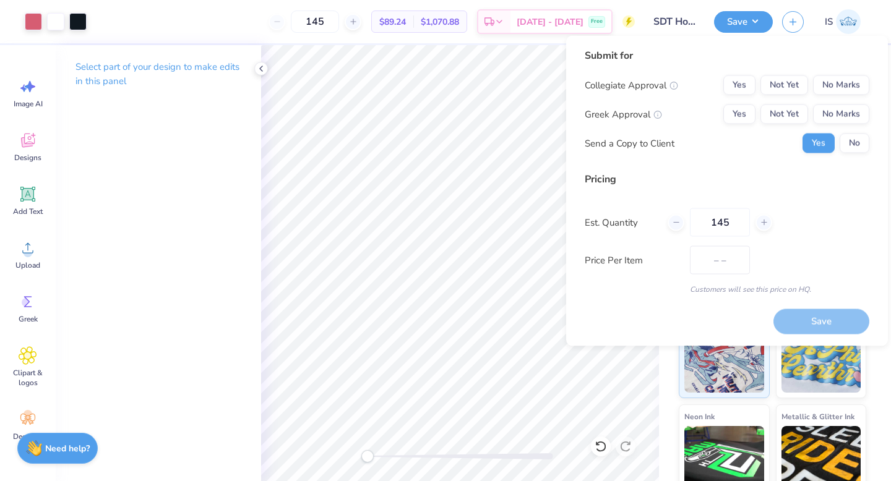
type input "$29.55"
type input "145"
click at [792, 249] on div "Price Per Item $29.55" at bounding box center [726, 260] width 284 height 28
click at [746, 81] on button "Yes" at bounding box center [739, 85] width 32 height 20
click at [742, 117] on button "Yes" at bounding box center [739, 115] width 32 height 20
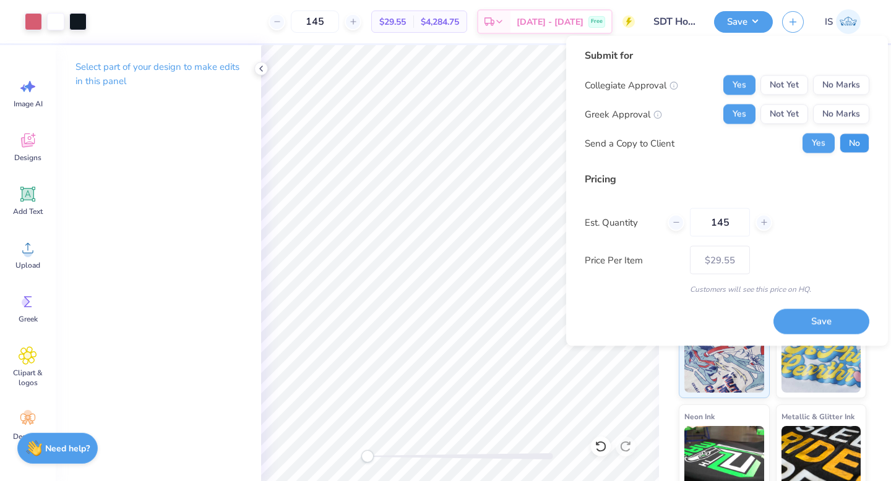
click at [852, 140] on button "No" at bounding box center [854, 144] width 30 height 20
click at [818, 322] on button "Save" at bounding box center [821, 321] width 96 height 25
type input "$29.55"
